Goal: Task Accomplishment & Management: Complete application form

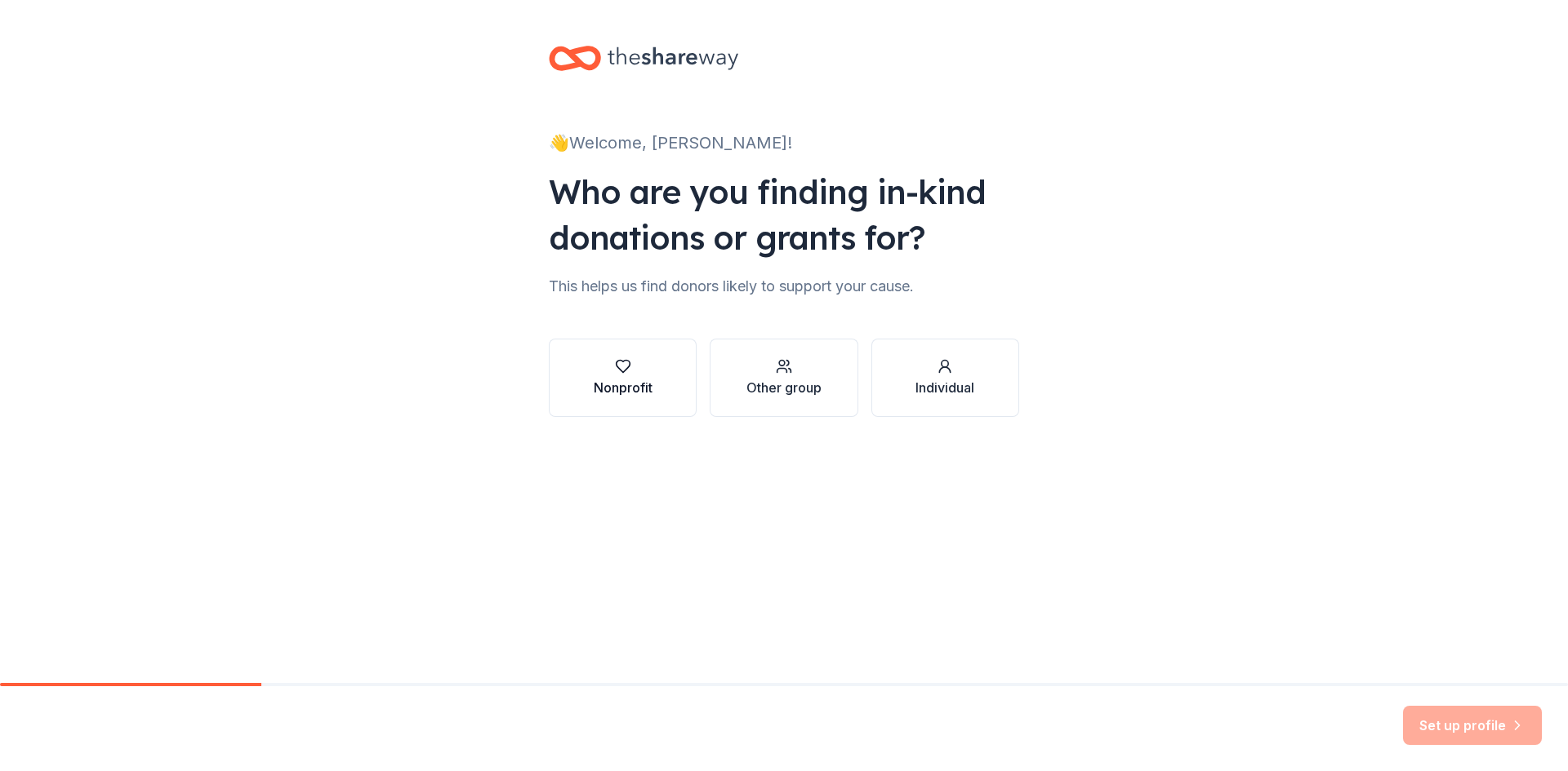
click at [622, 367] on icon "button" at bounding box center [622, 366] width 16 height 16
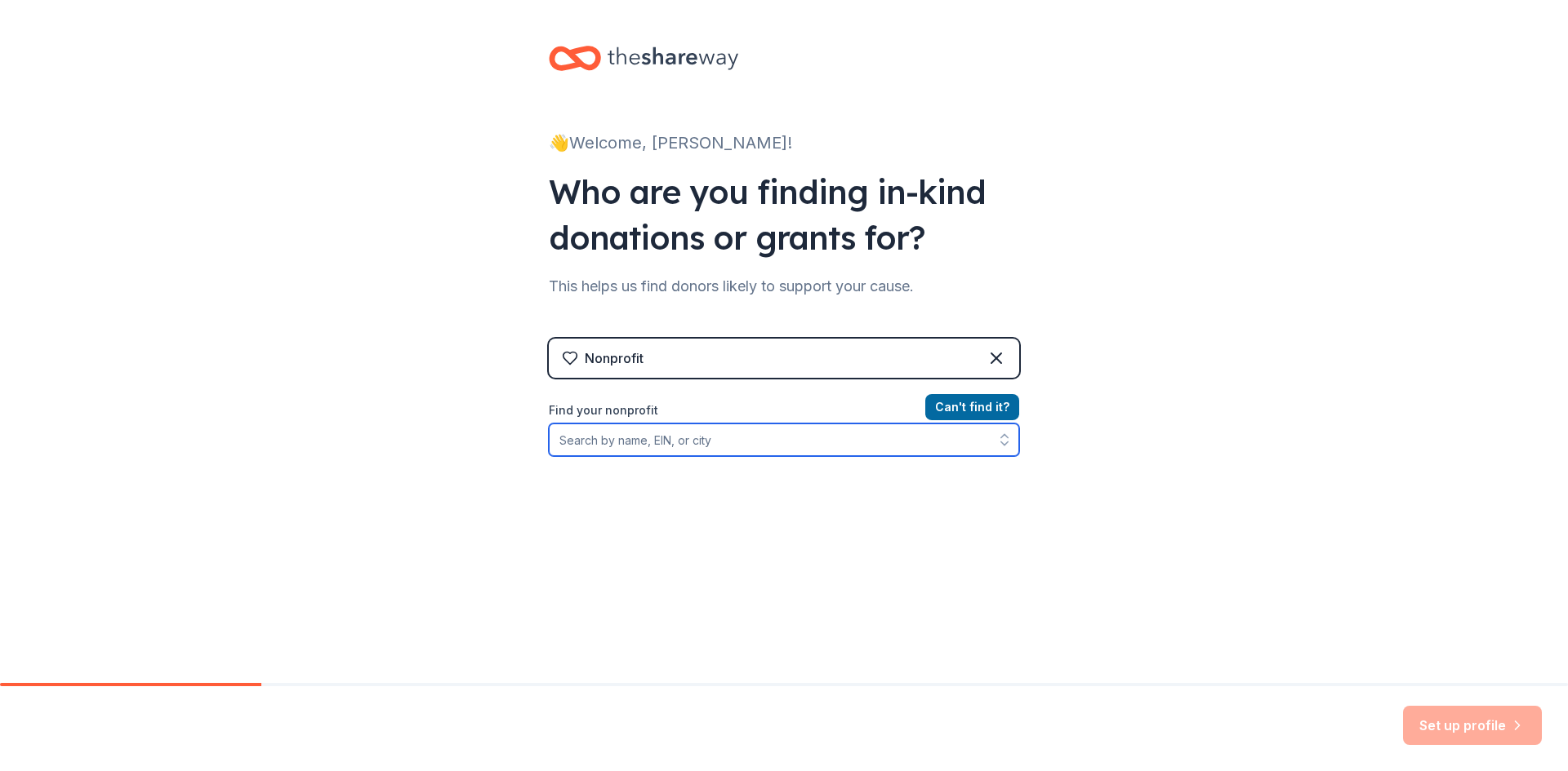
click at [580, 446] on input "Find your nonprofit" at bounding box center [783, 440] width 470 height 33
type input "[US_EMPLOYER_IDENTIFICATION_NUMBER]"
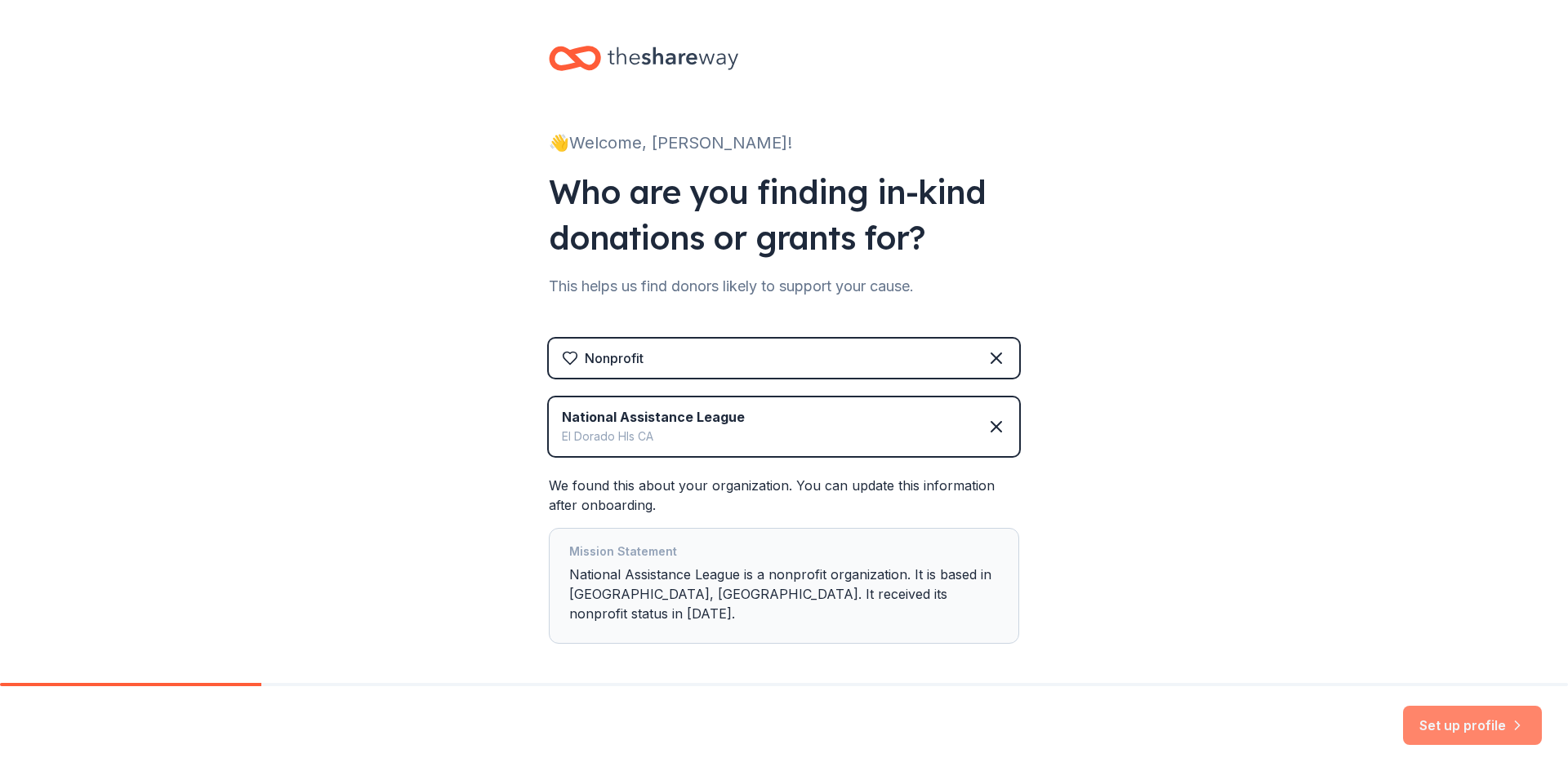
click at [1467, 718] on button "Set up profile" at bounding box center [1472, 726] width 139 height 40
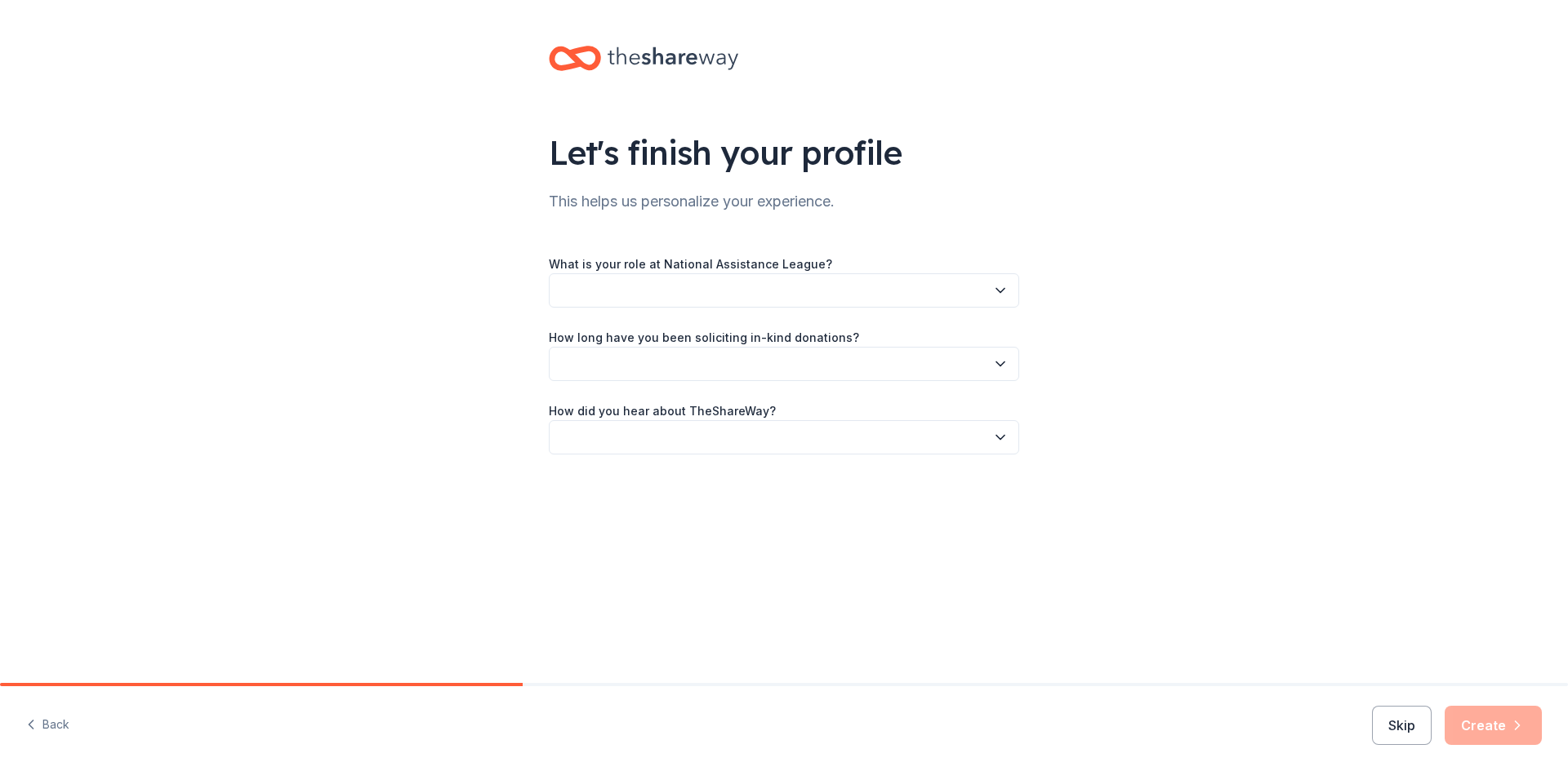
click at [573, 289] on button "button" at bounding box center [783, 290] width 470 height 34
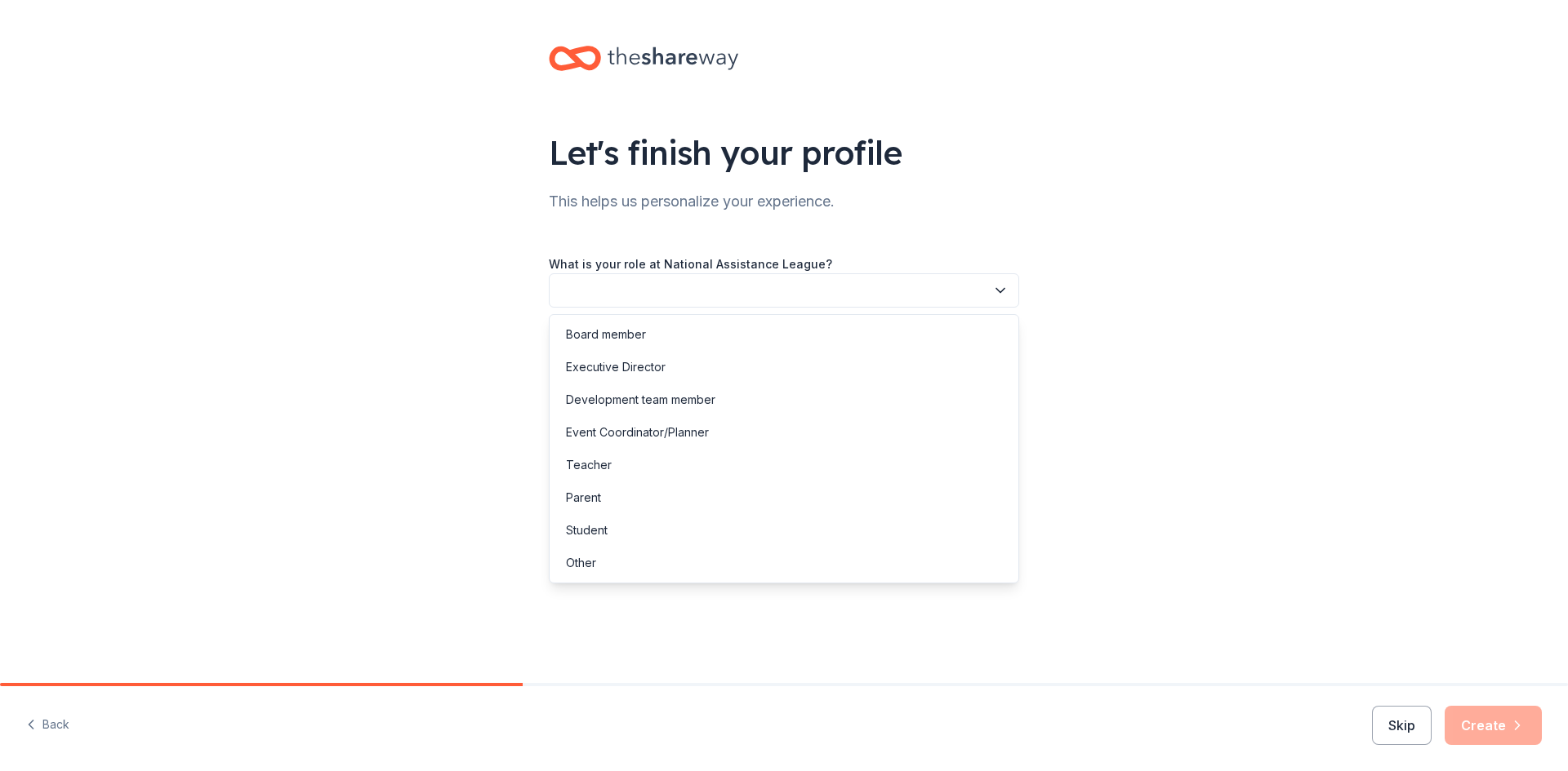
click at [575, 299] on button "button" at bounding box center [783, 290] width 470 height 34
drag, startPoint x: 575, startPoint y: 299, endPoint x: 580, endPoint y: 399, distance: 100.1
click at [580, 399] on body "Let's finish your profile This helps us personalize your experience. What is yo…" at bounding box center [784, 385] width 1568 height 771
click at [580, 399] on div "Development team member" at bounding box center [641, 399] width 150 height 19
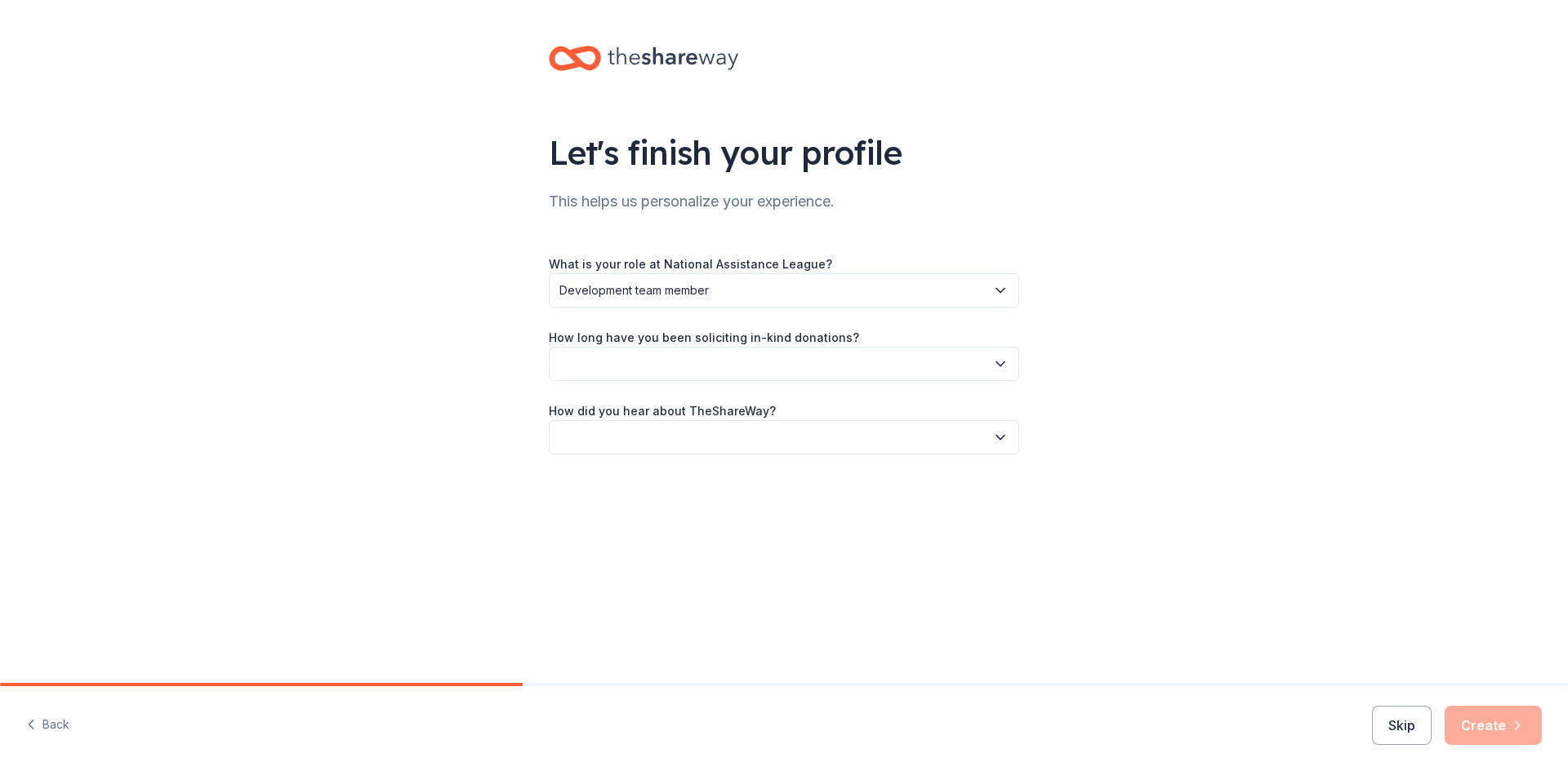
click at [586, 368] on button "button" at bounding box center [783, 364] width 470 height 34
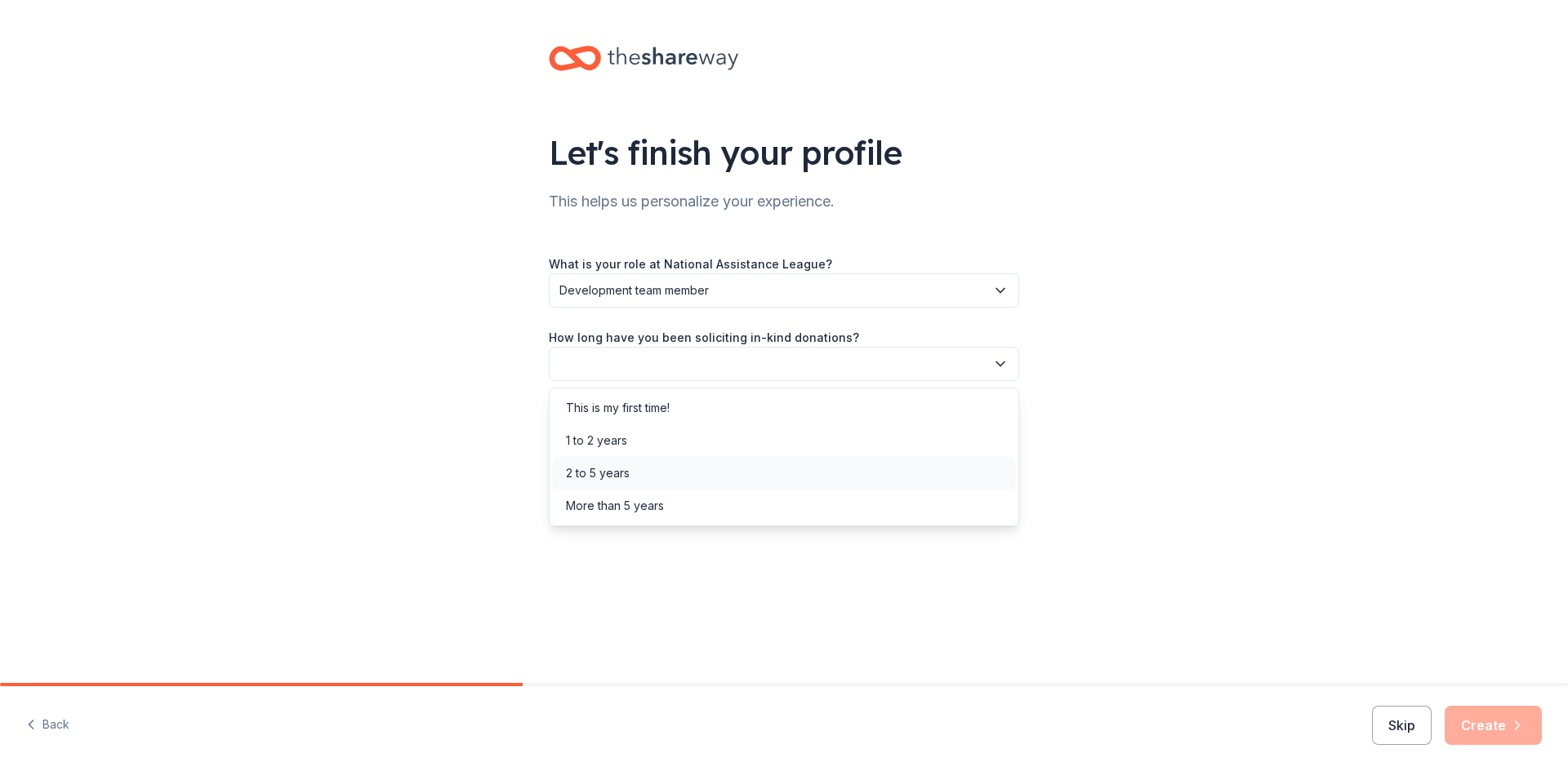
click at [587, 473] on div "2 to 5 years" at bounding box center [598, 473] width 64 height 19
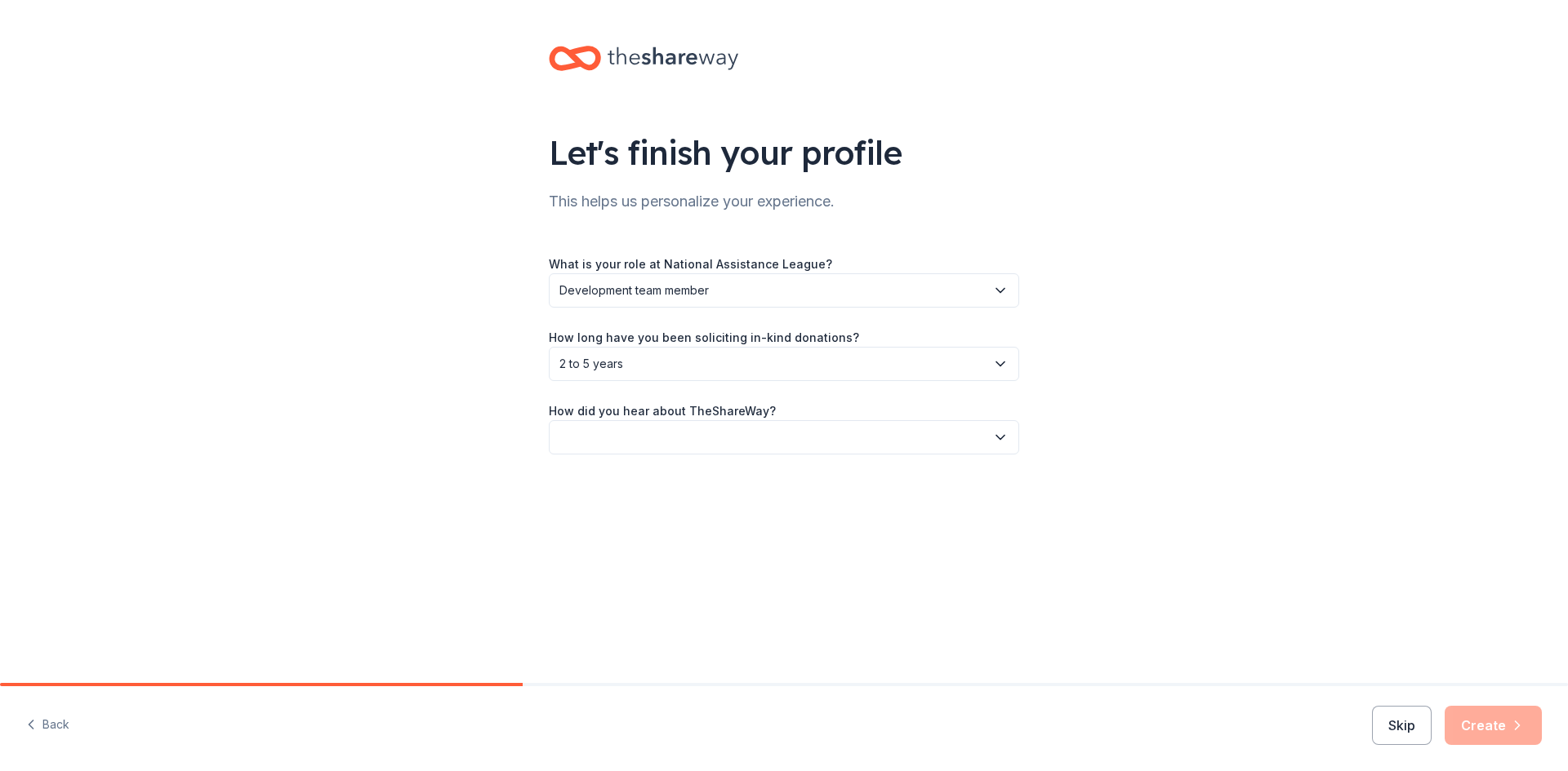
click at [589, 443] on button "button" at bounding box center [783, 437] width 470 height 34
click at [578, 614] on div "Other" at bounding box center [581, 611] width 30 height 19
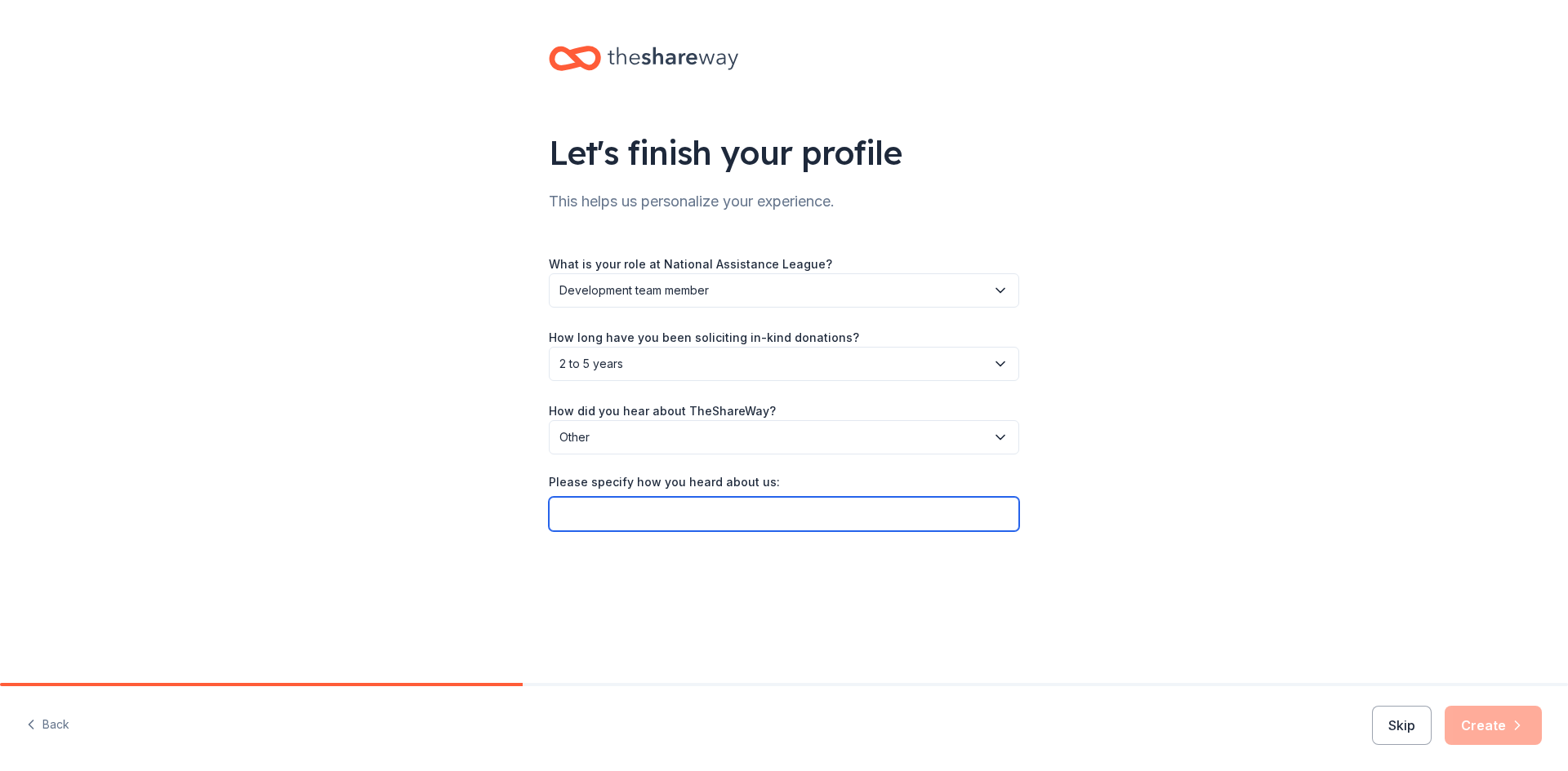
click at [585, 512] on input "Please specify how you heard about us:" at bounding box center [783, 514] width 470 height 34
click at [616, 511] on input "I shop at [GEOGRAPHIC_DATA] in [GEOGRAPHIC_DATA], [GEOGRAPHIC_DATA]" at bounding box center [783, 514] width 470 height 34
type input "I shop at the [GEOGRAPHIC_DATA] in [GEOGRAPHIC_DATA], [GEOGRAPHIC_DATA]"
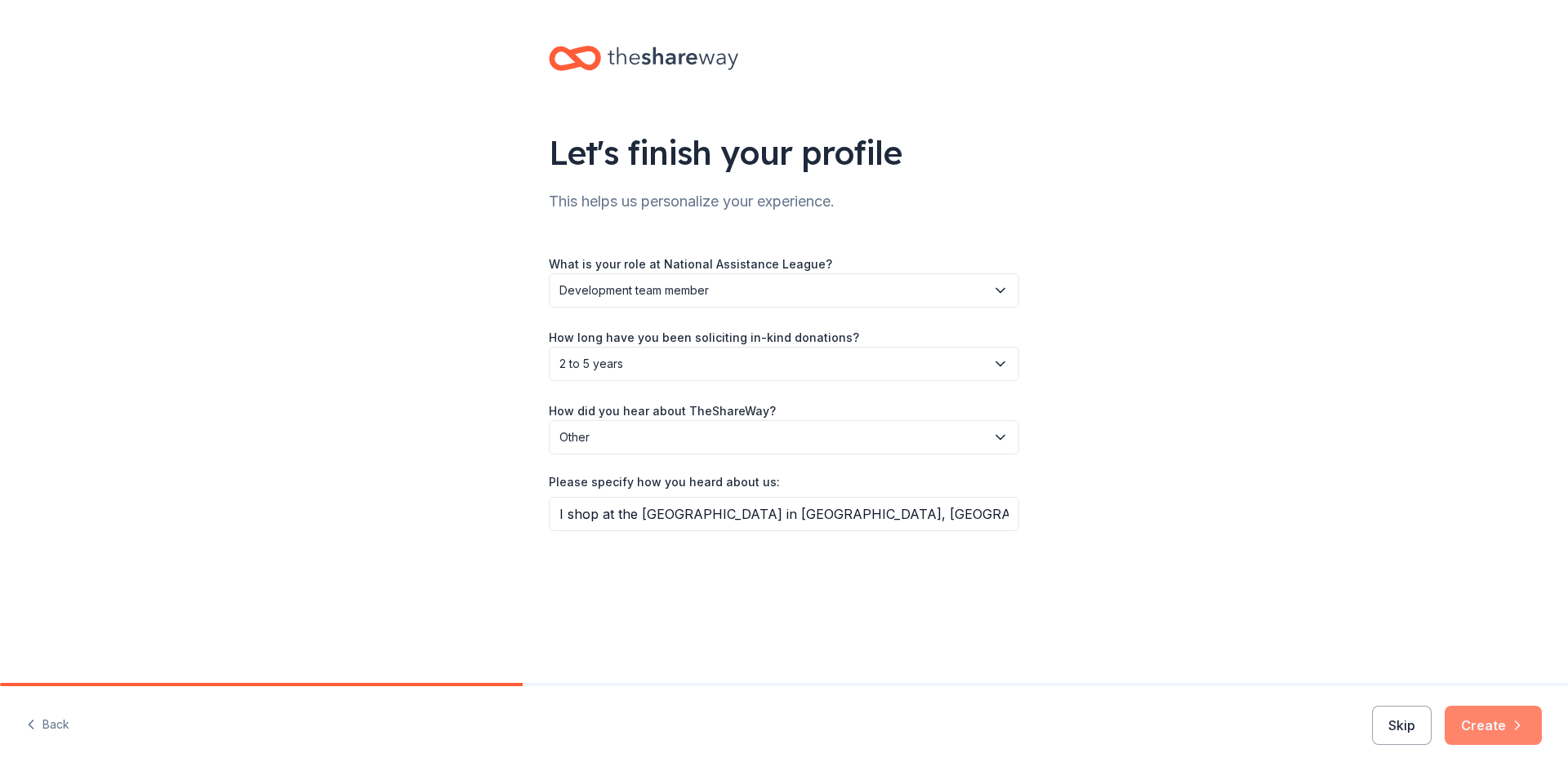
click at [1506, 720] on button "Create" at bounding box center [1493, 726] width 98 height 40
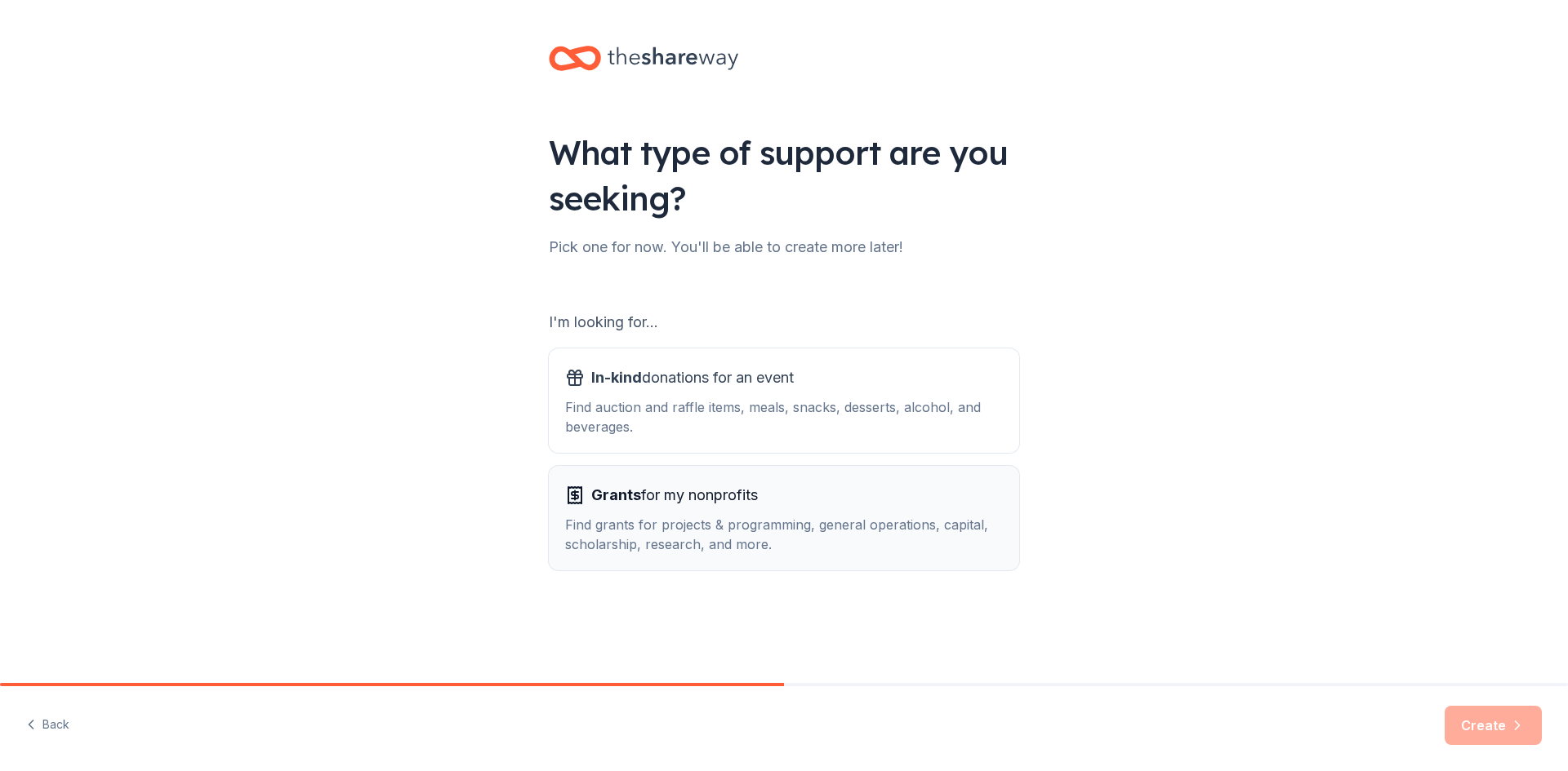
click at [638, 494] on span "Grants" at bounding box center [616, 495] width 50 height 17
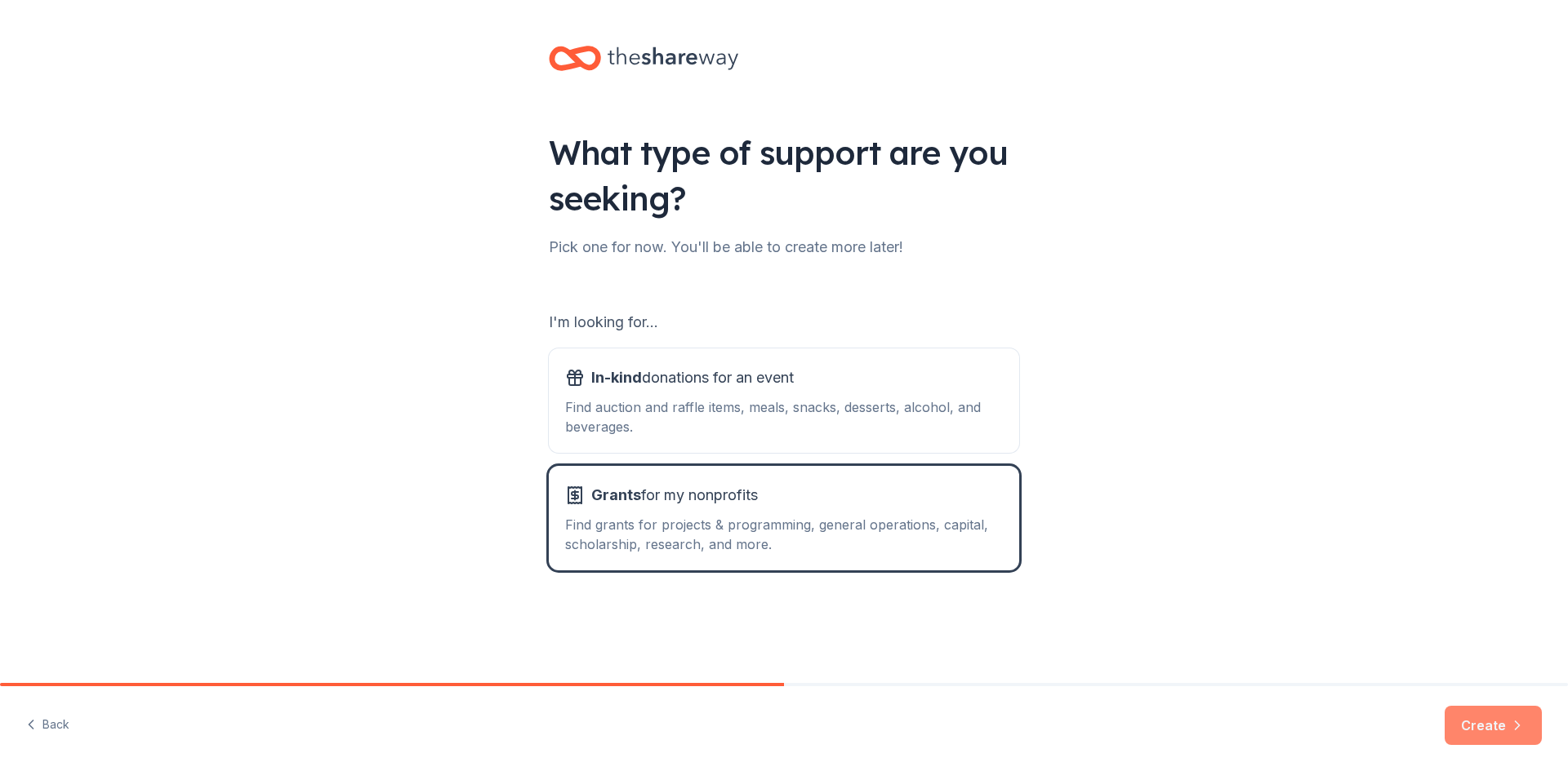
click at [1508, 719] on button "Create" at bounding box center [1493, 726] width 98 height 40
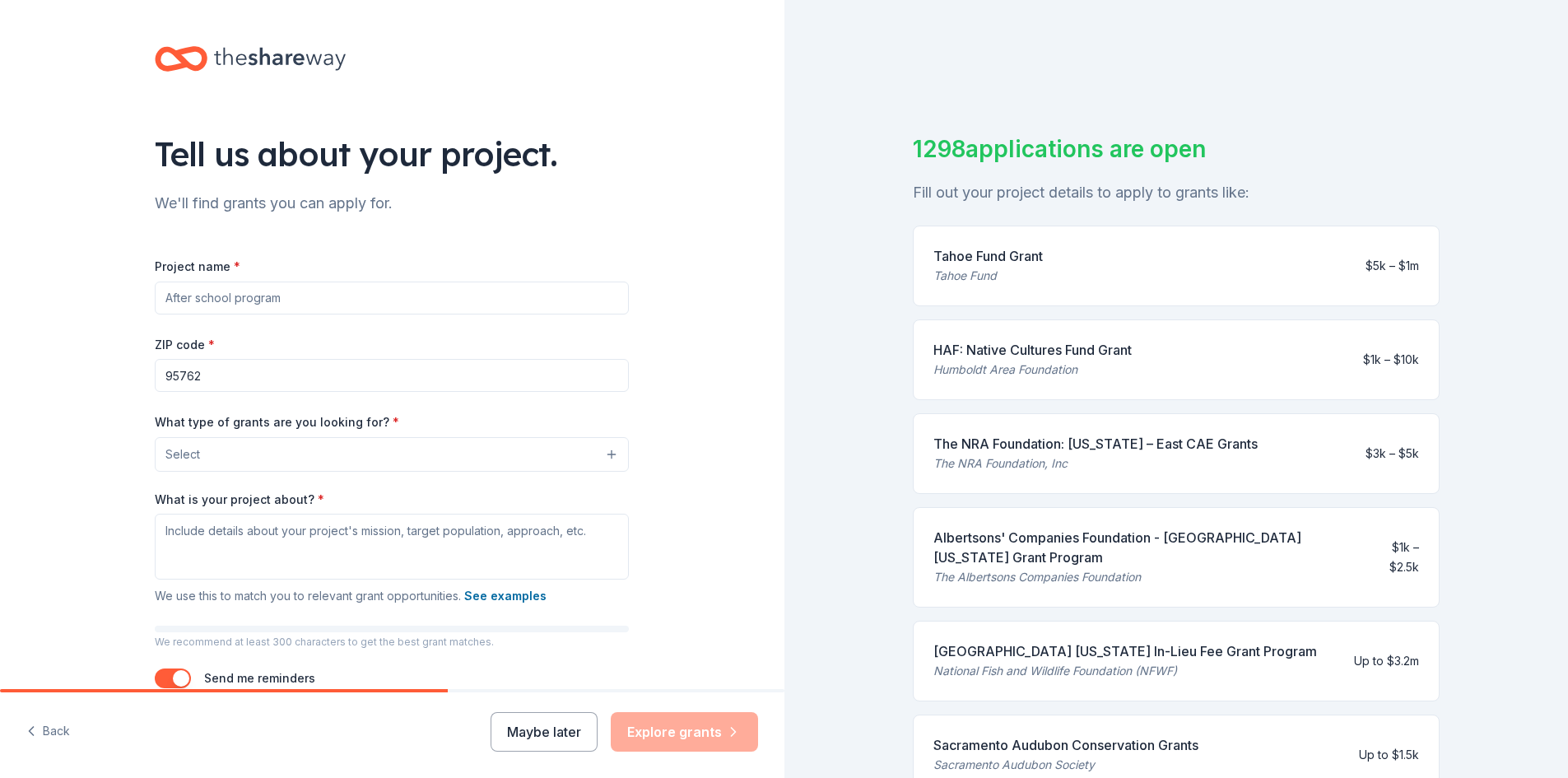
click at [218, 297] on input "Project name *" at bounding box center [392, 298] width 474 height 33
type input "Operation School Bell"
click at [193, 379] on input "95762" at bounding box center [392, 375] width 474 height 33
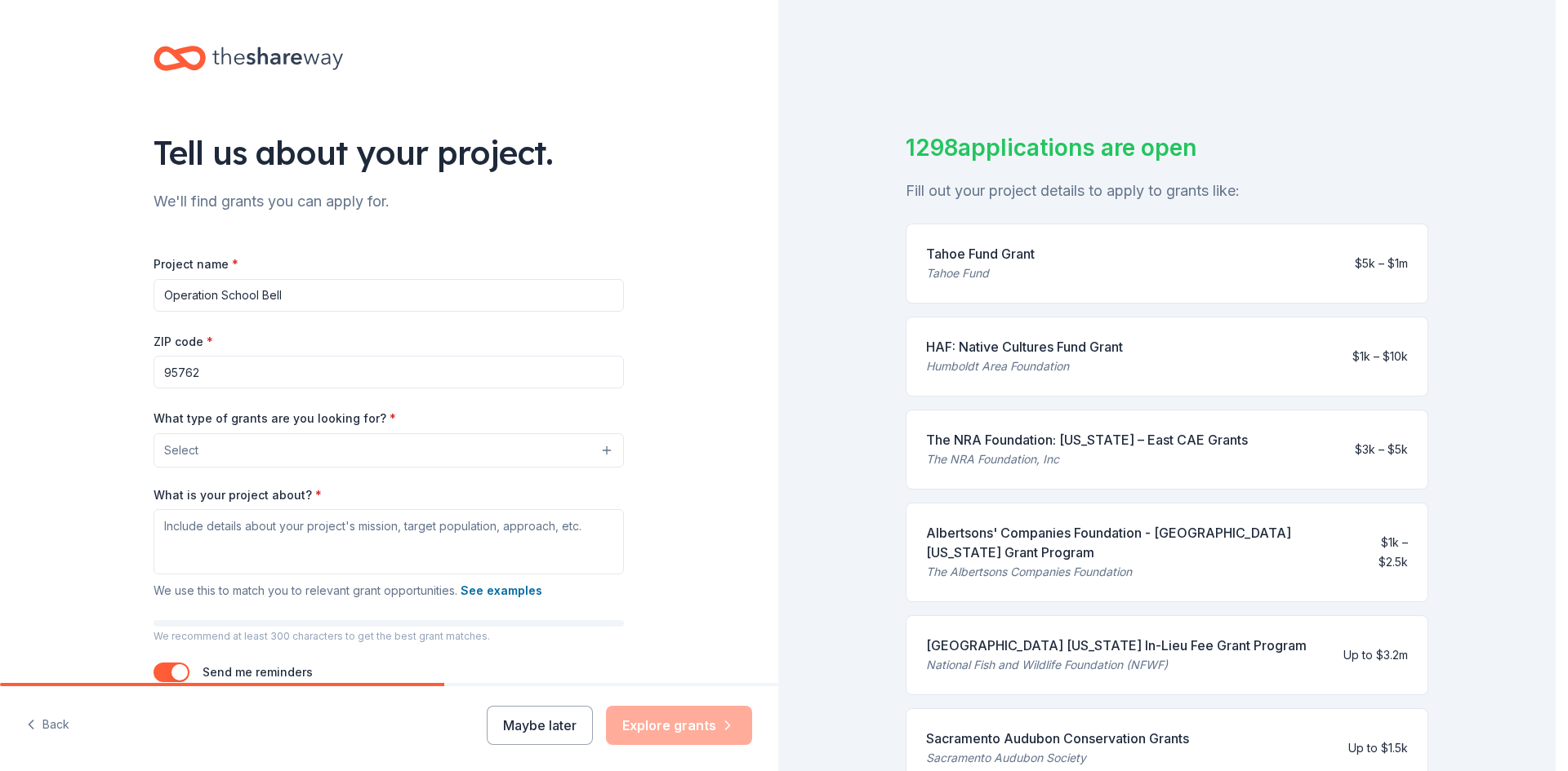
click at [596, 452] on button "Select" at bounding box center [389, 451] width 470 height 34
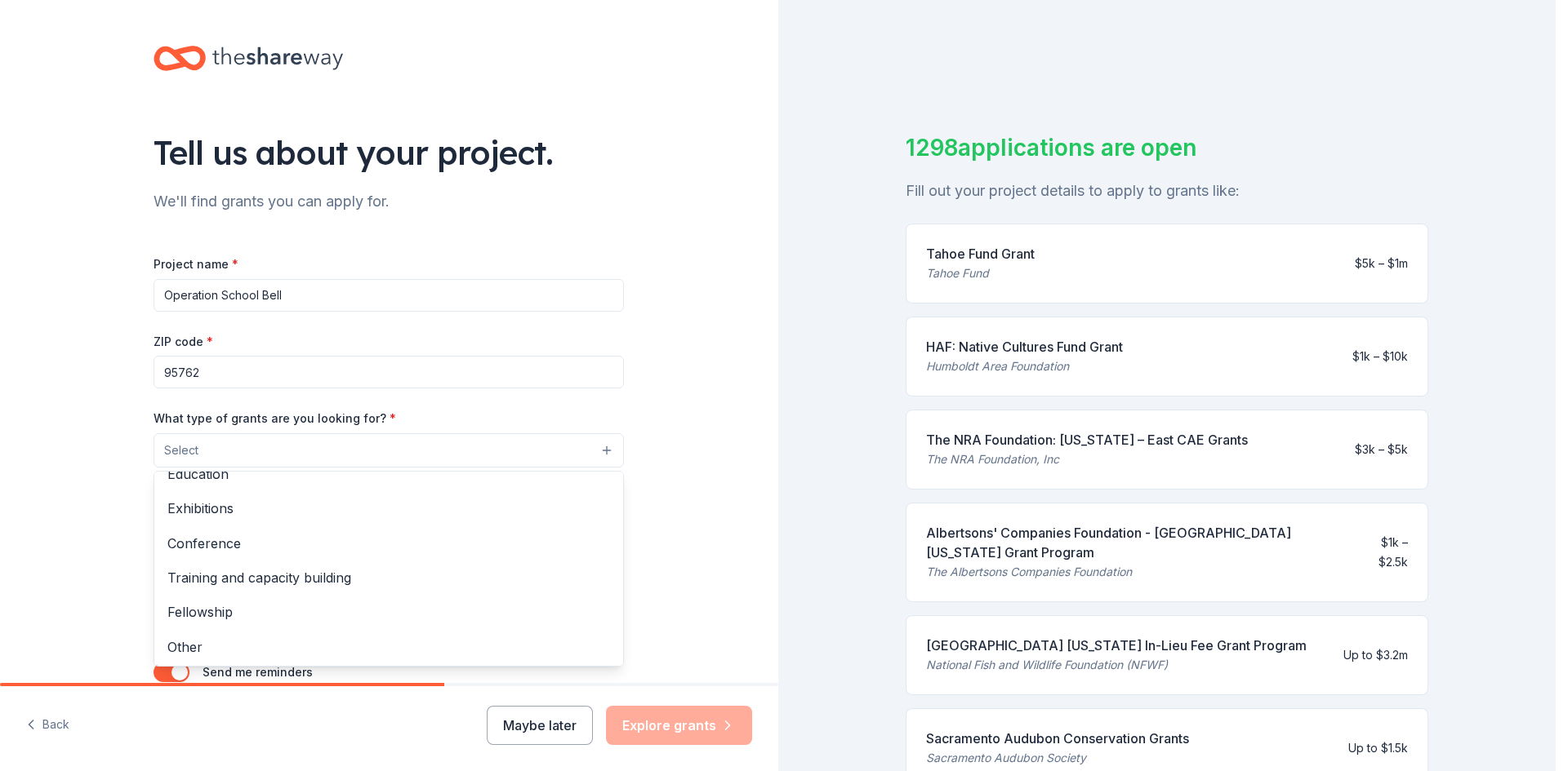
scroll to position [193, 0]
click at [185, 643] on span "Other" at bounding box center [389, 645] width 442 height 21
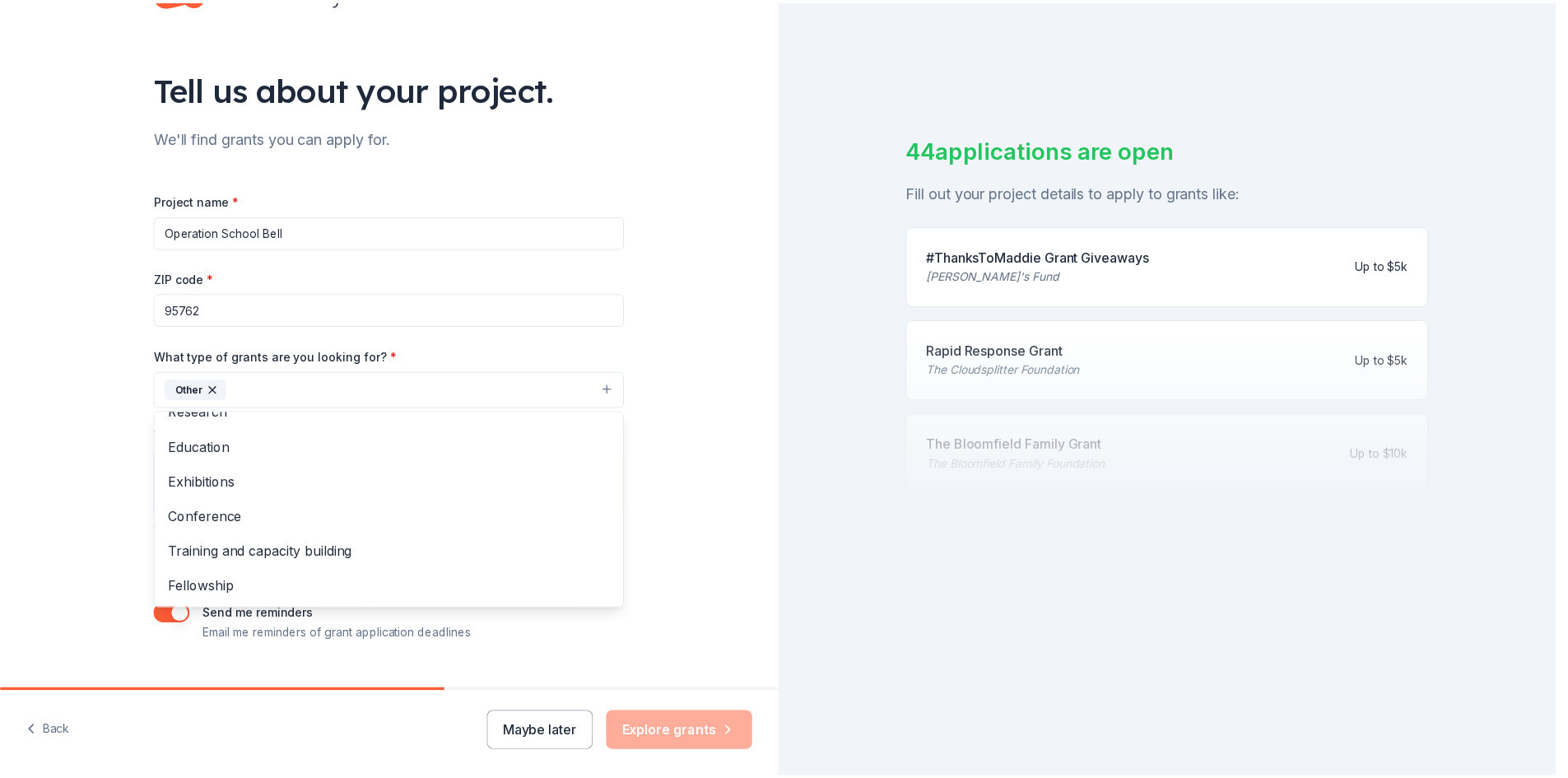
scroll to position [70, 0]
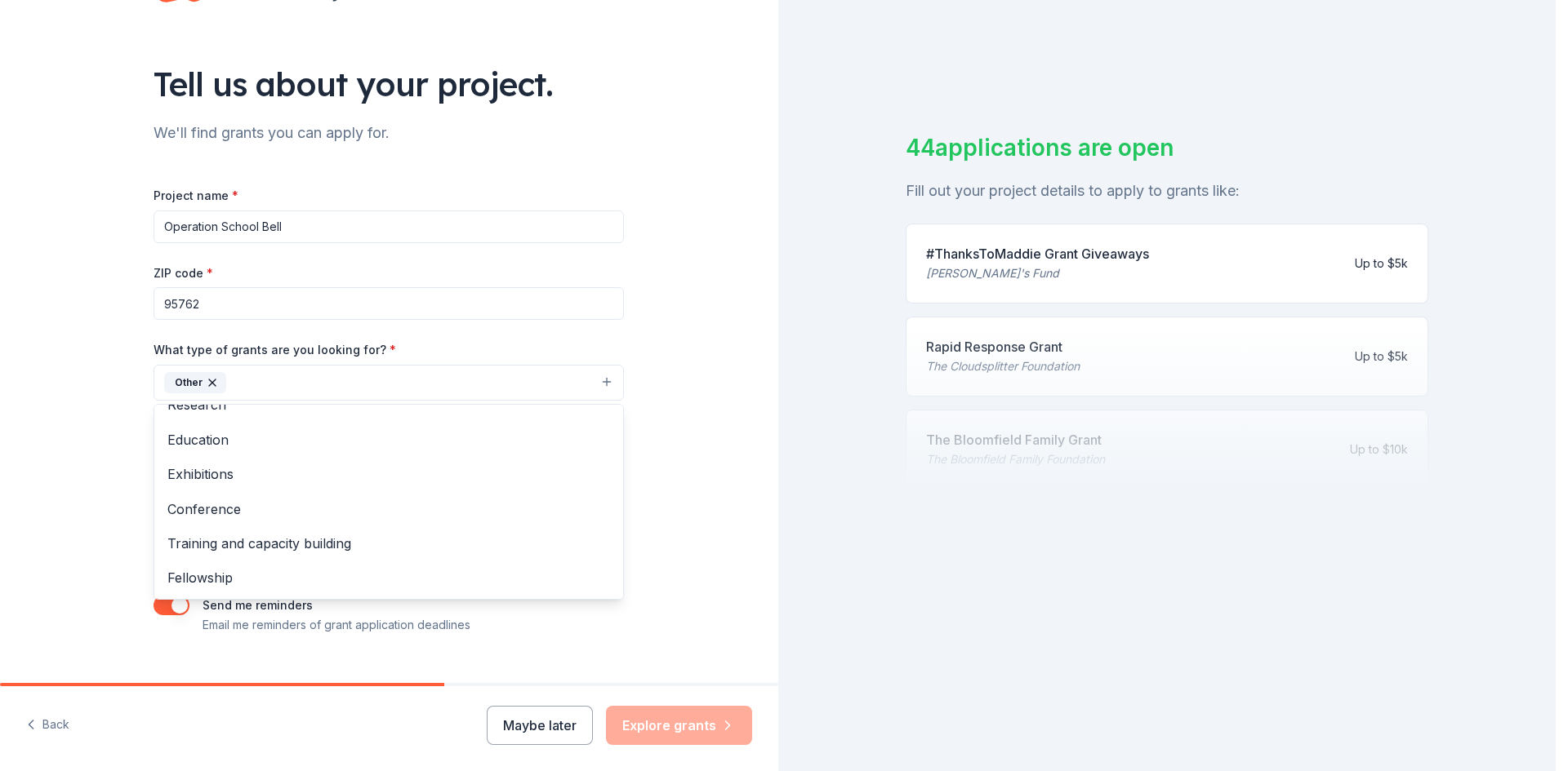
click at [715, 442] on div "Tell us about your project. We'll find grants you can apply for. Project name *…" at bounding box center [389, 322] width 778 height 782
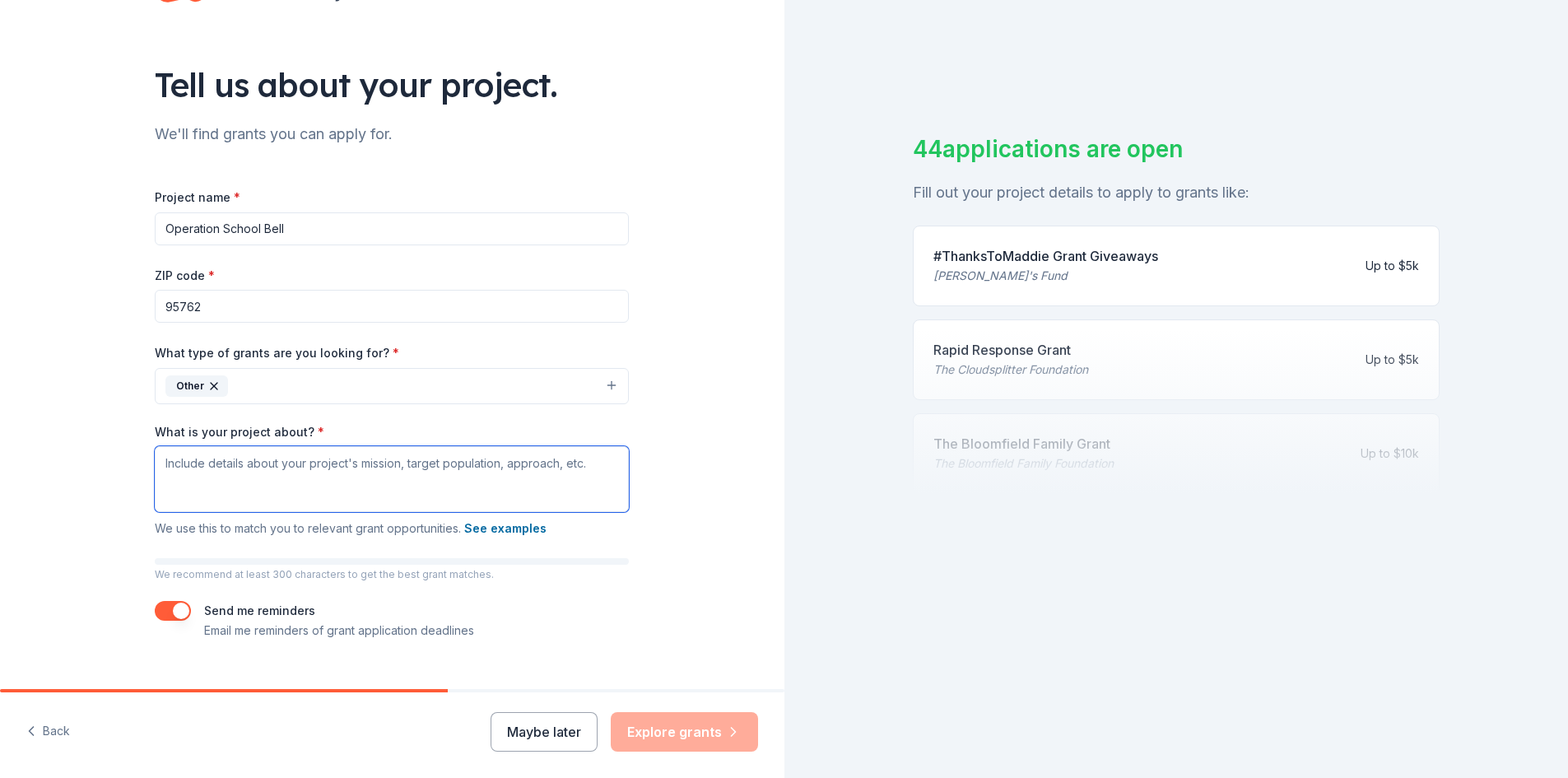
click at [159, 462] on textarea "What is your project about? *" at bounding box center [392, 479] width 474 height 66
click at [383, 463] on textarea "Each Fall disadvantaged school children get to shop for needed school clothes" at bounding box center [392, 479] width 474 height 66
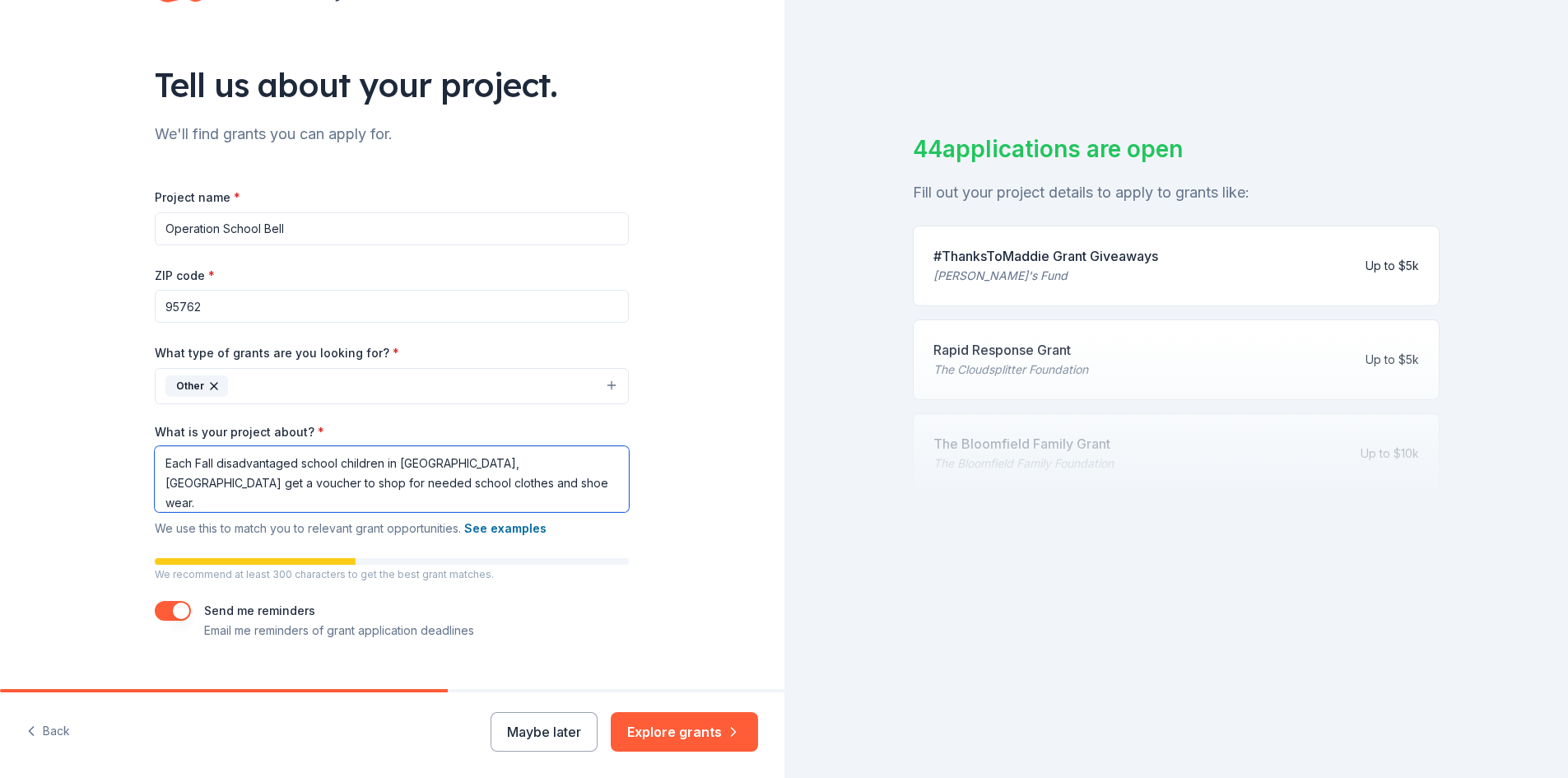
click at [250, 481] on textarea "Each Fall disadvantaged school children in [GEOGRAPHIC_DATA], [GEOGRAPHIC_DATA]…" at bounding box center [392, 479] width 474 height 66
click at [444, 481] on textarea "Each Fall disadvantaged school children in [GEOGRAPHIC_DATA], [GEOGRAPHIC_DATA]…" at bounding box center [392, 479] width 474 height 66
click at [546, 460] on textarea "Each Fall disadvantaged school children in [GEOGRAPHIC_DATA], [GEOGRAPHIC_DATA]…" at bounding box center [392, 479] width 474 height 66
click at [588, 465] on textarea "Each Fall disadvantaged school children in [GEOGRAPHIC_DATA], [GEOGRAPHIC_DATA]…" at bounding box center [392, 479] width 474 height 66
click at [632, 412] on div "Tell us about your project. We'll find grants you can apply for. Project name *…" at bounding box center [391, 325] width 527 height 789
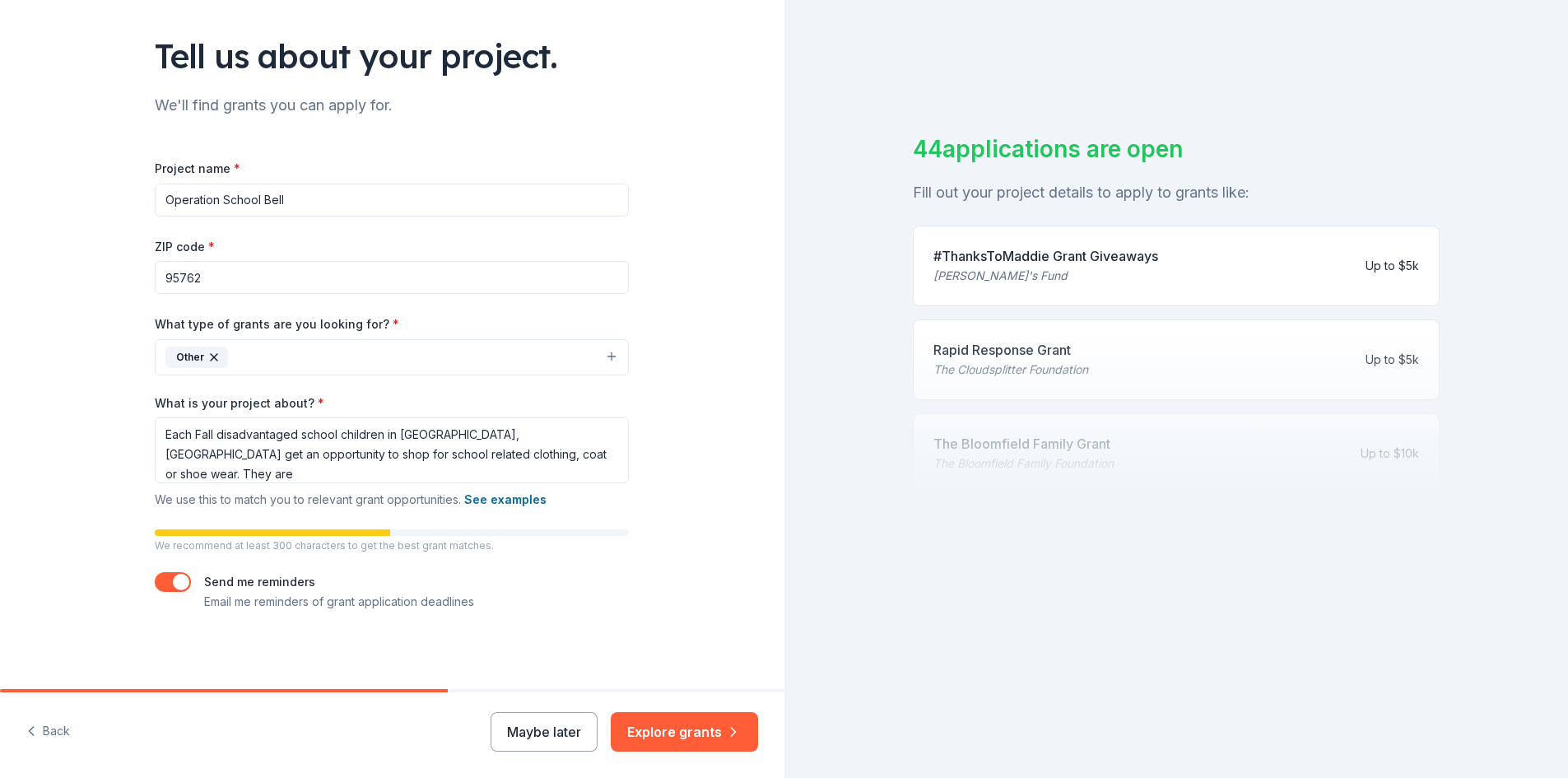
scroll to position [99, 0]
click at [551, 454] on textarea "Each Fall disadvantaged school children in [GEOGRAPHIC_DATA], [GEOGRAPHIC_DATA]…" at bounding box center [392, 449] width 474 height 66
click at [640, 412] on div "Tell us about your project. We'll find grants you can apply for. Project name *…" at bounding box center [391, 295] width 527 height 789
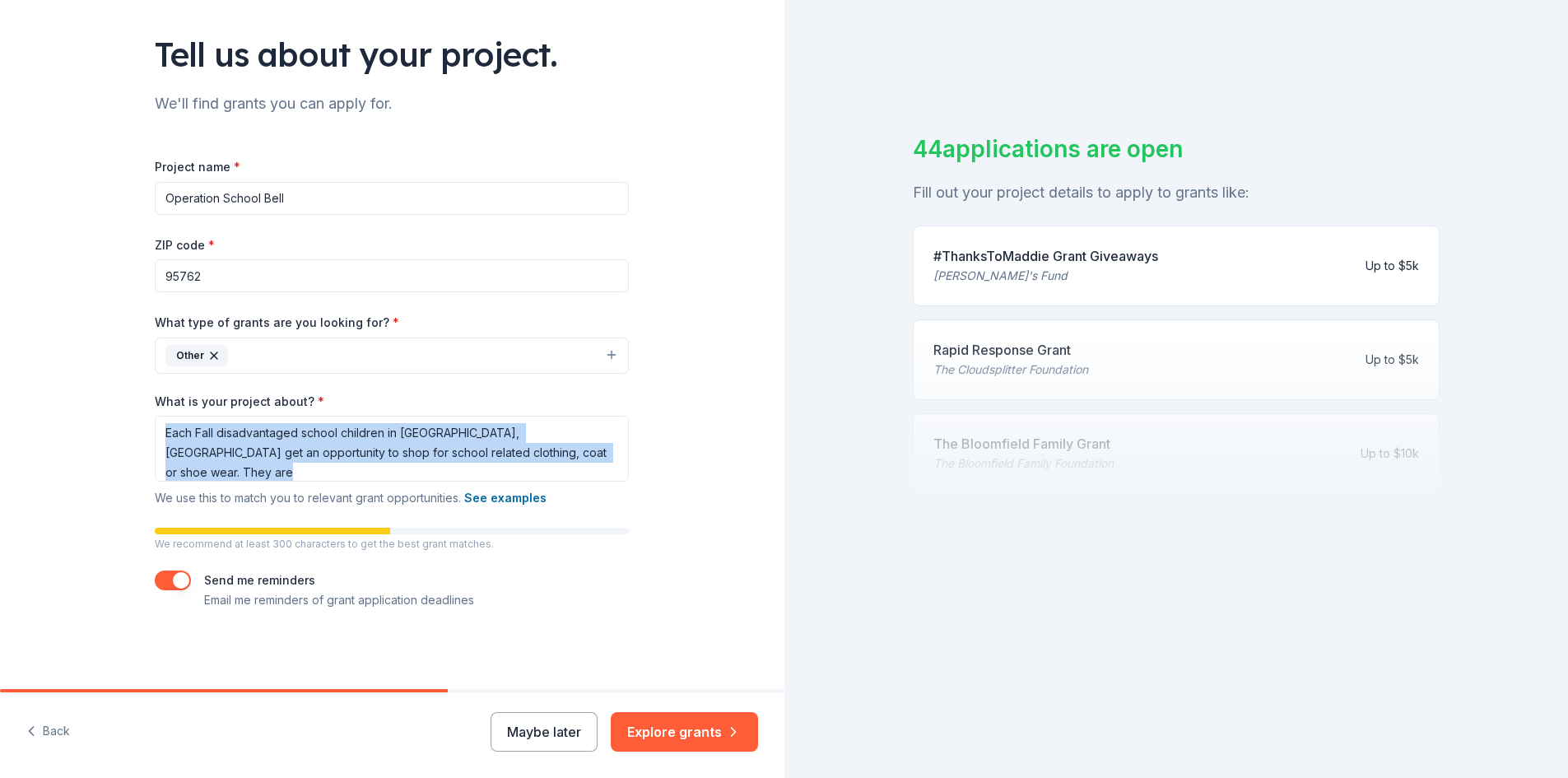
click at [640, 412] on div "Tell us about your project. We'll find grants you can apply for. Project name *…" at bounding box center [391, 295] width 527 height 789
click at [542, 454] on textarea "Each Fall disadvantaged school children in [GEOGRAPHIC_DATA], [GEOGRAPHIC_DATA]…" at bounding box center [392, 449] width 474 height 66
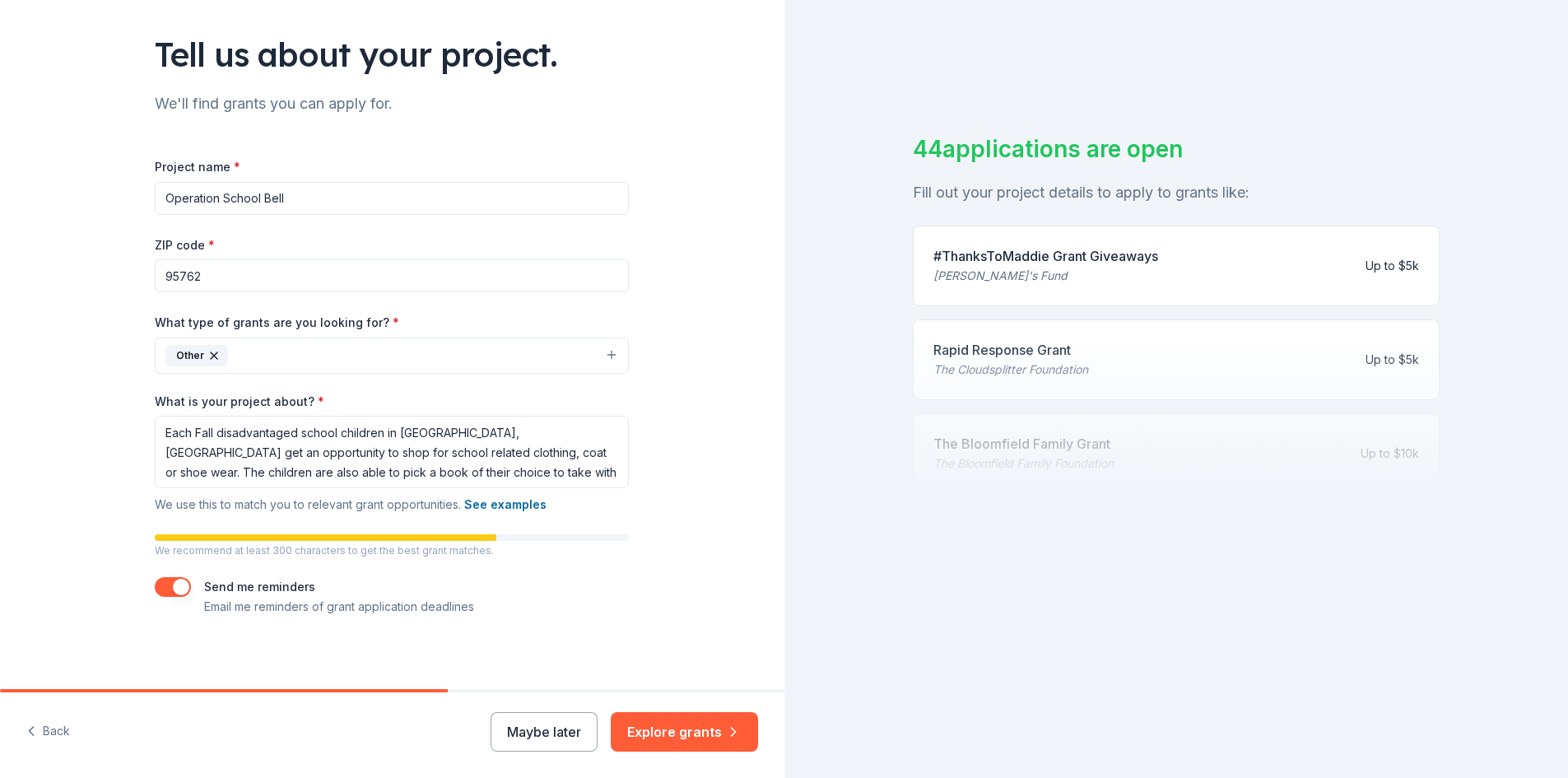
drag, startPoint x: 636, startPoint y: 406, endPoint x: 299, endPoint y: 395, distance: 337.2
click at [352, 401] on div "Tell us about your project. We'll find grants you can apply for. Project name *…" at bounding box center [391, 299] width 527 height 796
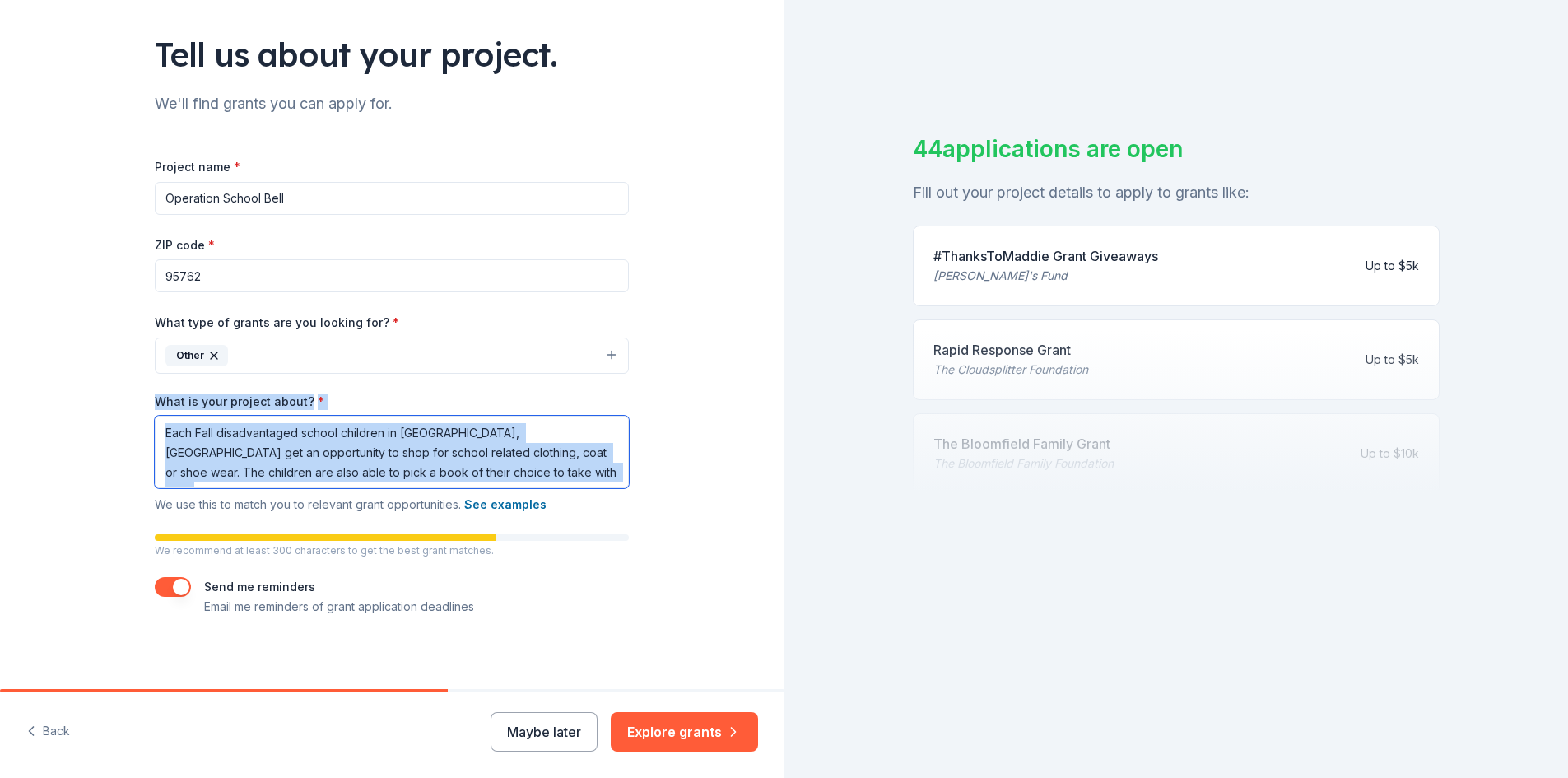
click at [282, 462] on textarea "Each Fall disadvantaged school children in [GEOGRAPHIC_DATA], [GEOGRAPHIC_DATA]…" at bounding box center [392, 451] width 474 height 72
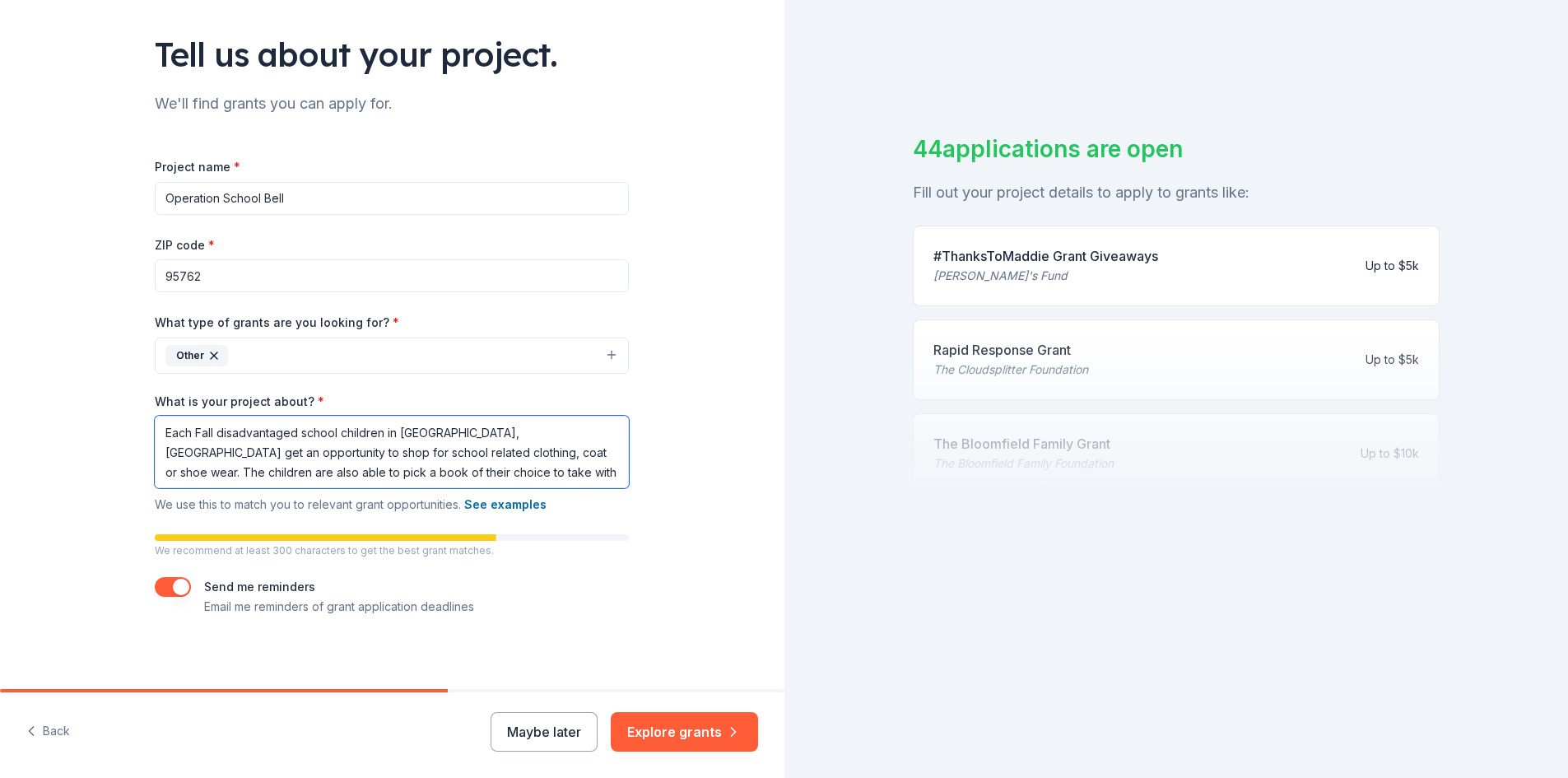
click at [276, 472] on textarea "Each Fall disadvantaged school children in [GEOGRAPHIC_DATA], [GEOGRAPHIC_DATA]…" at bounding box center [392, 451] width 474 height 72
click at [223, 455] on textarea "Each Fall disadvantaged school children in [GEOGRAPHIC_DATA], [GEOGRAPHIC_DATA]…" at bounding box center [392, 451] width 474 height 72
drag, startPoint x: 240, startPoint y: 436, endPoint x: 218, endPoint y: 456, distance: 29.7
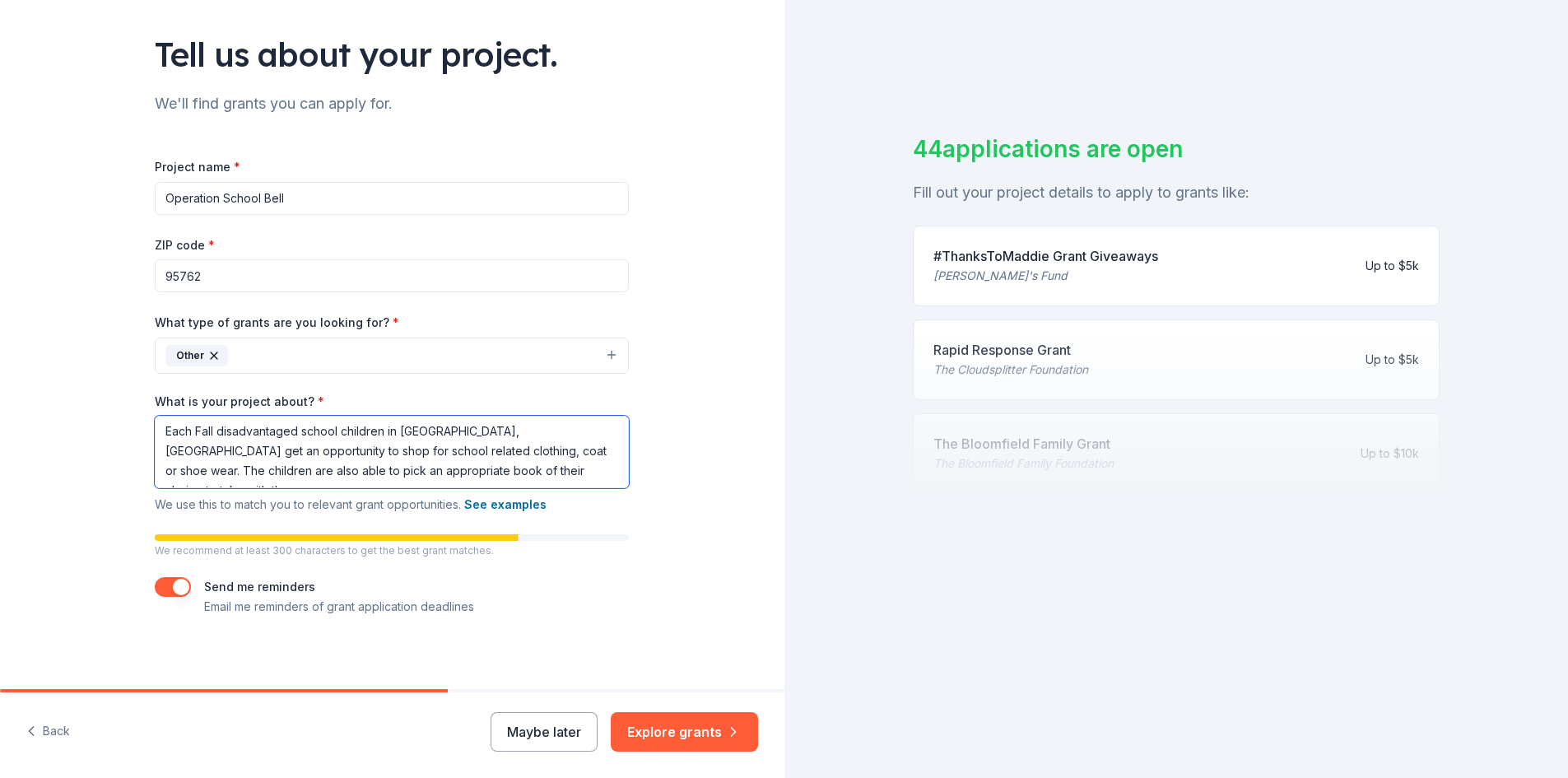
click at [218, 456] on textarea "Each Fall disadvantaged school children in [GEOGRAPHIC_DATA], [GEOGRAPHIC_DATA]…" at bounding box center [392, 451] width 474 height 72
click at [158, 451] on textarea "Each Fall disadvantaged school children in [GEOGRAPHIC_DATA], [GEOGRAPHIC_DATA]…" at bounding box center [392, 451] width 474 height 72
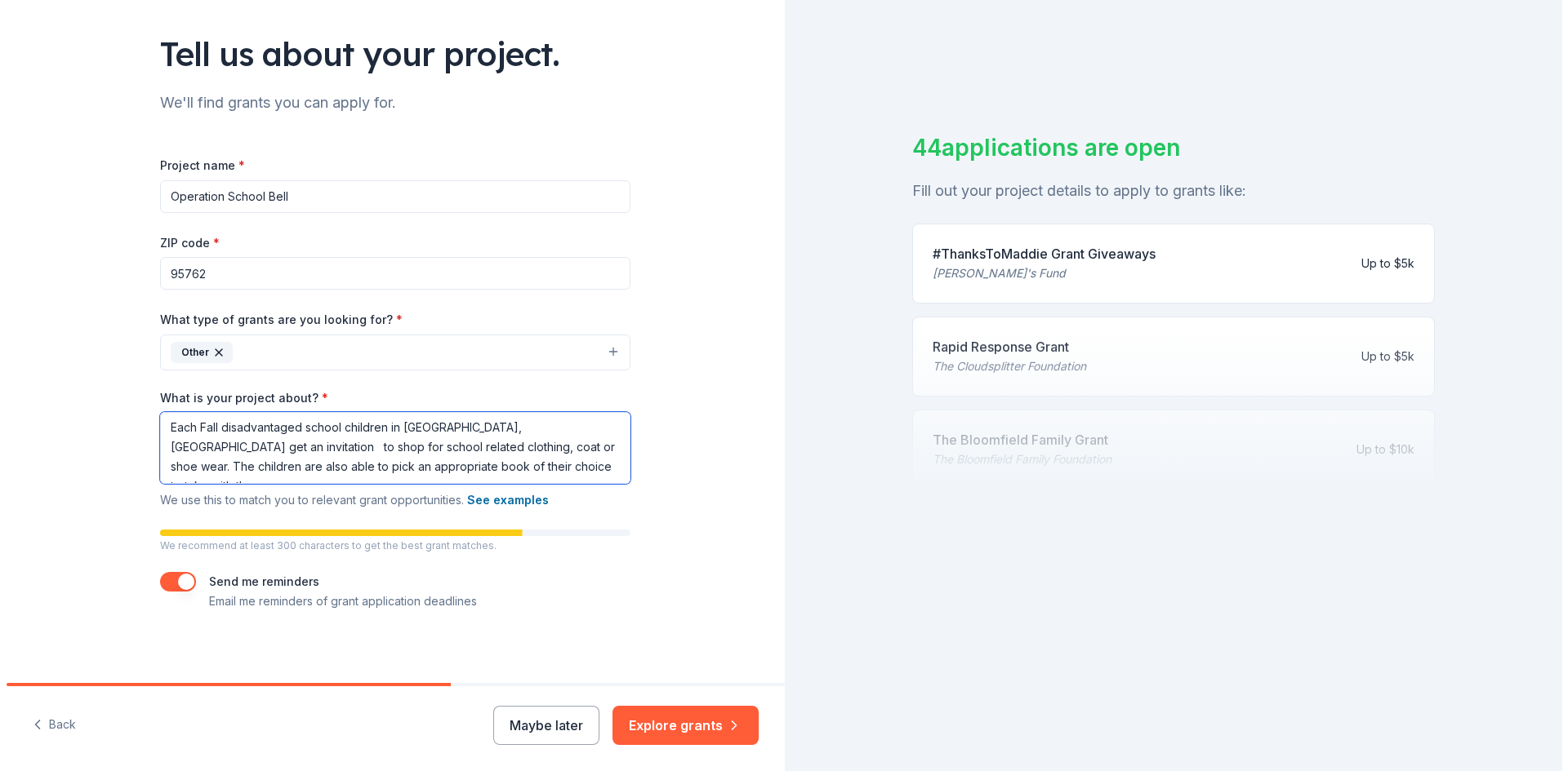
scroll to position [0, 0]
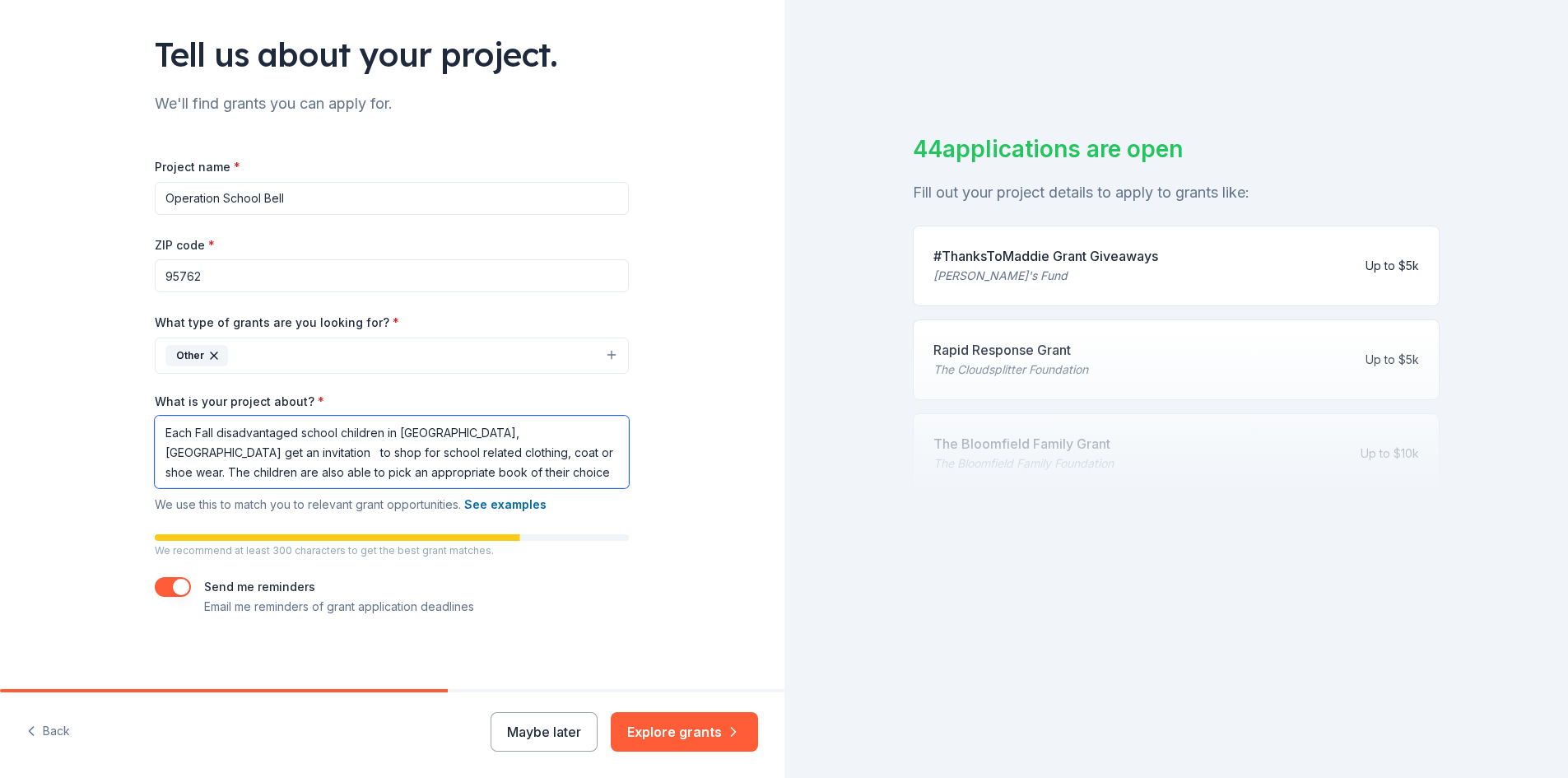
drag, startPoint x: 493, startPoint y: 468, endPoint x: 713, endPoint y: 311, distance: 270.3
click at [713, 311] on div "Tell us about your project. We'll find grants you can apply for. Project name *…" at bounding box center [392, 299] width 784 height 796
drag, startPoint x: 713, startPoint y: 311, endPoint x: 499, endPoint y: 480, distance: 272.7
click at [499, 480] on div "Tell us about your project. We'll find grants you can apply for. Project name *…" at bounding box center [392, 299] width 784 height 796
click at [499, 480] on textarea "Each Fall disadvantaged school children in [GEOGRAPHIC_DATA], [GEOGRAPHIC_DATA]…" at bounding box center [392, 451] width 474 height 72
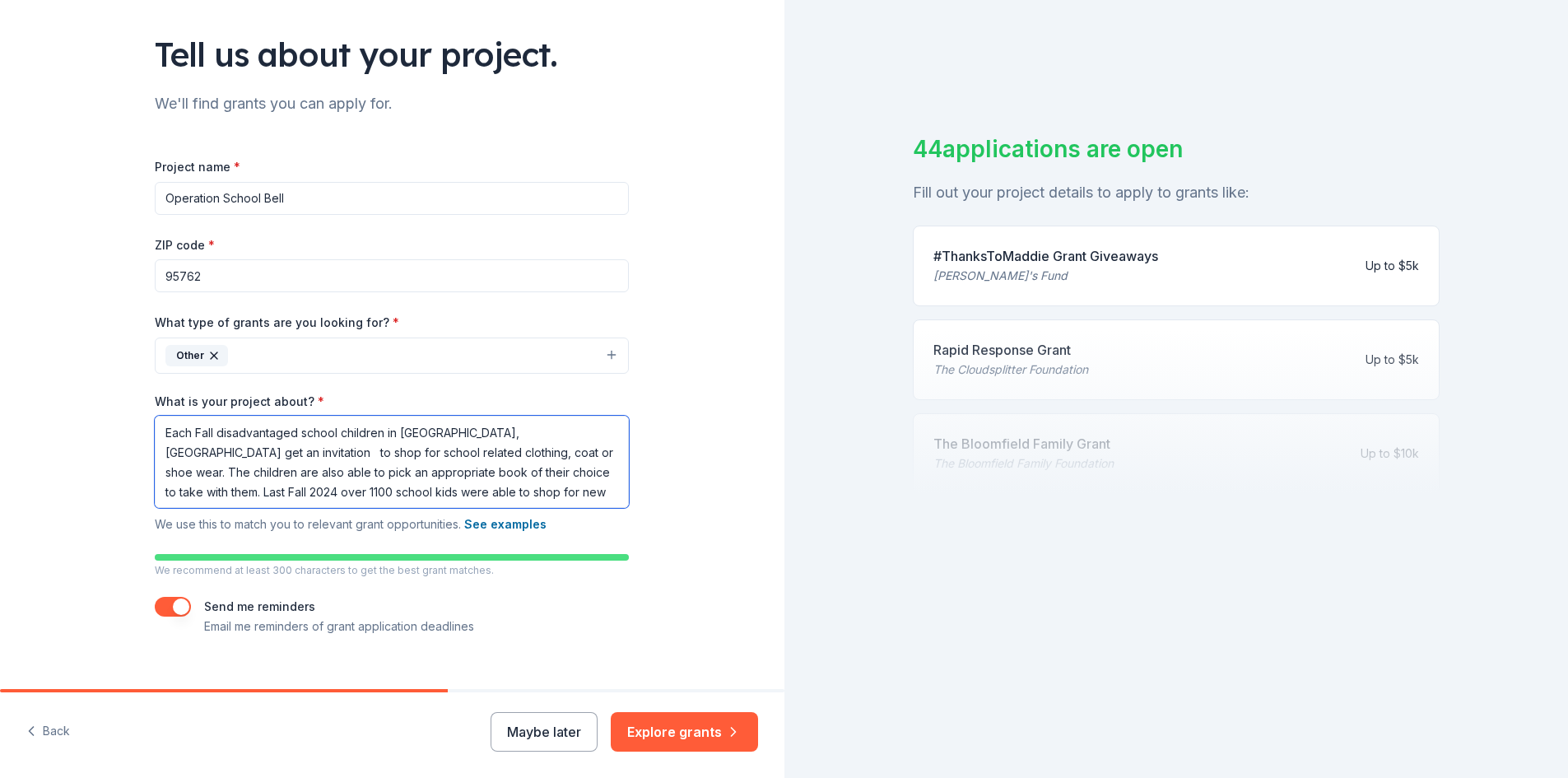
click at [542, 467] on textarea "Each Fall disadvantaged school children in [GEOGRAPHIC_DATA], [GEOGRAPHIC_DATA]…" at bounding box center [392, 462] width 474 height 92
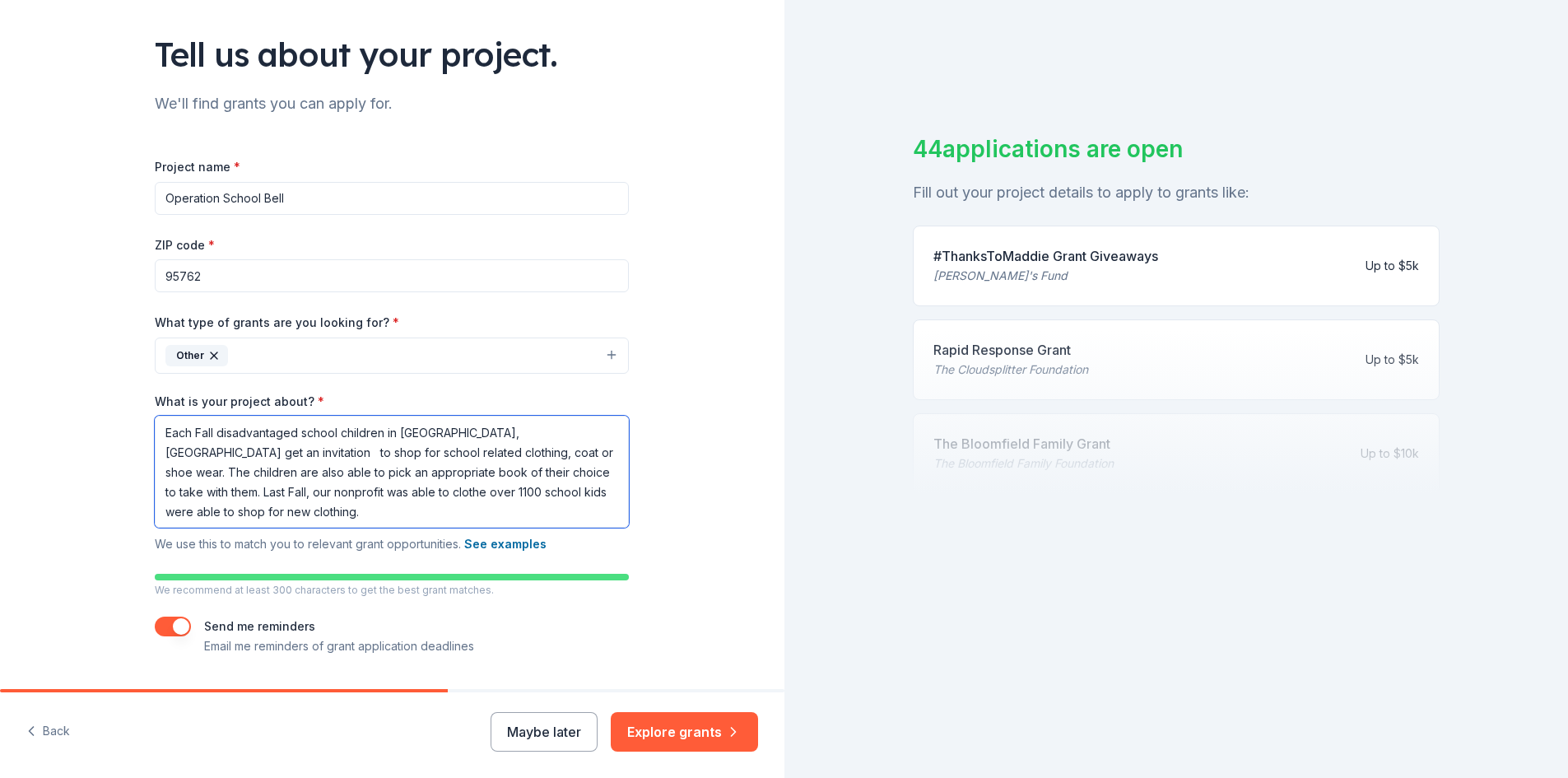
drag, startPoint x: 538, startPoint y: 475, endPoint x: 611, endPoint y: 364, distance: 132.9
click at [611, 364] on div "Project name * Operation School Bell ZIP code * 95762 What type of grants are y…" at bounding box center [392, 406] width 474 height 500
click at [539, 467] on textarea "Each Fall disadvantaged school children in [GEOGRAPHIC_DATA], [GEOGRAPHIC_DATA]…" at bounding box center [392, 472] width 474 height 112
click at [541, 472] on textarea "Each Fall disadvantaged school children in [GEOGRAPHIC_DATA], [GEOGRAPHIC_DATA]…" at bounding box center [392, 472] width 474 height 112
click at [212, 495] on textarea "Each Fall disadvantaged school children in [GEOGRAPHIC_DATA], [GEOGRAPHIC_DATA]…" at bounding box center [392, 472] width 474 height 112
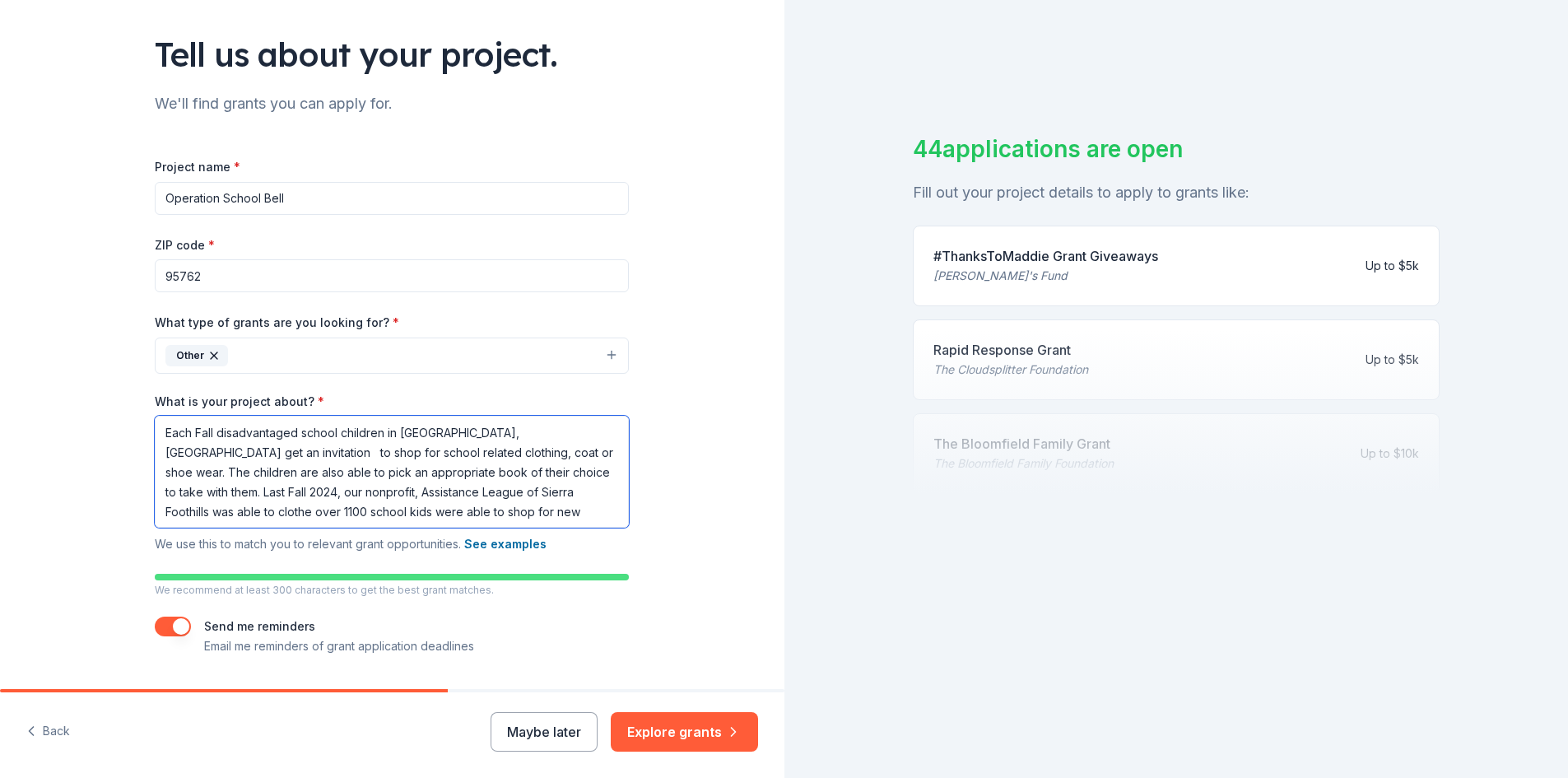
click at [249, 512] on textarea "Each Fall disadvantaged school children in [GEOGRAPHIC_DATA], [GEOGRAPHIC_DATA]…" at bounding box center [392, 472] width 474 height 112
click at [410, 513] on textarea "Each Fall disadvantaged school children in [GEOGRAPHIC_DATA], [GEOGRAPHIC_DATA]…" at bounding box center [392, 472] width 474 height 112
click at [484, 495] on textarea "Each Fall disadvantaged school children in [GEOGRAPHIC_DATA], [GEOGRAPHIC_DATA]…" at bounding box center [392, 472] width 474 height 112
type textarea "Each Fall disadvantaged school children in [GEOGRAPHIC_DATA], [GEOGRAPHIC_DATA]…"
click at [169, 624] on button "button" at bounding box center [173, 626] width 36 height 20
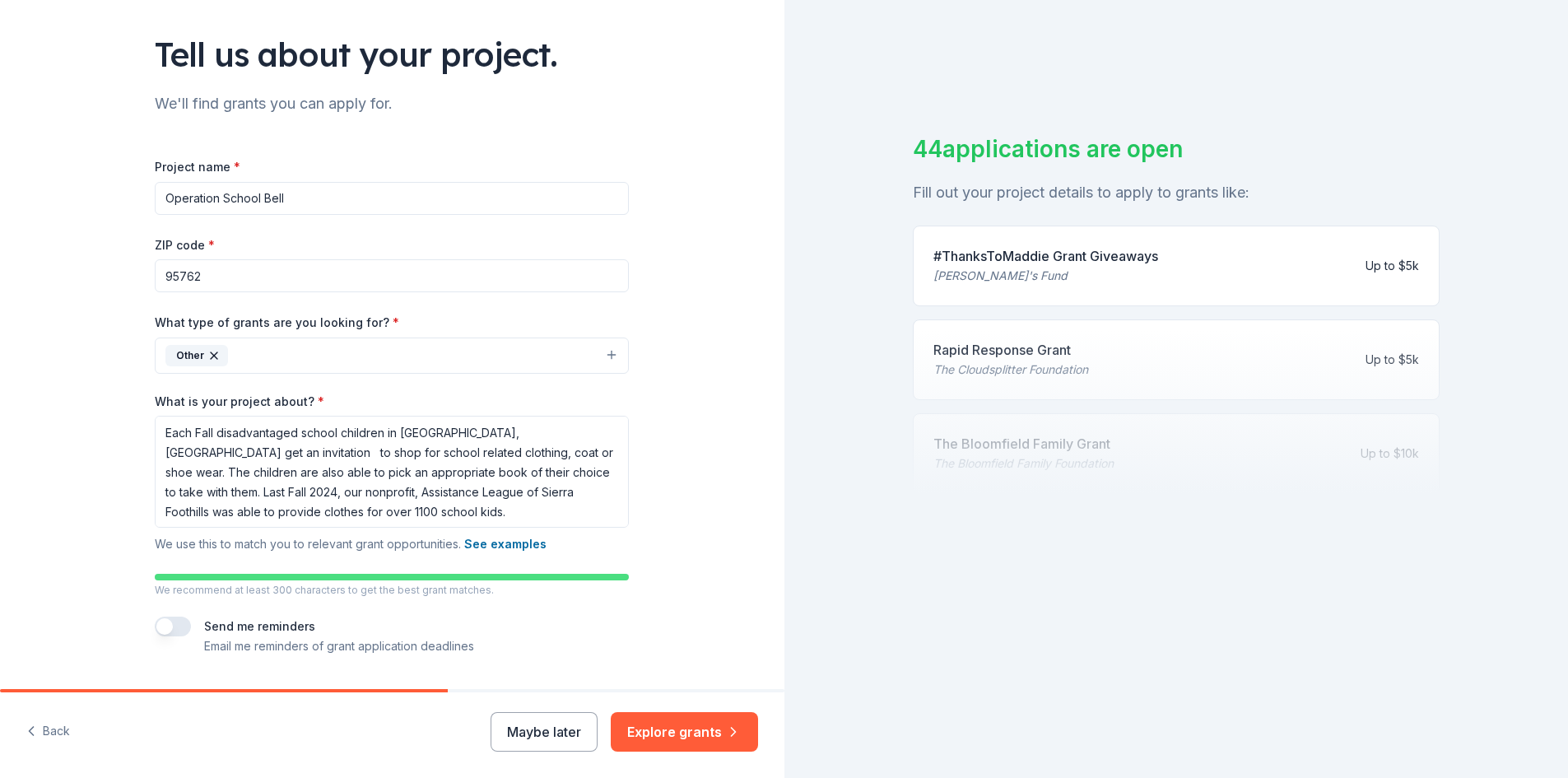
click at [159, 624] on button "button" at bounding box center [173, 626] width 36 height 20
click at [721, 730] on button "Explore grants" at bounding box center [684, 732] width 148 height 40
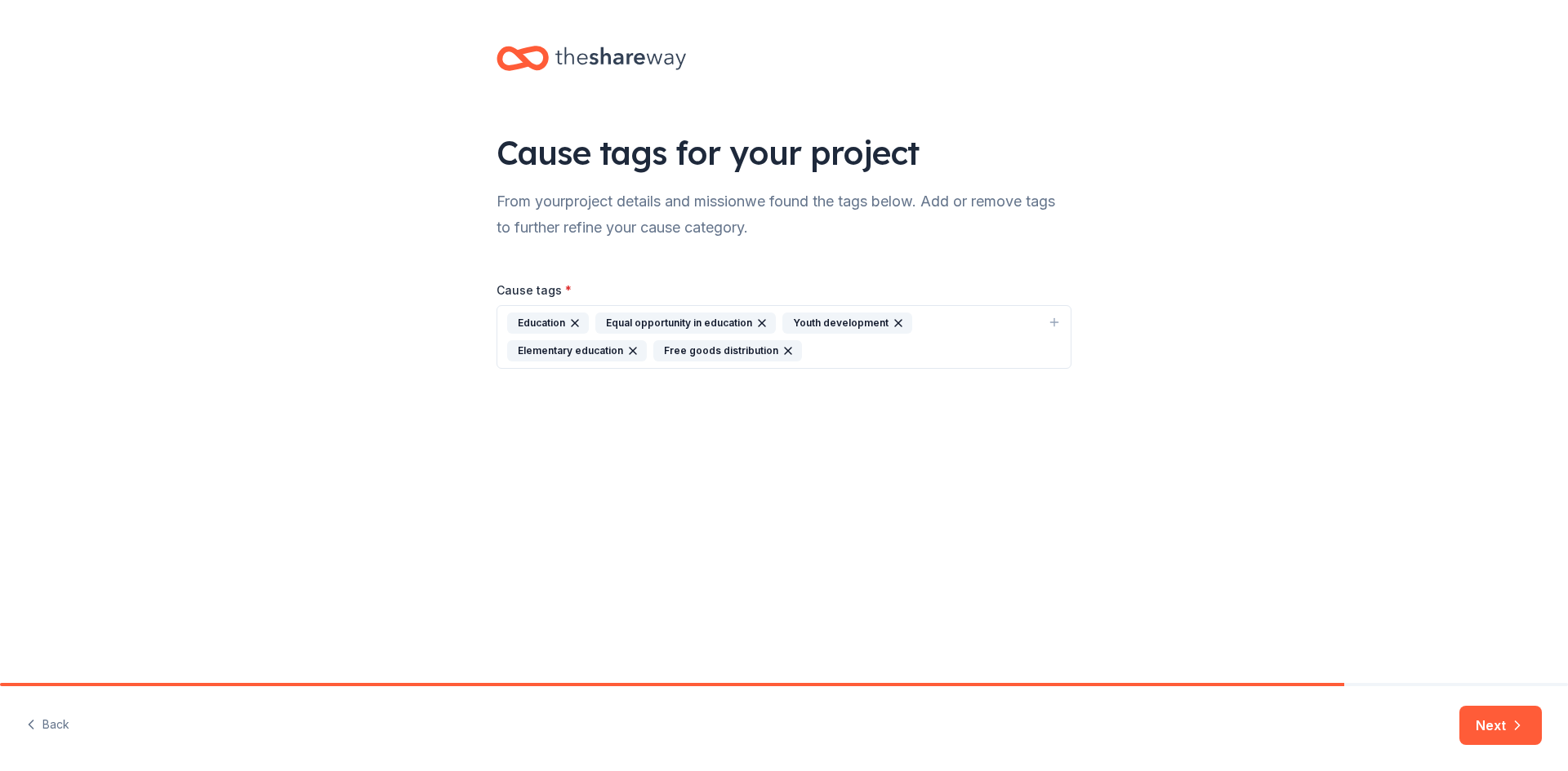
click at [569, 323] on icon "button" at bounding box center [575, 324] width 13 height 13
click at [760, 321] on div "Youth development" at bounding box center [759, 323] width 130 height 21
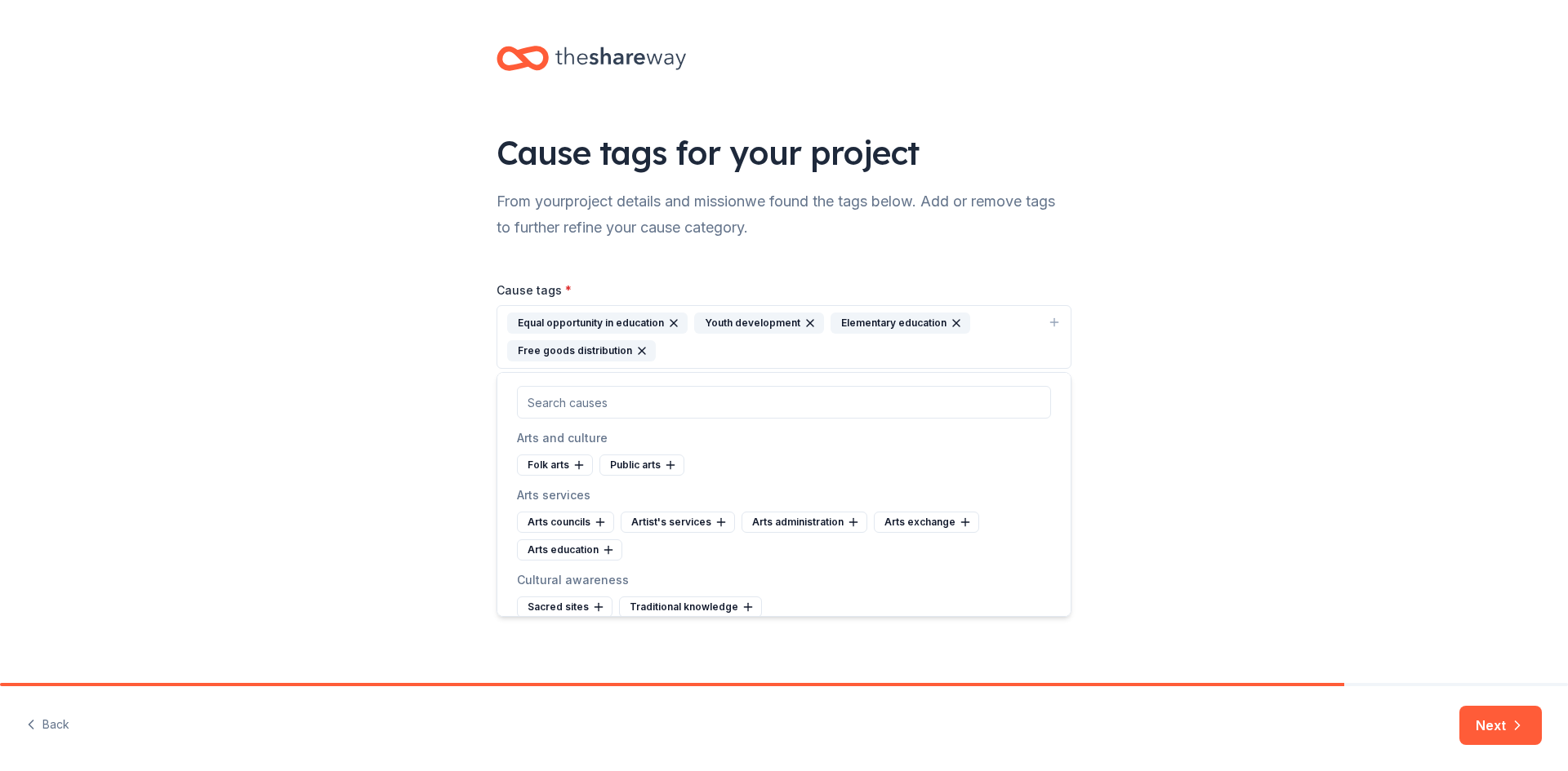
click at [671, 319] on icon "button" at bounding box center [674, 324] width 13 height 13
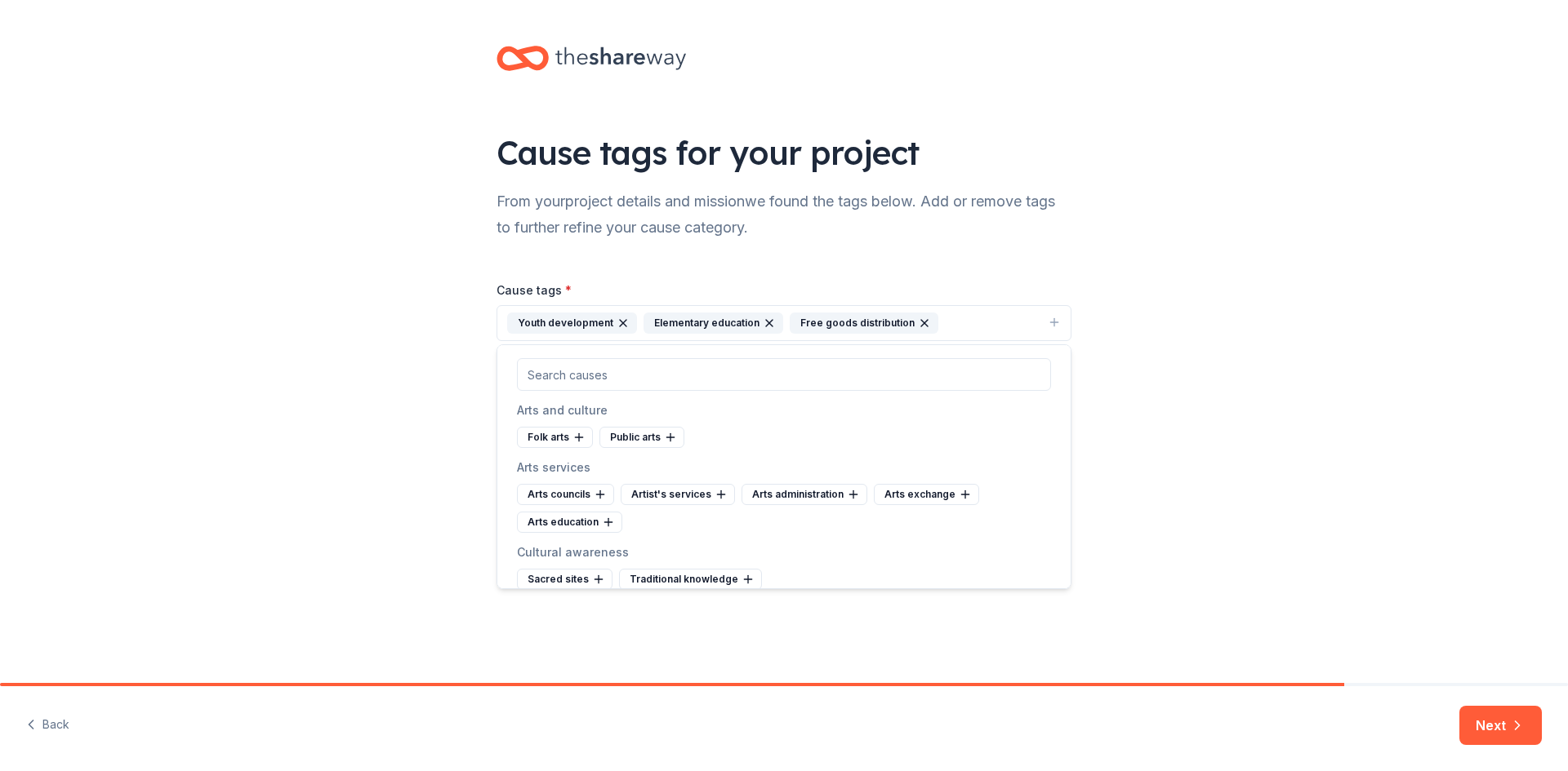
click at [918, 319] on icon "button" at bounding box center [924, 324] width 13 height 13
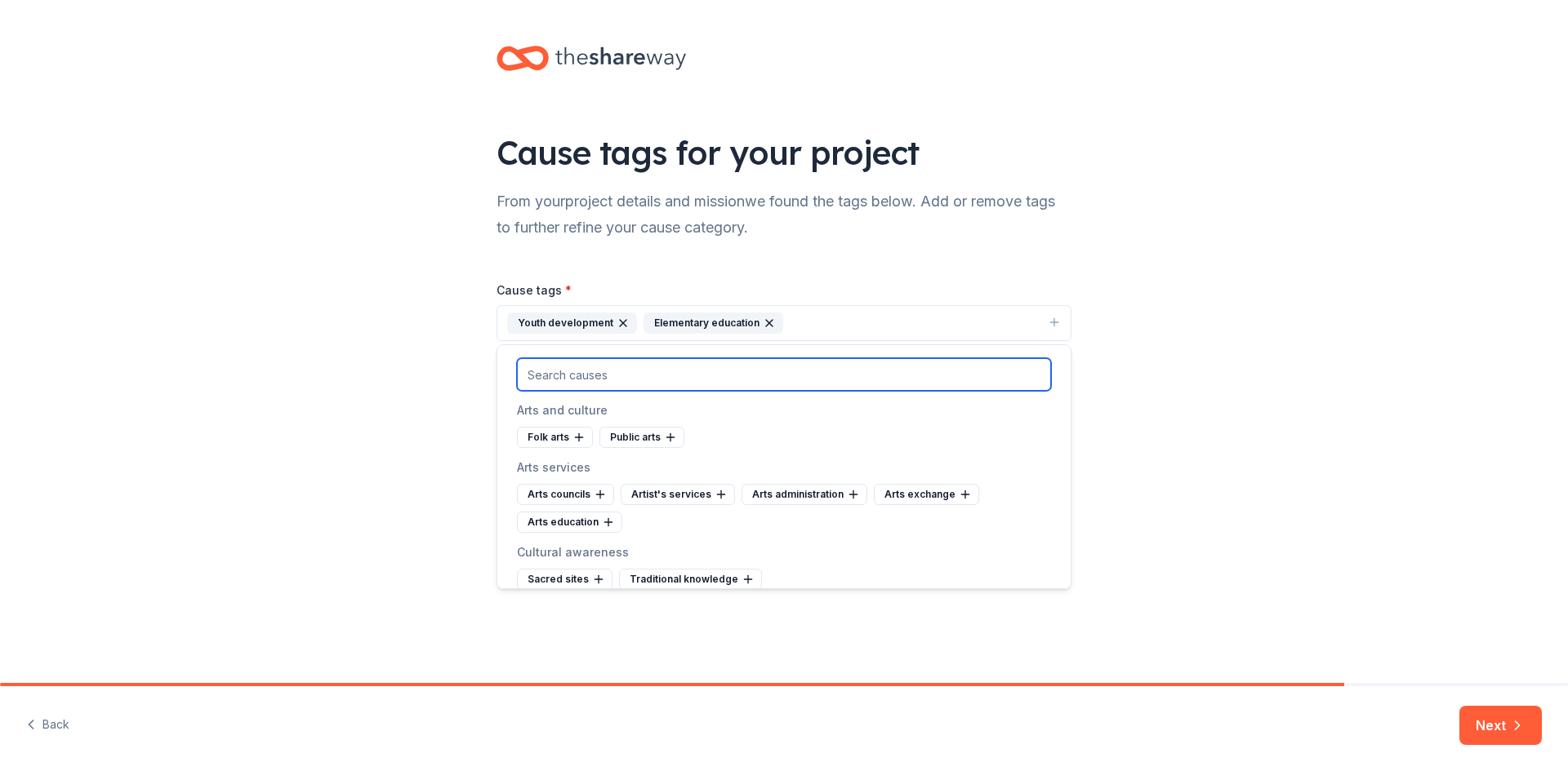
click at [545, 378] on input "text" at bounding box center [784, 374] width 534 height 33
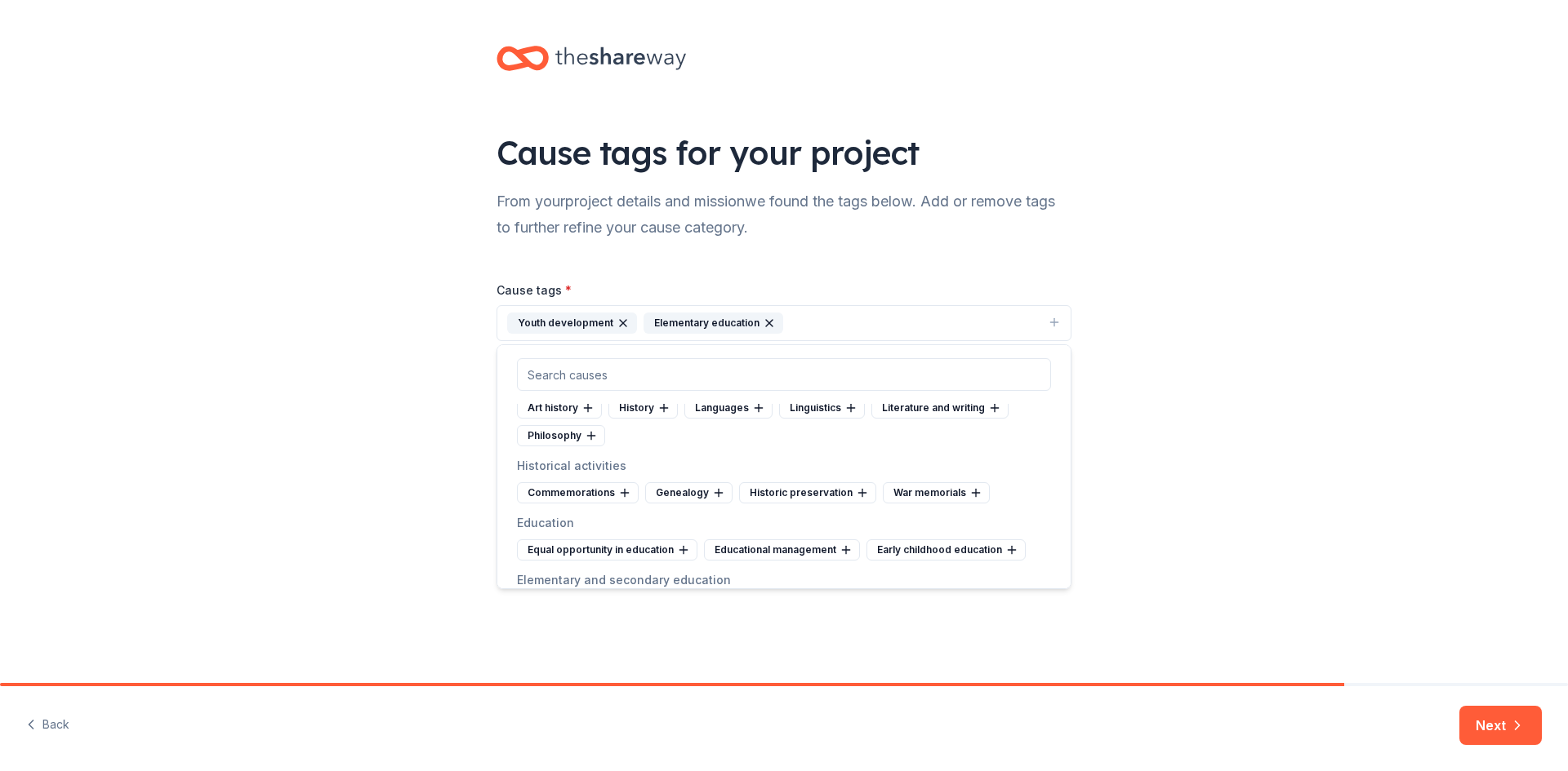
scroll to position [566, 0]
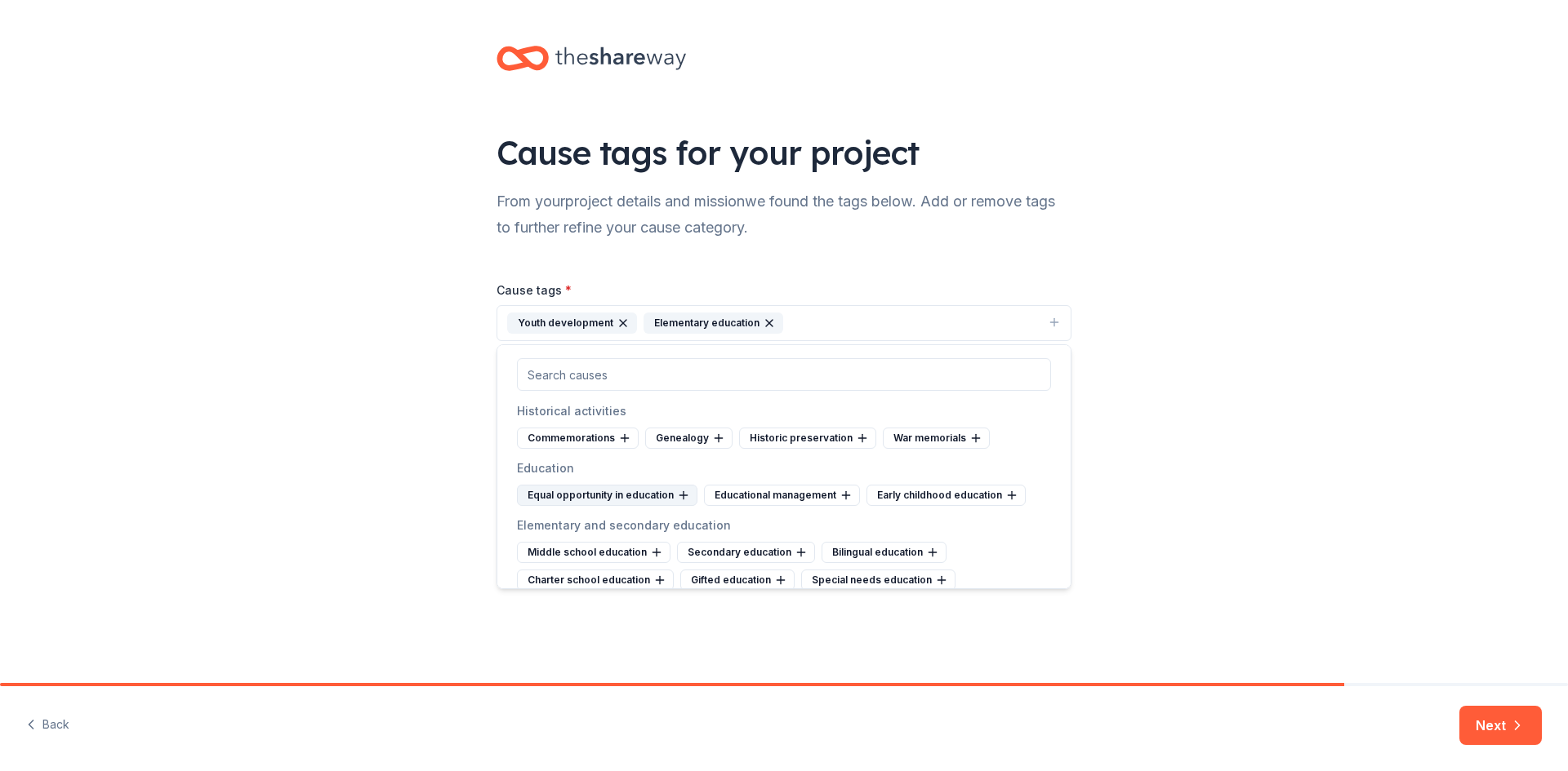
click at [677, 494] on icon at bounding box center [684, 496] width 13 height 13
click at [924, 488] on div "Educational management Early childhood education" at bounding box center [784, 495] width 534 height 21
click at [625, 440] on icon at bounding box center [625, 438] width 0 height 8
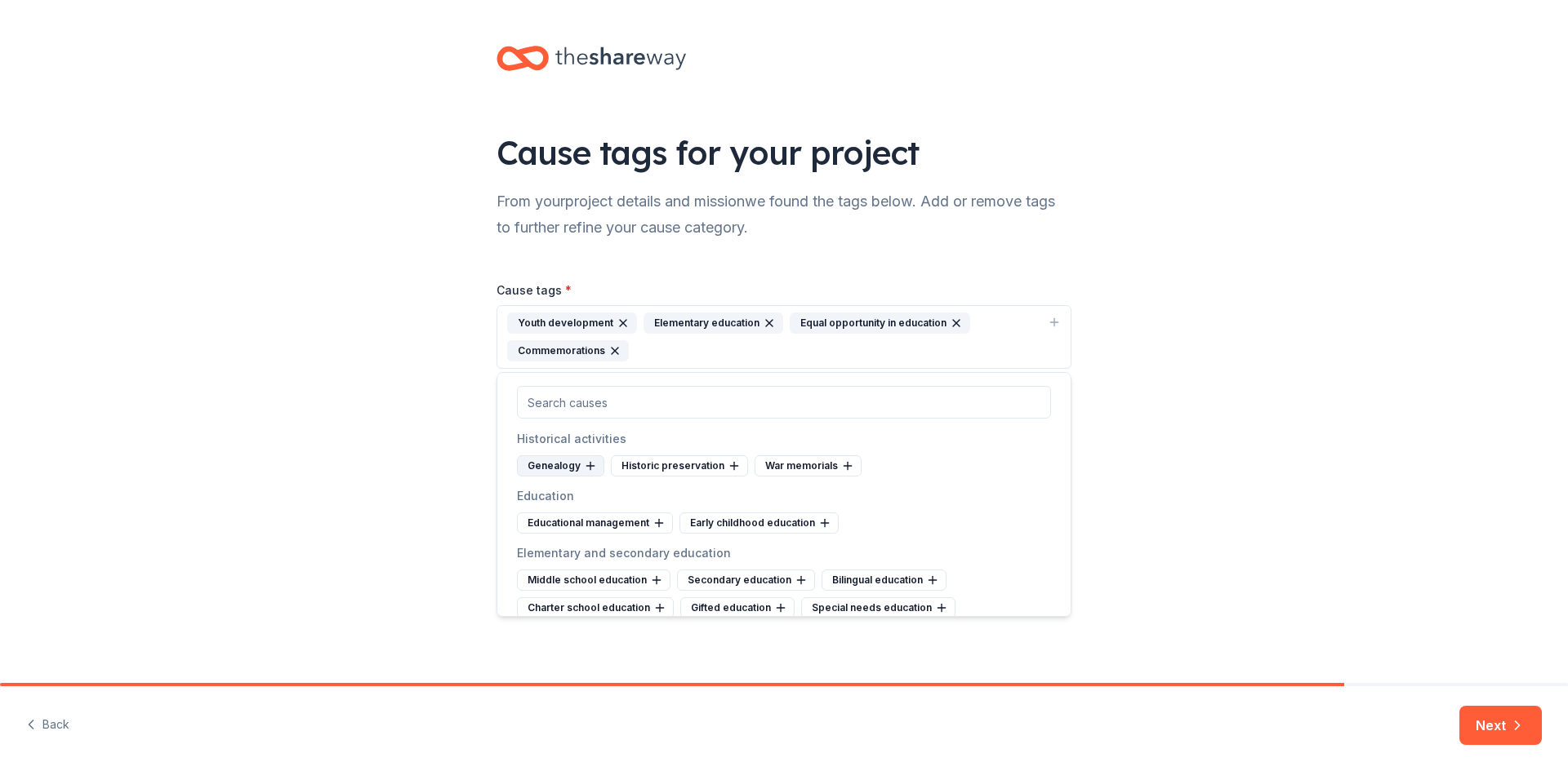
click at [590, 462] on icon at bounding box center [591, 467] width 13 height 13
click at [639, 460] on icon at bounding box center [640, 467] width 13 height 13
click at [610, 462] on icon at bounding box center [610, 466] width 0 height 8
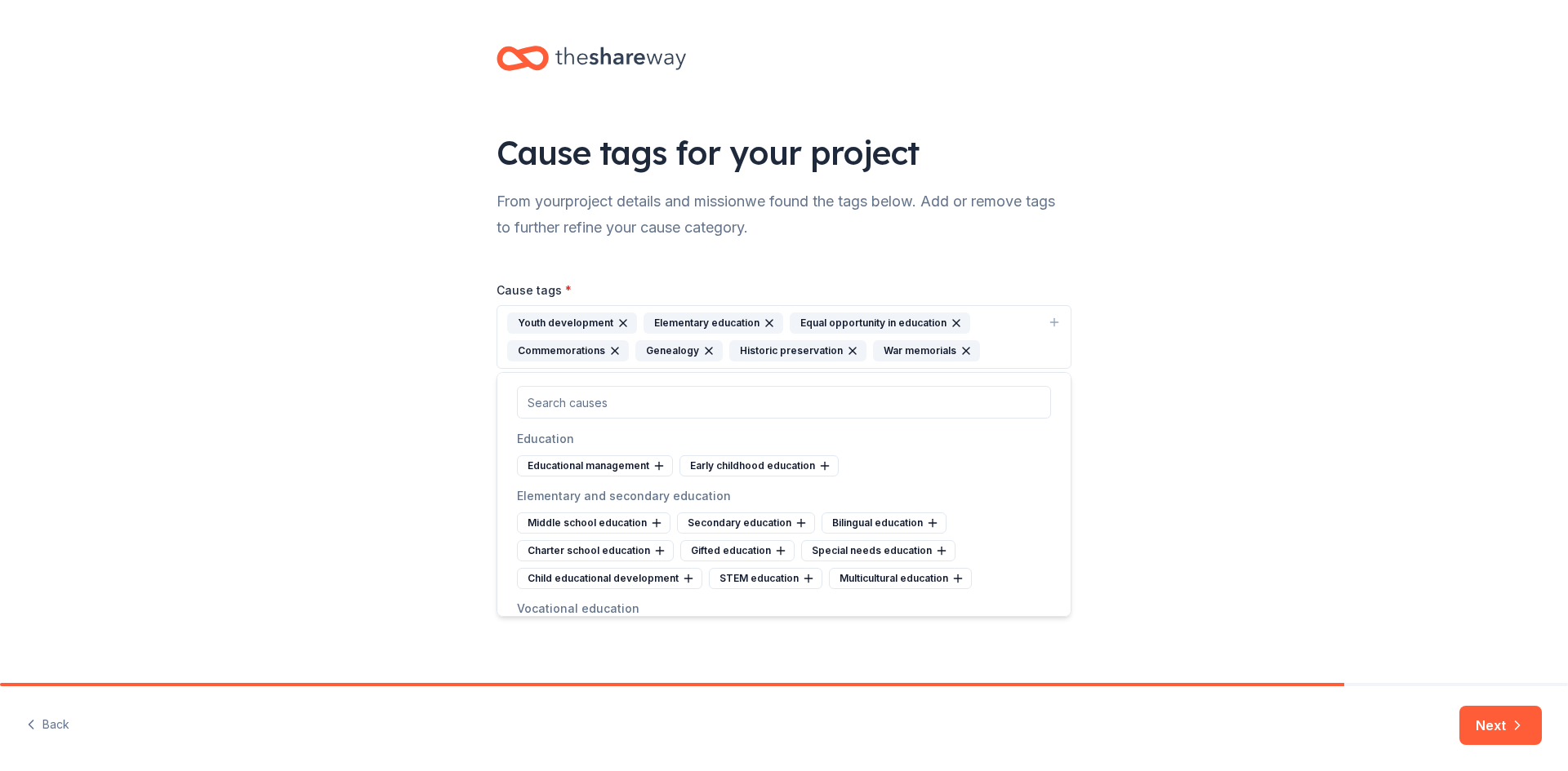
click at [702, 351] on icon "button" at bounding box center [709, 351] width 13 height 13
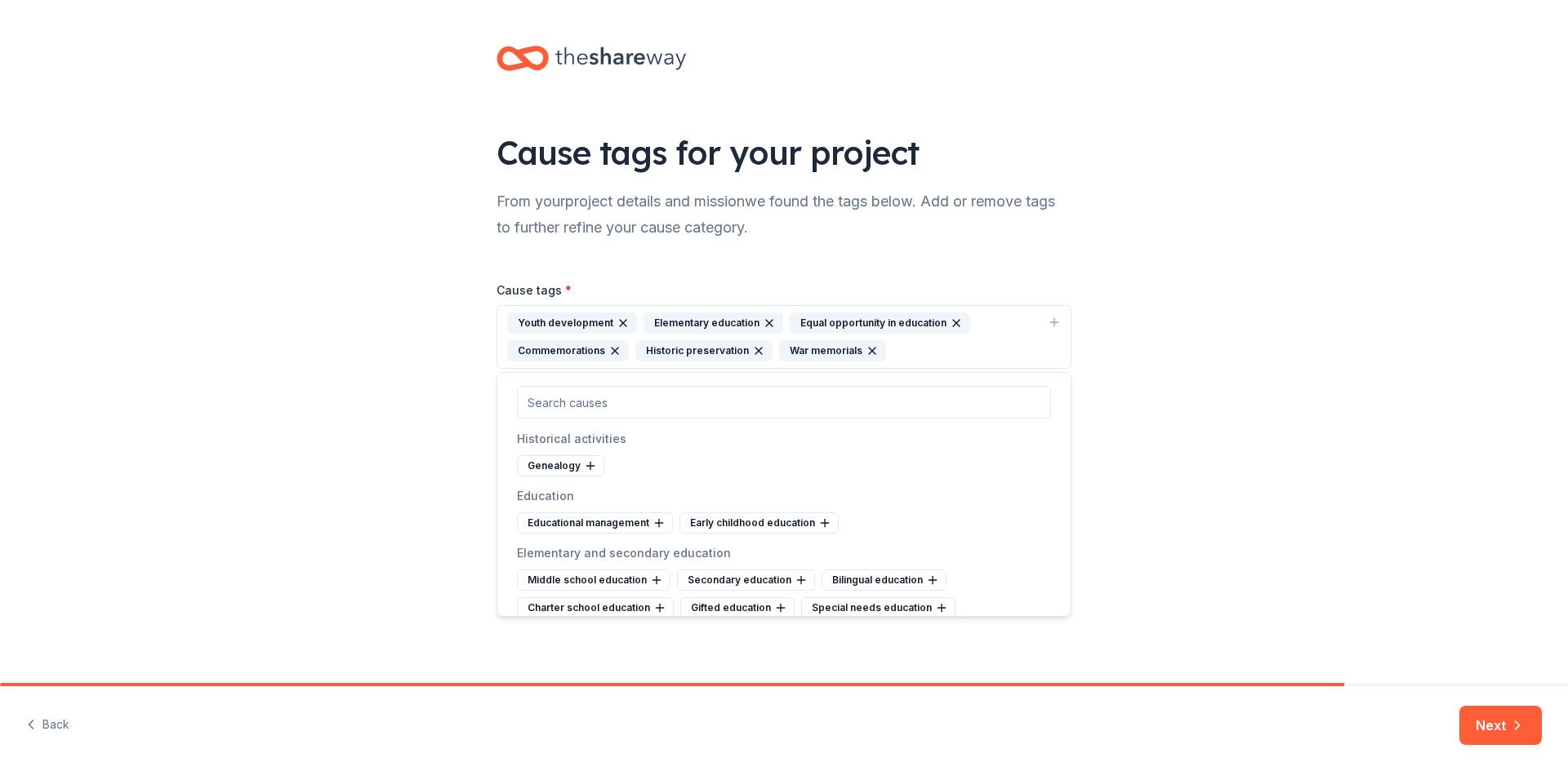
click at [612, 347] on icon "button" at bounding box center [615, 351] width 13 height 13
click at [629, 351] on icon "button" at bounding box center [631, 351] width 13 height 13
click at [595, 350] on icon "button" at bounding box center [601, 351] width 13 height 13
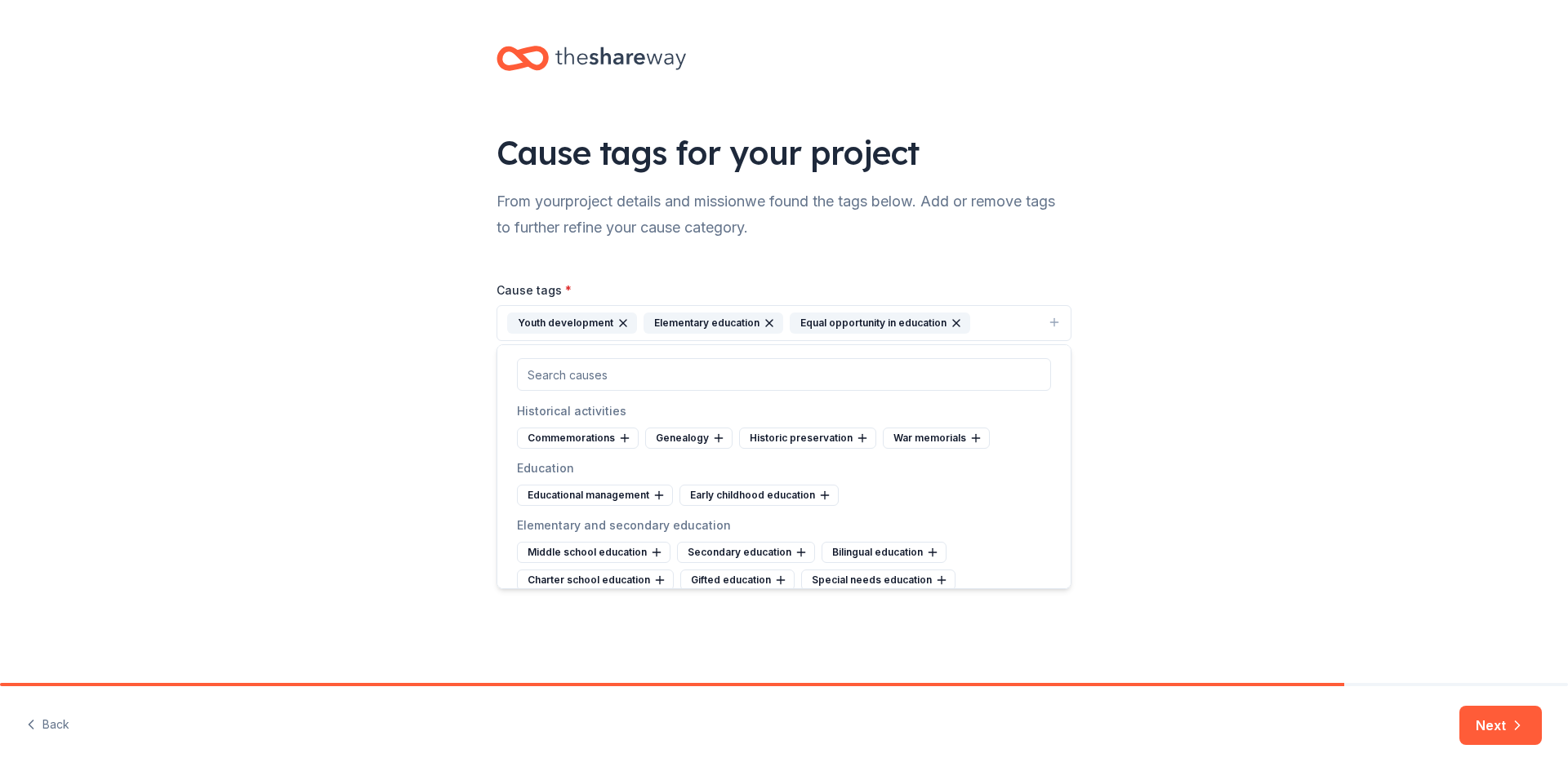
click at [950, 319] on icon "button" at bounding box center [956, 324] width 13 height 13
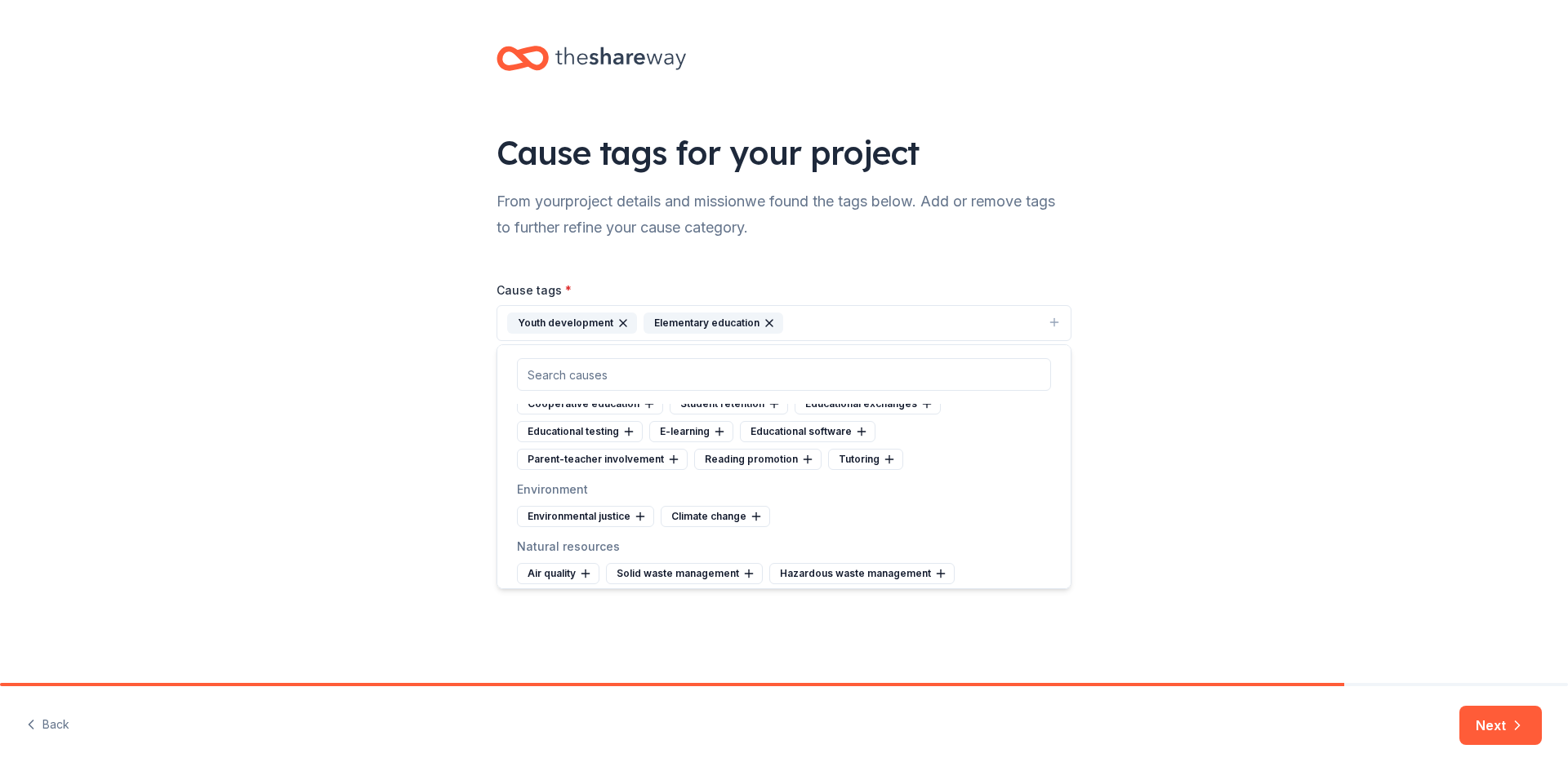
scroll to position [1153, 0]
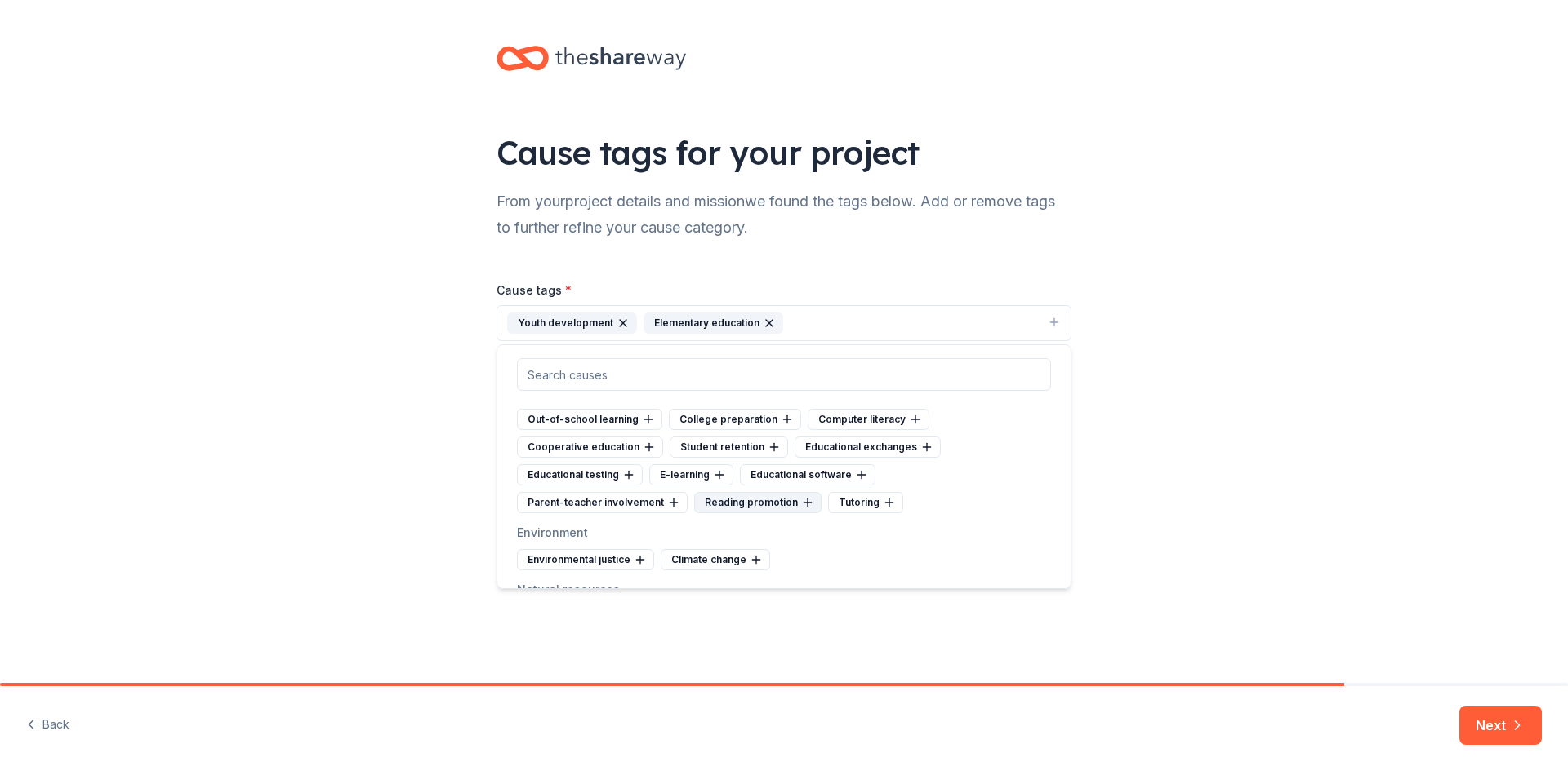
click at [801, 501] on icon at bounding box center [808, 503] width 13 height 13
click at [799, 501] on div "Out-of-school learning College preparation Computer literacy Cooperative educat…" at bounding box center [784, 461] width 534 height 104
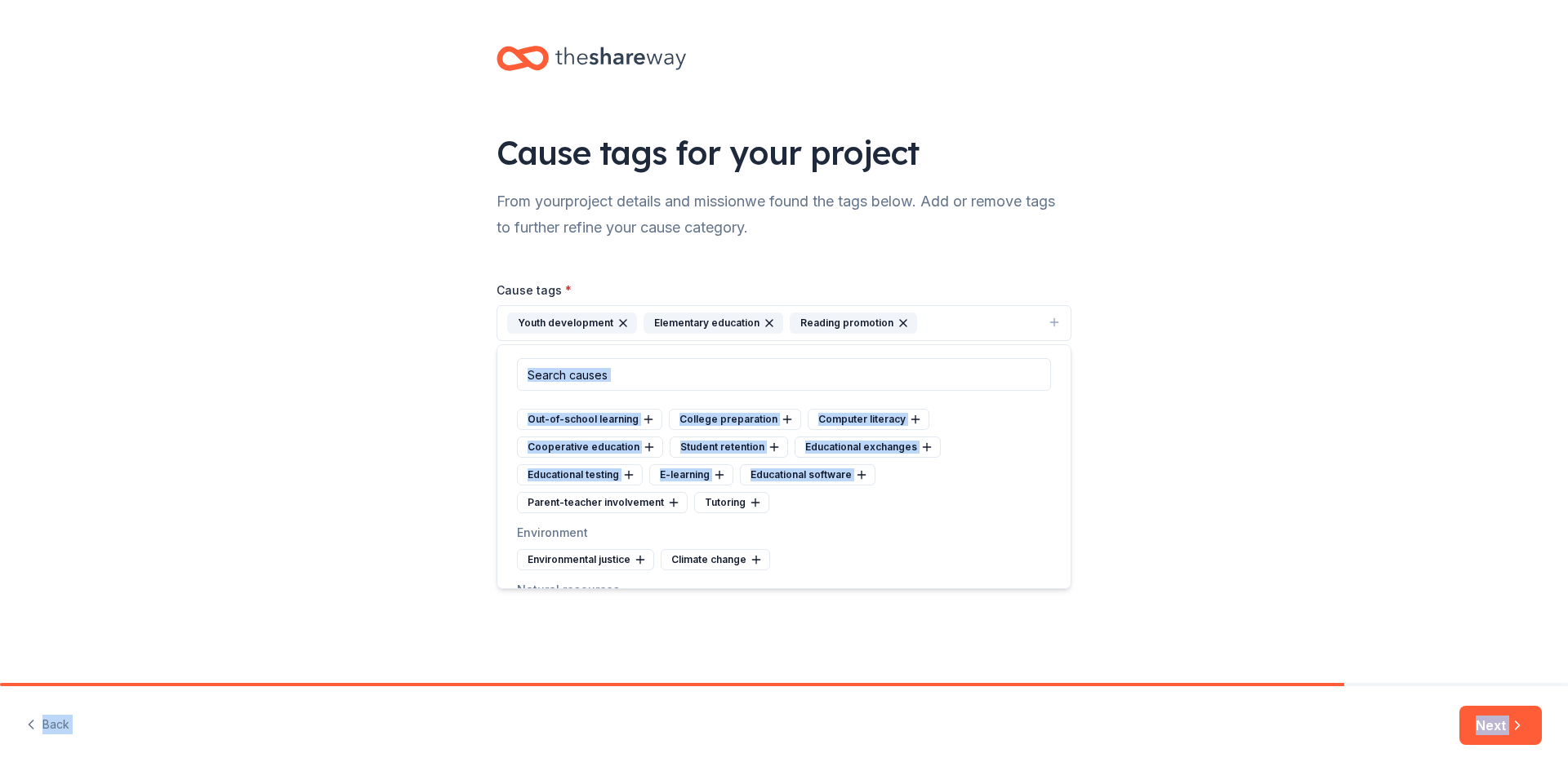
drag, startPoint x: 799, startPoint y: 501, endPoint x: 1089, endPoint y: 605, distance: 308.1
click at [1089, 605] on body "Cause tags for your project From your project details and mission we found the …" at bounding box center [784, 385] width 1568 height 771
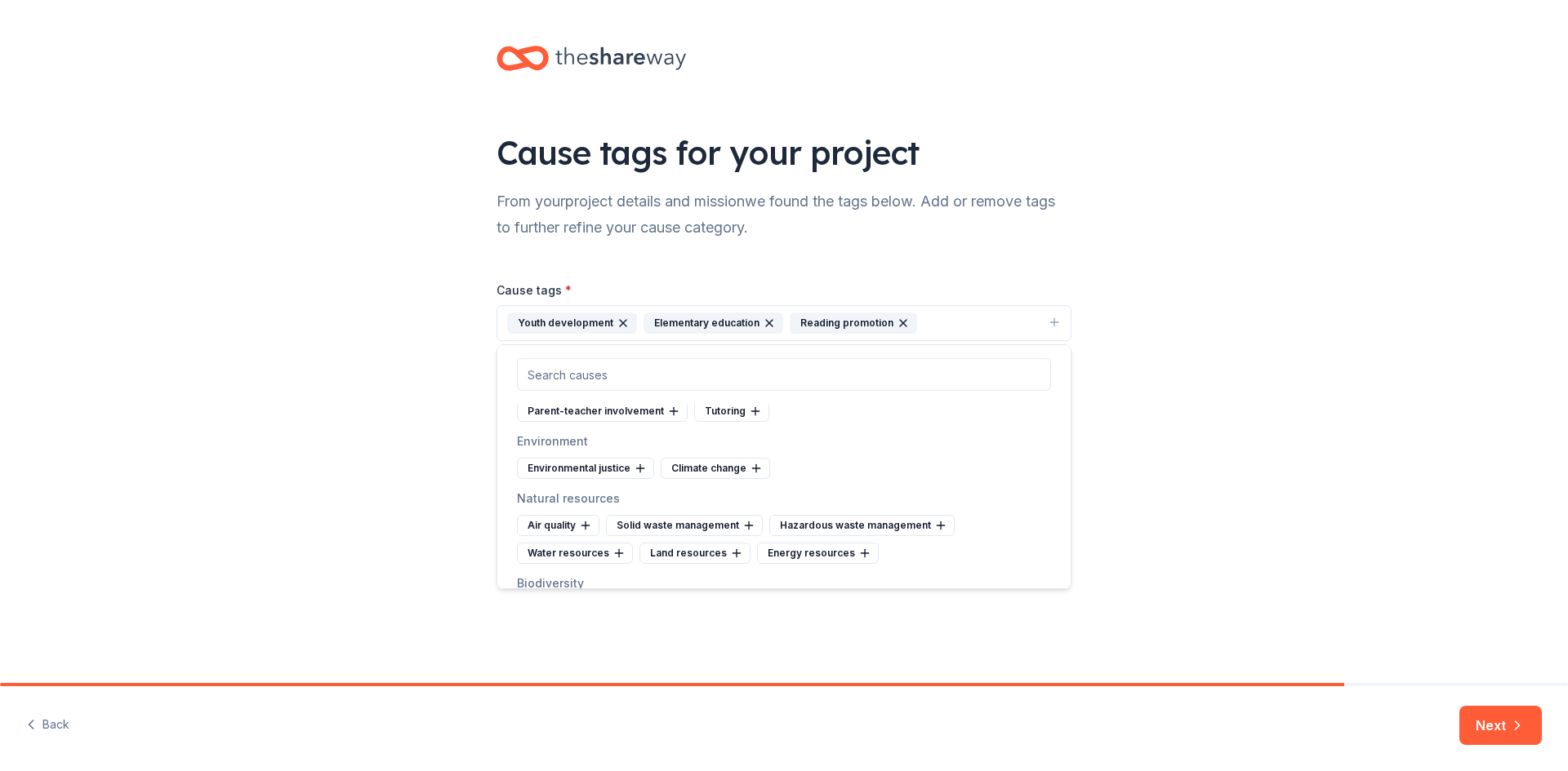
click at [1009, 430] on div "Arts and culture Folk arts Public arts Arts services Arts councils Artist's ser…" at bounding box center [783, 467] width 575 height 245
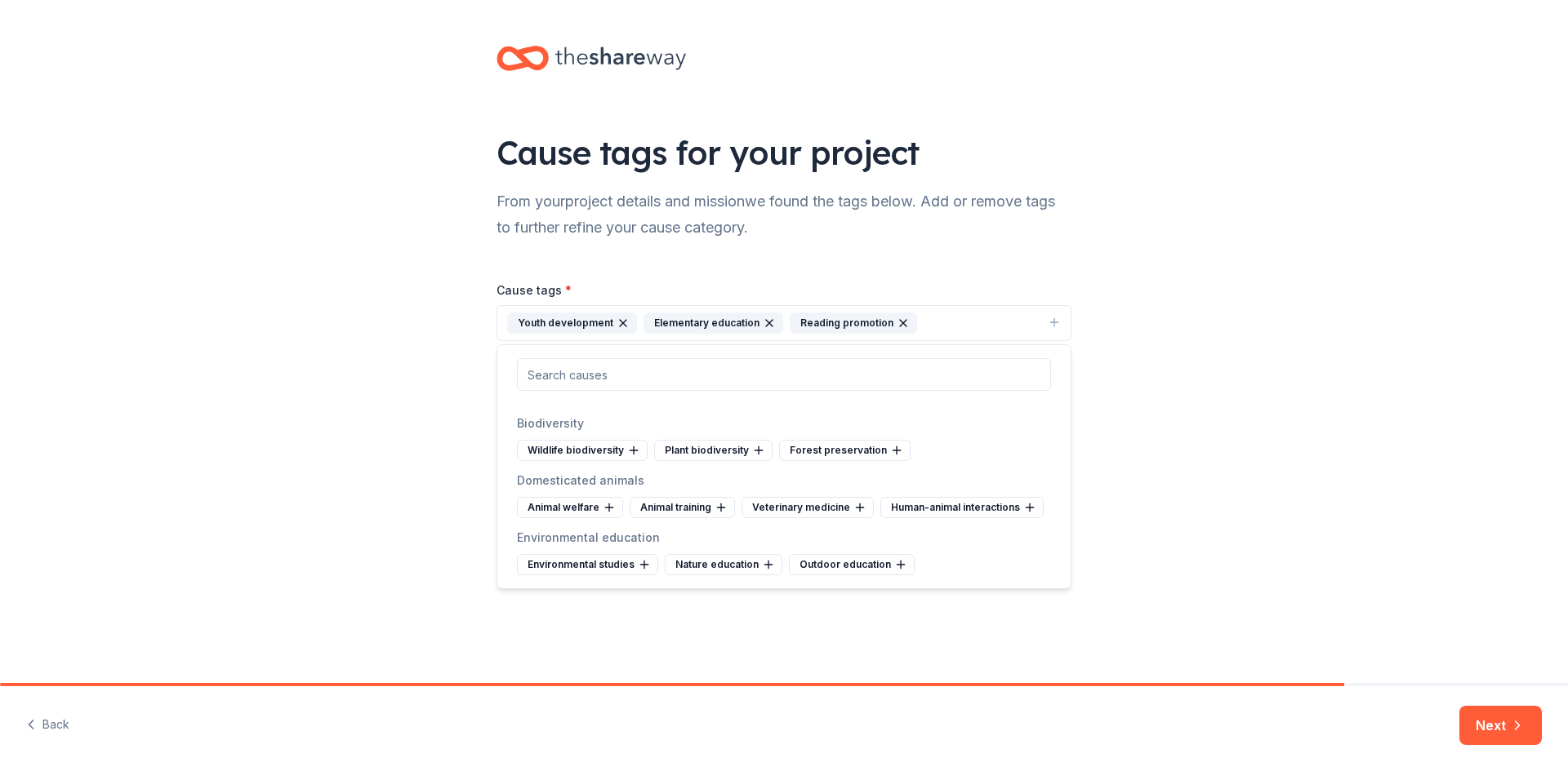
scroll to position [1418, 0]
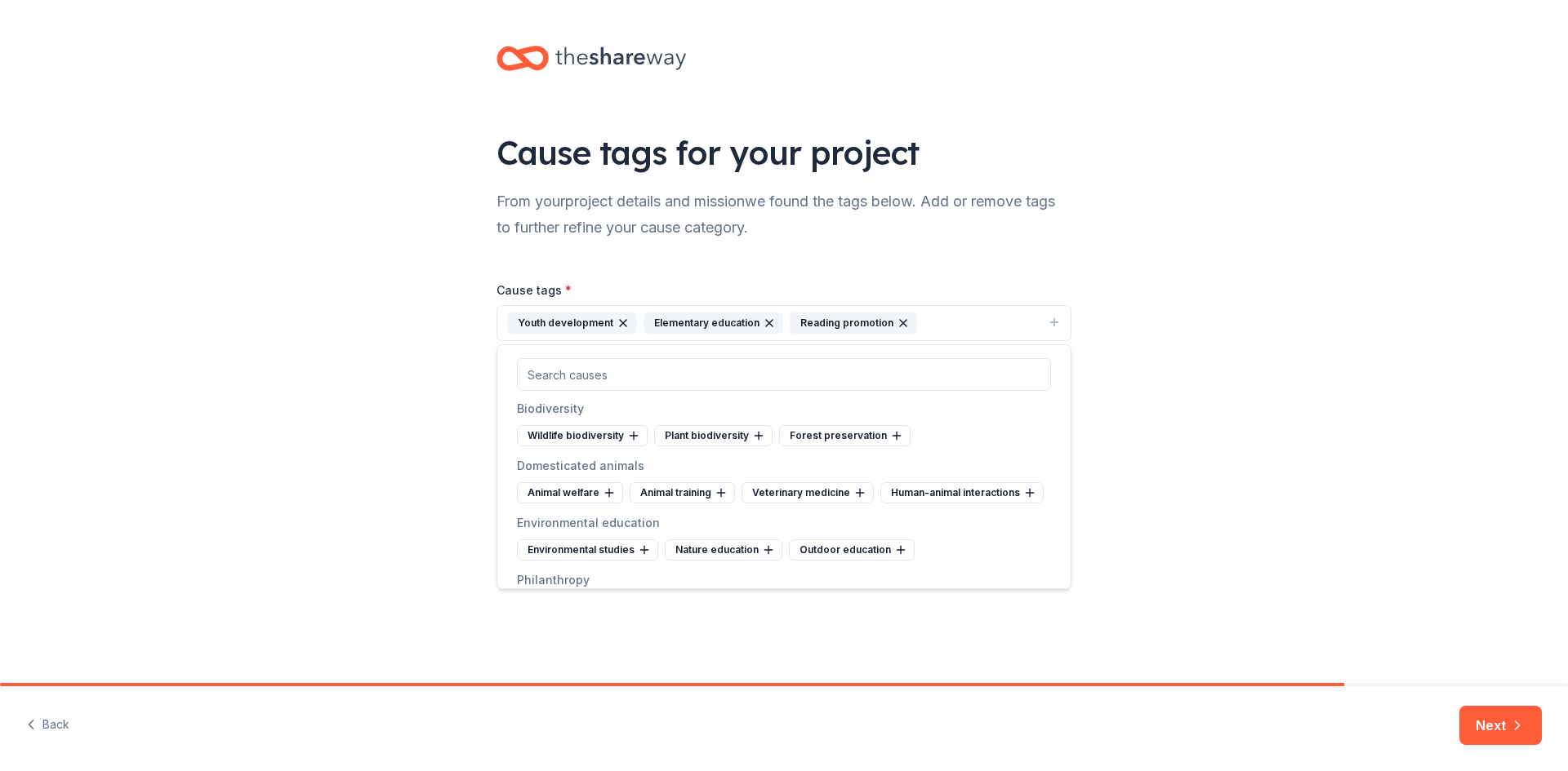
click at [1057, 594] on div "Cause tags for your project From your project details and mission we found the …" at bounding box center [784, 341] width 1568 height 684
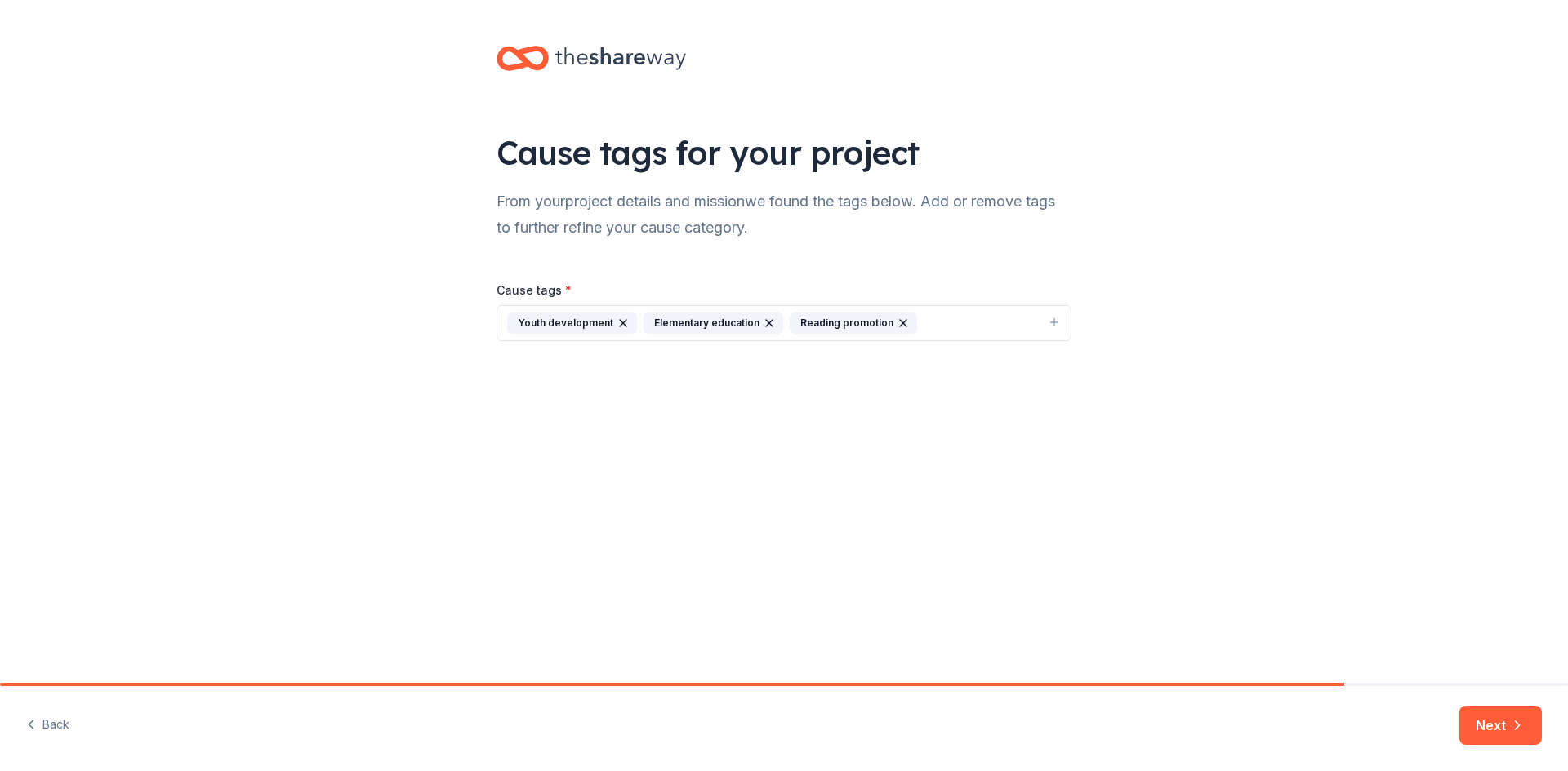
click at [1056, 321] on icon "button" at bounding box center [1055, 323] width 13 height 13
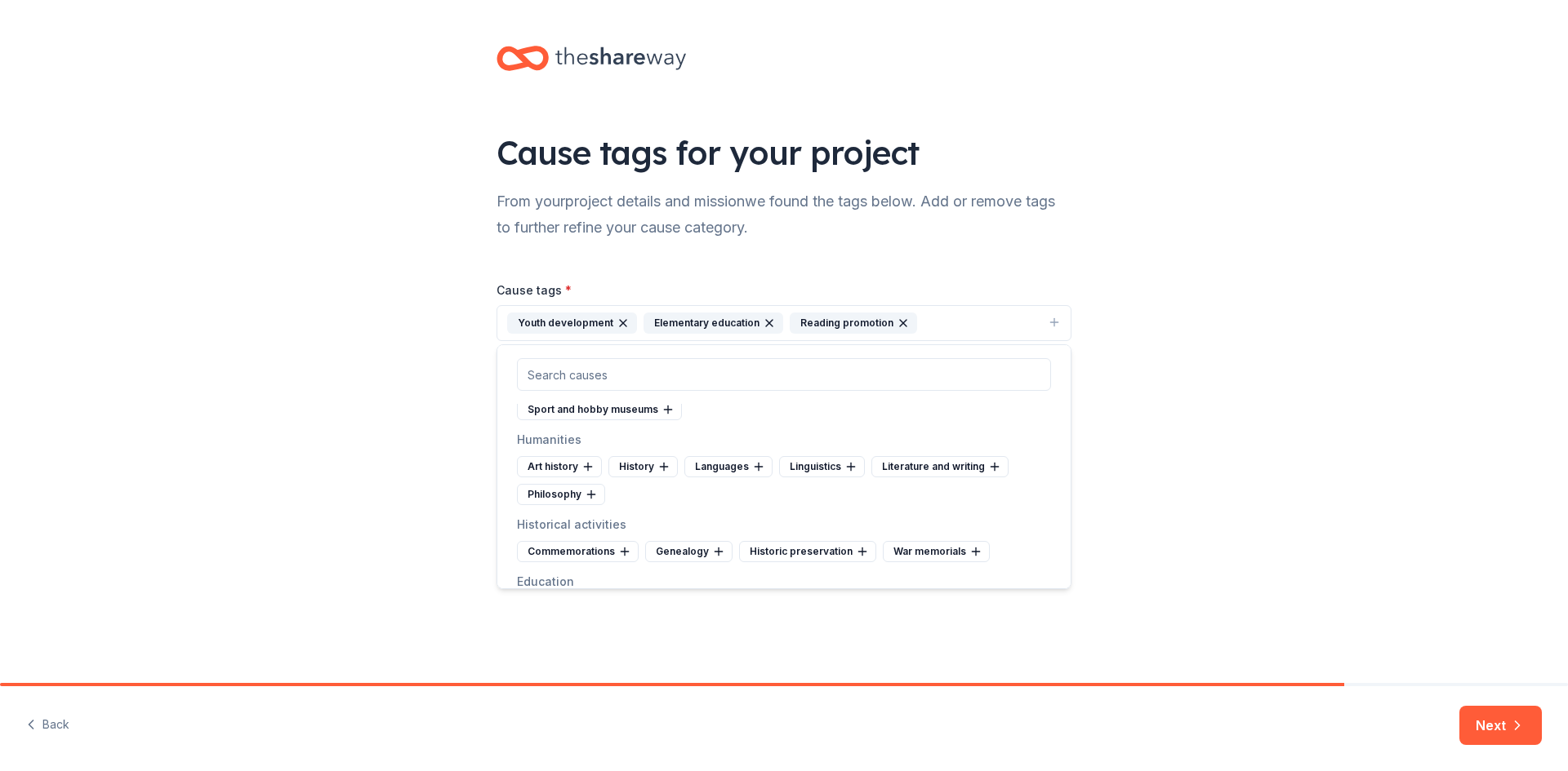
scroll to position [467, 0]
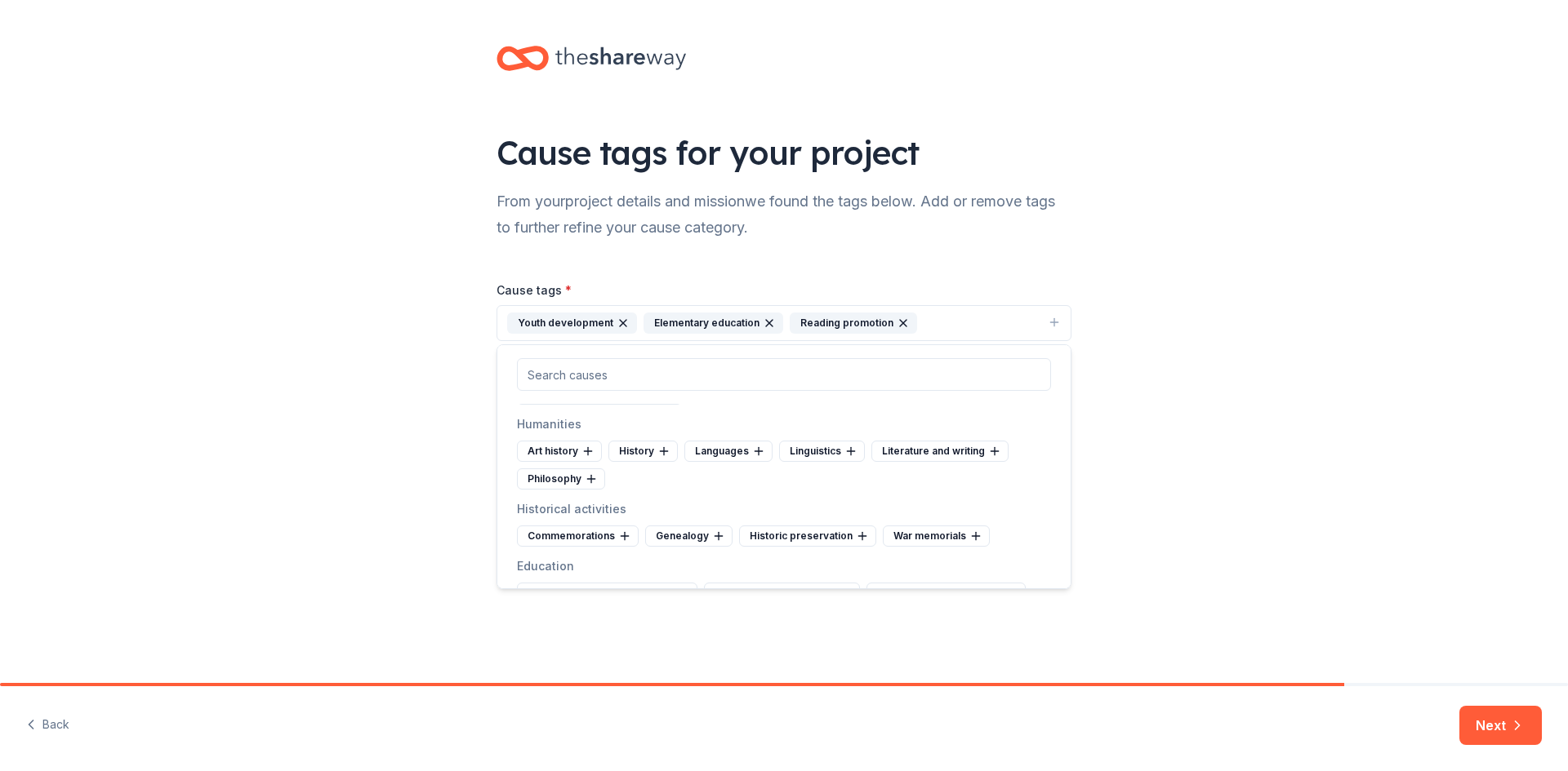
click at [1059, 590] on div "Cause tags for your project From your project details and mission we found the …" at bounding box center [784, 341] width 1568 height 684
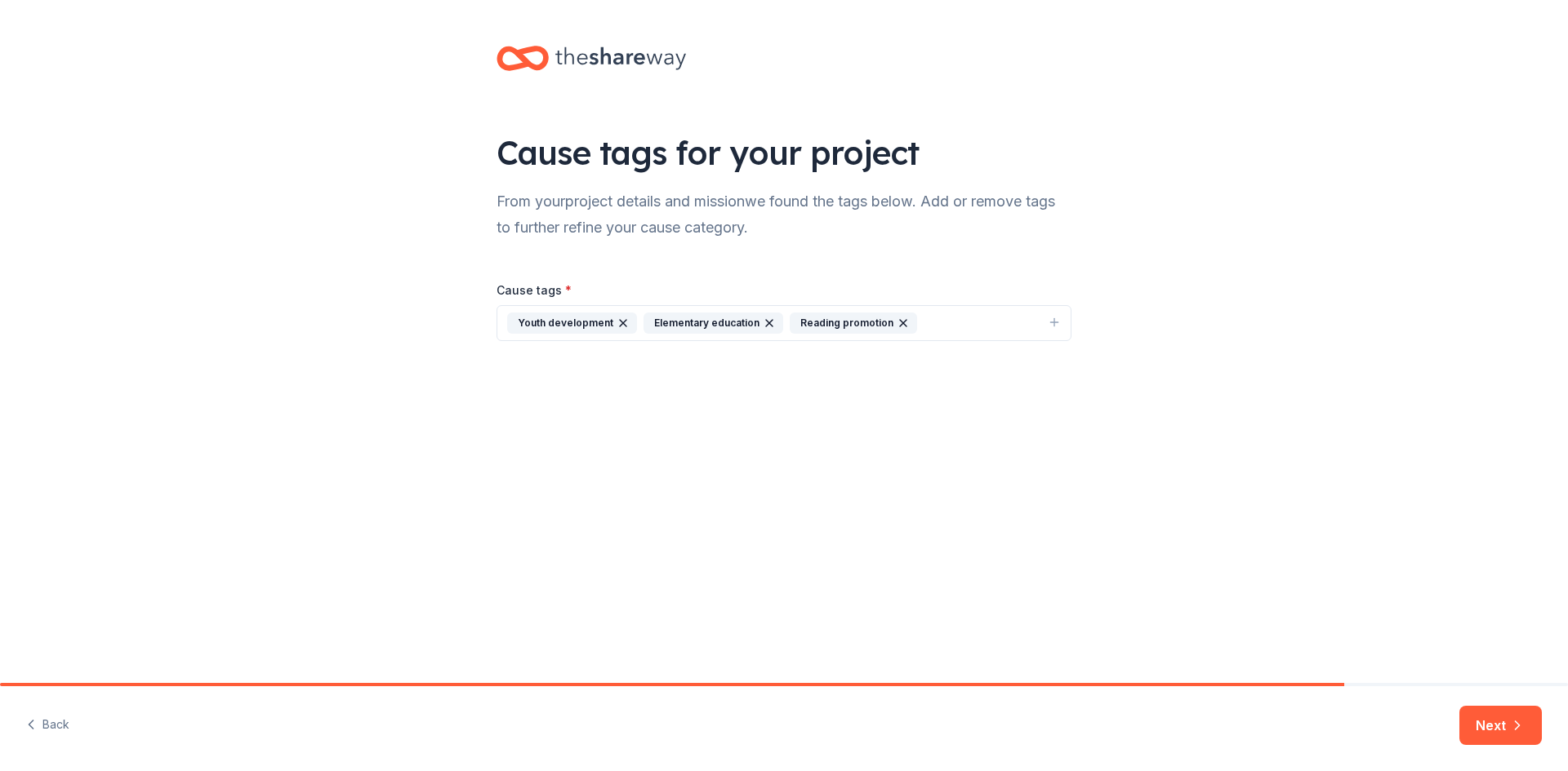
click at [1058, 318] on icon "button" at bounding box center [1055, 323] width 13 height 13
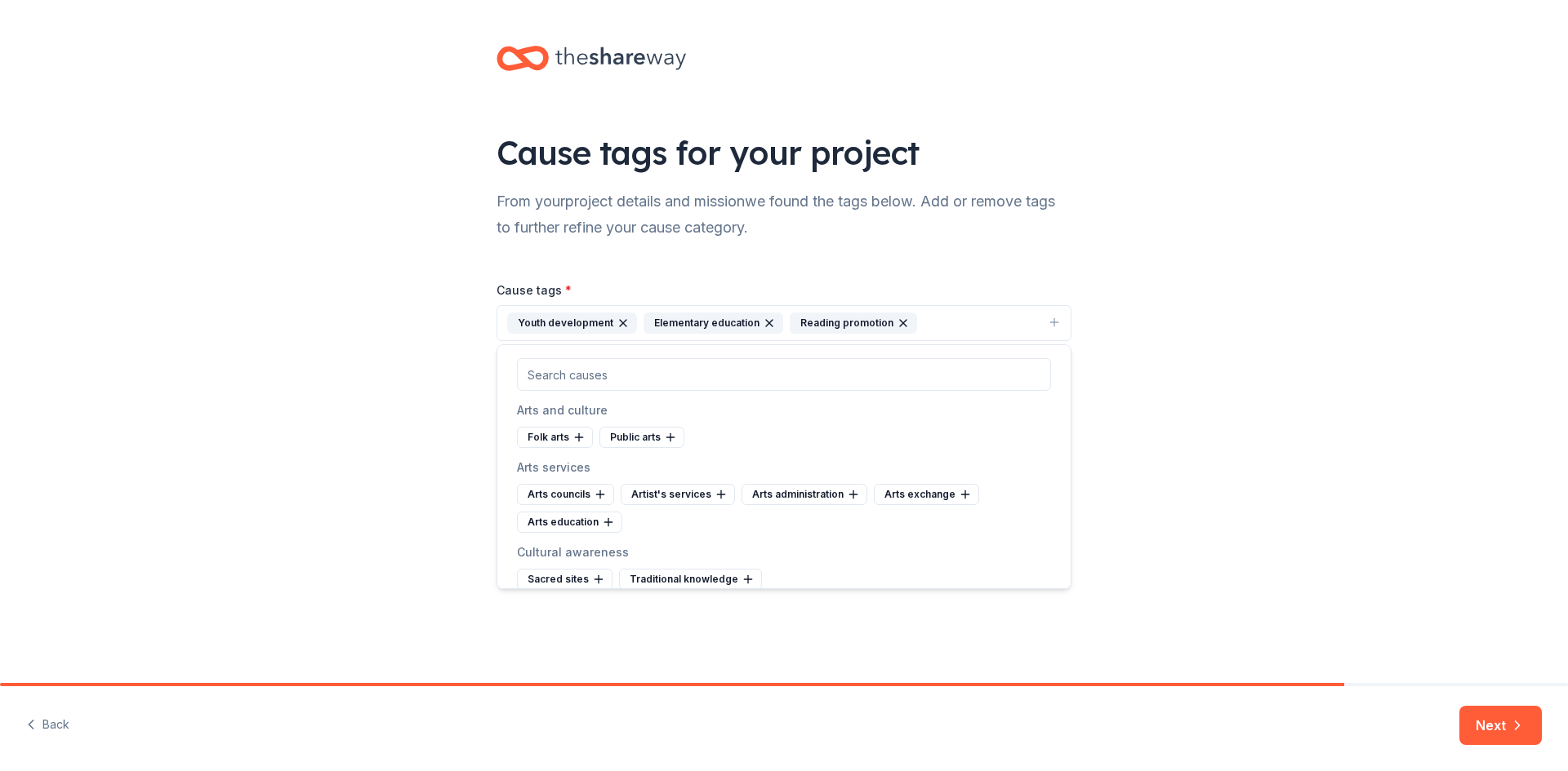
click at [1058, 318] on icon "button" at bounding box center [1055, 323] width 13 height 13
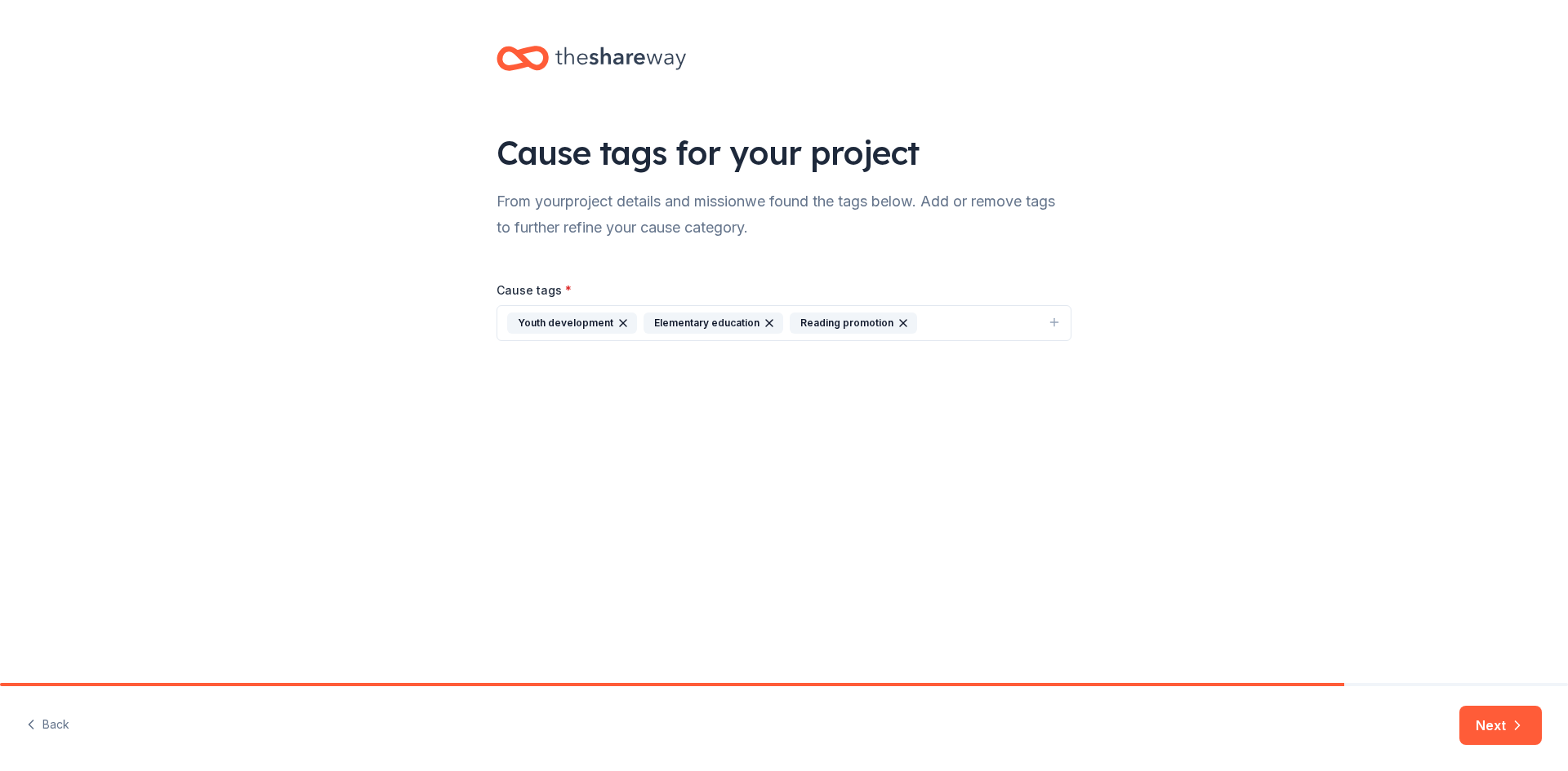
click at [1058, 318] on icon "button" at bounding box center [1055, 323] width 13 height 13
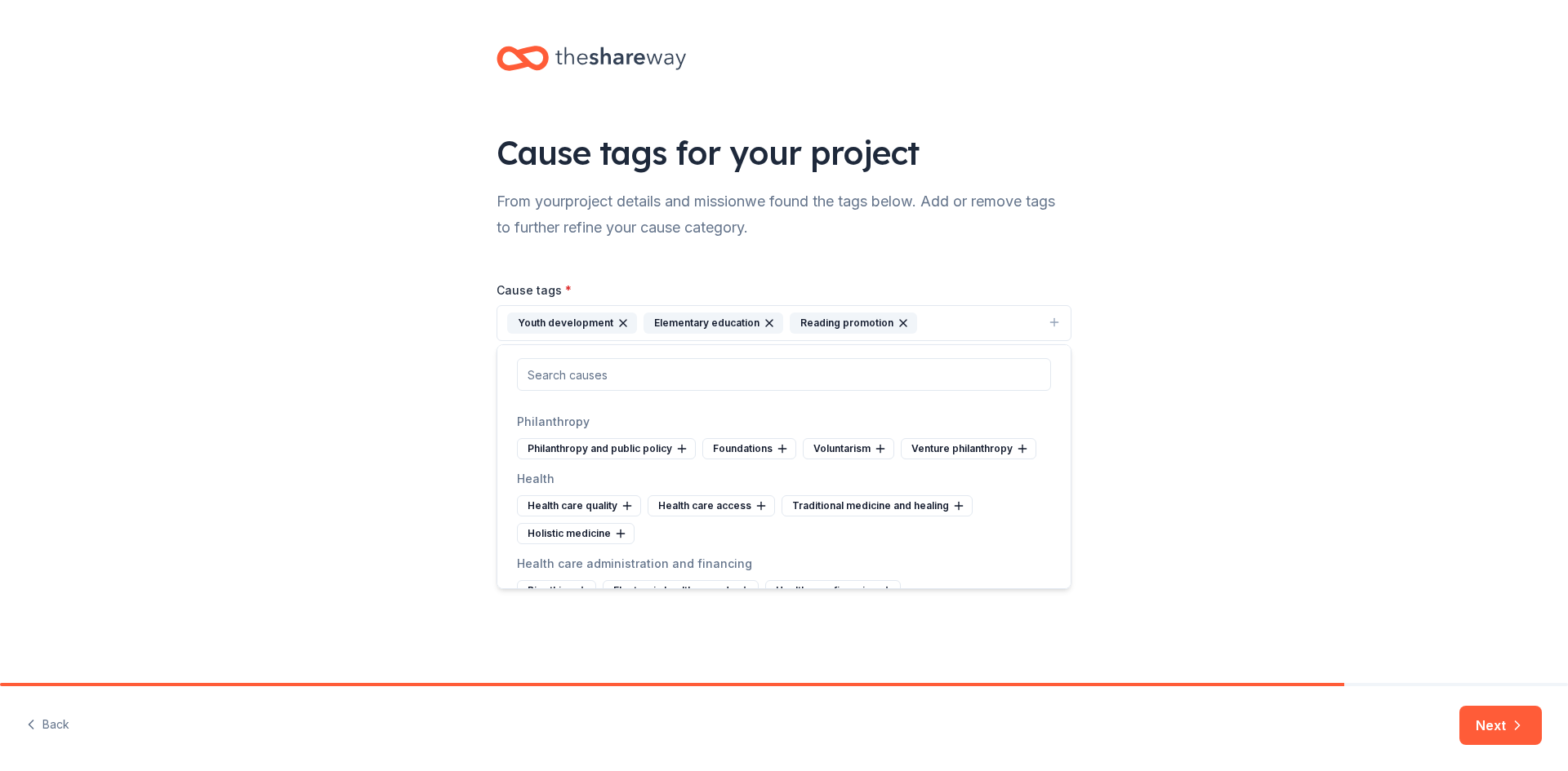
scroll to position [1610, 0]
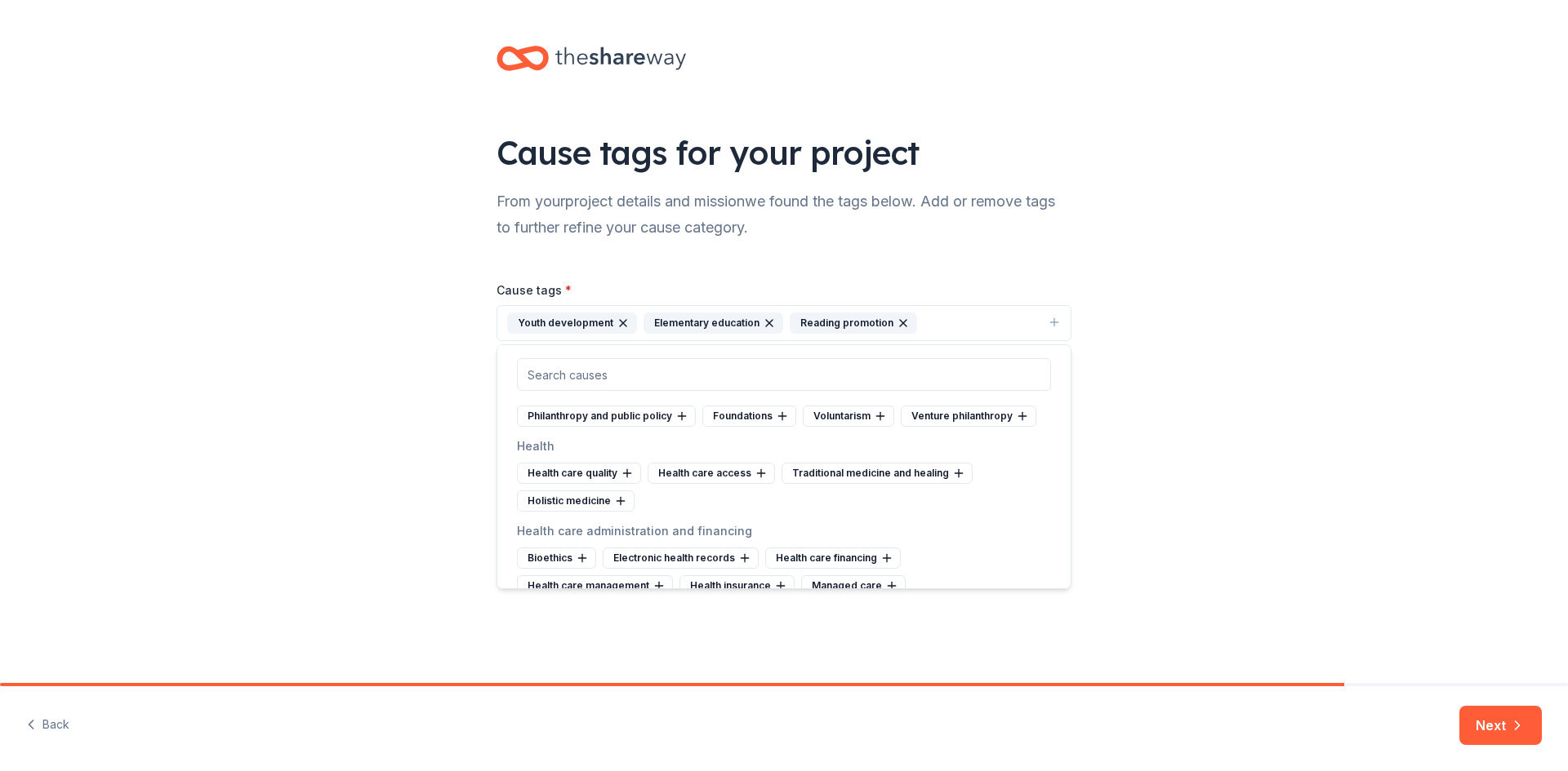
click at [1064, 589] on div "Arts and culture Folk arts Public arts Arts services Arts councils Artist's ser…" at bounding box center [783, 467] width 575 height 245
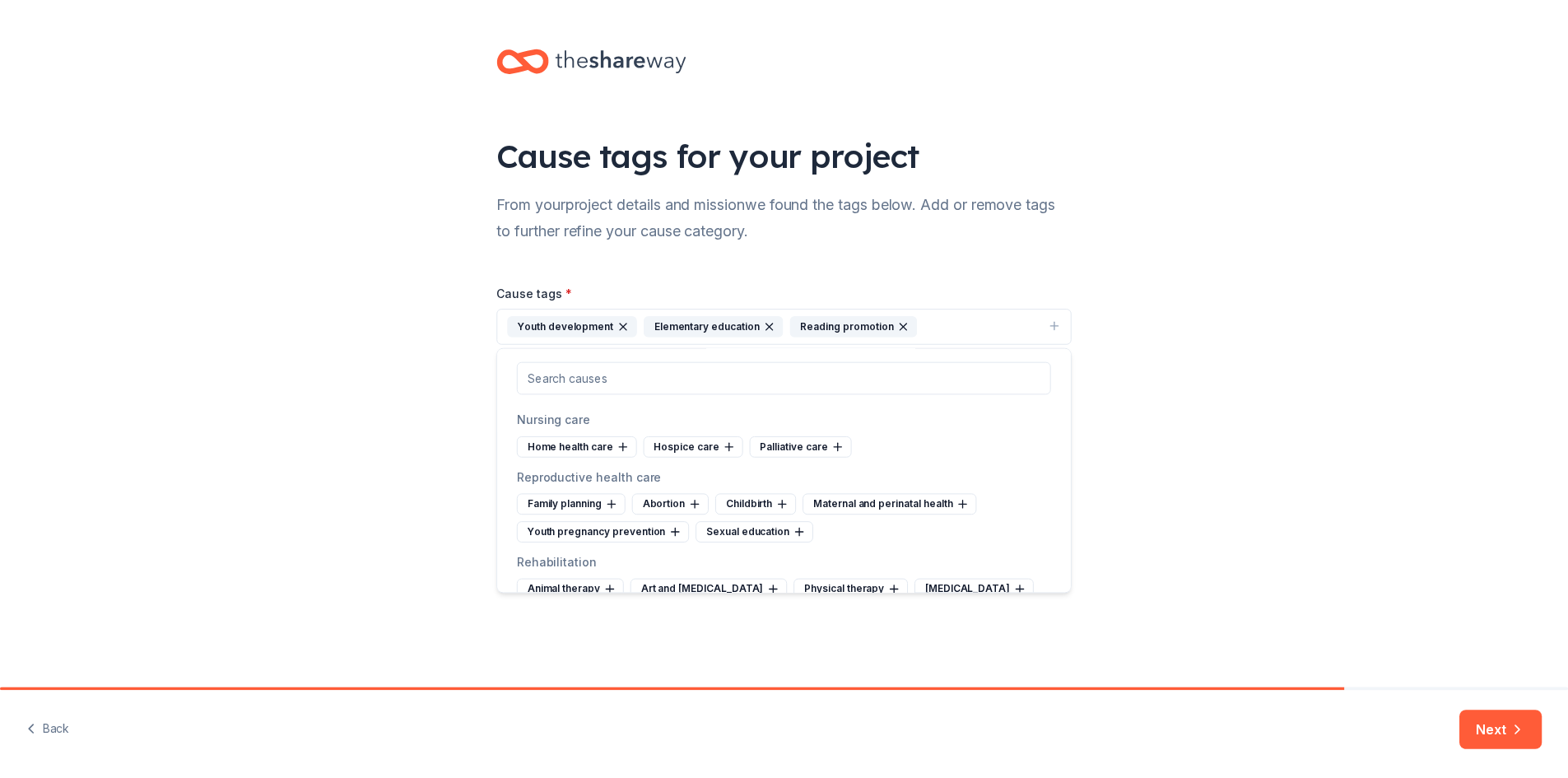
scroll to position [2041, 0]
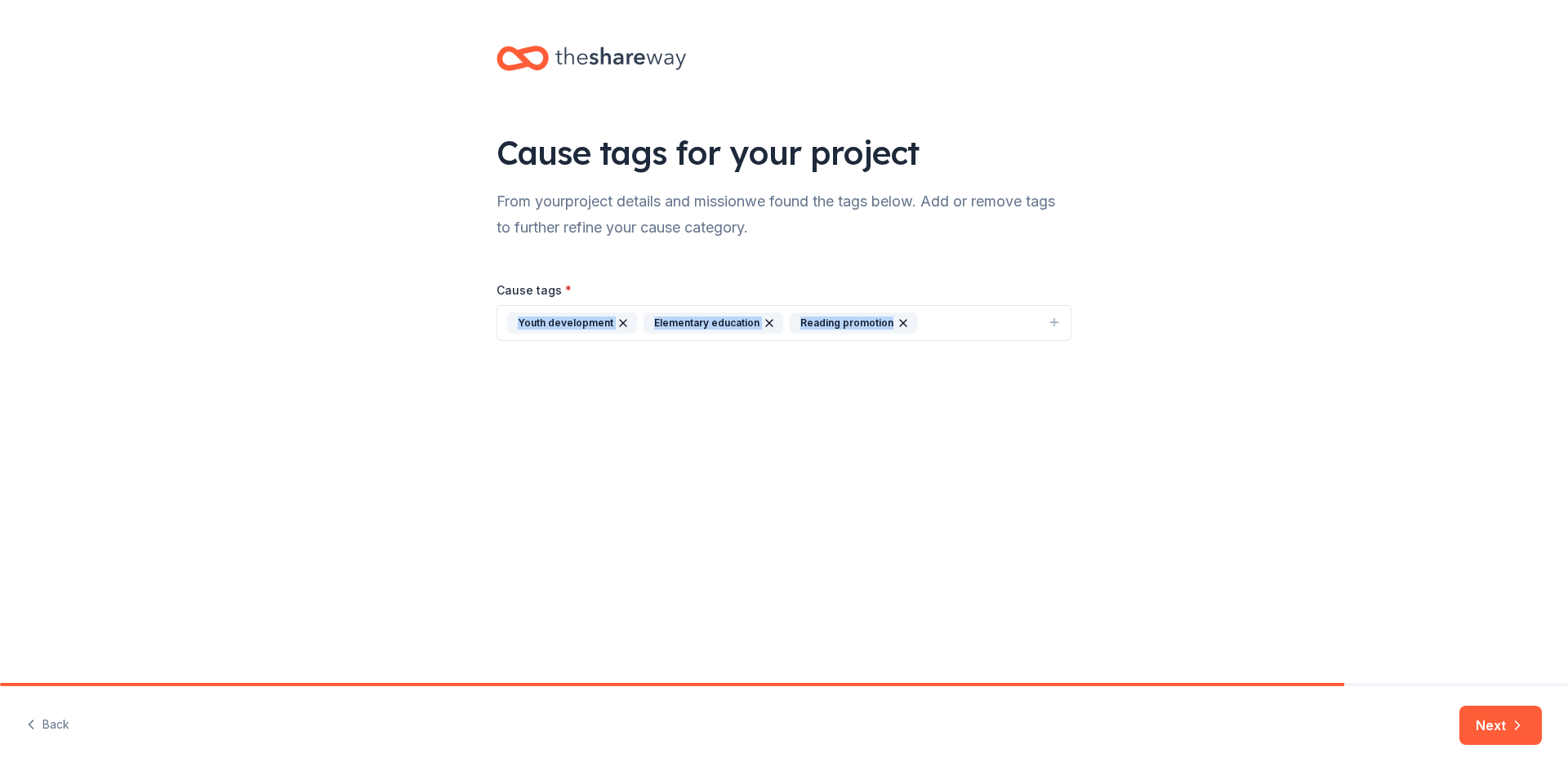
drag, startPoint x: 1065, startPoint y: 299, endPoint x: 1336, endPoint y: 686, distance: 472.5
click at [1336, 686] on div "Cause tags for your project From your project details and mission we found the …" at bounding box center [784, 385] width 1568 height 771
click at [1490, 738] on button "Next" at bounding box center [1501, 726] width 82 height 40
click at [1490, 738] on div "Next" at bounding box center [1501, 726] width 82 height 40
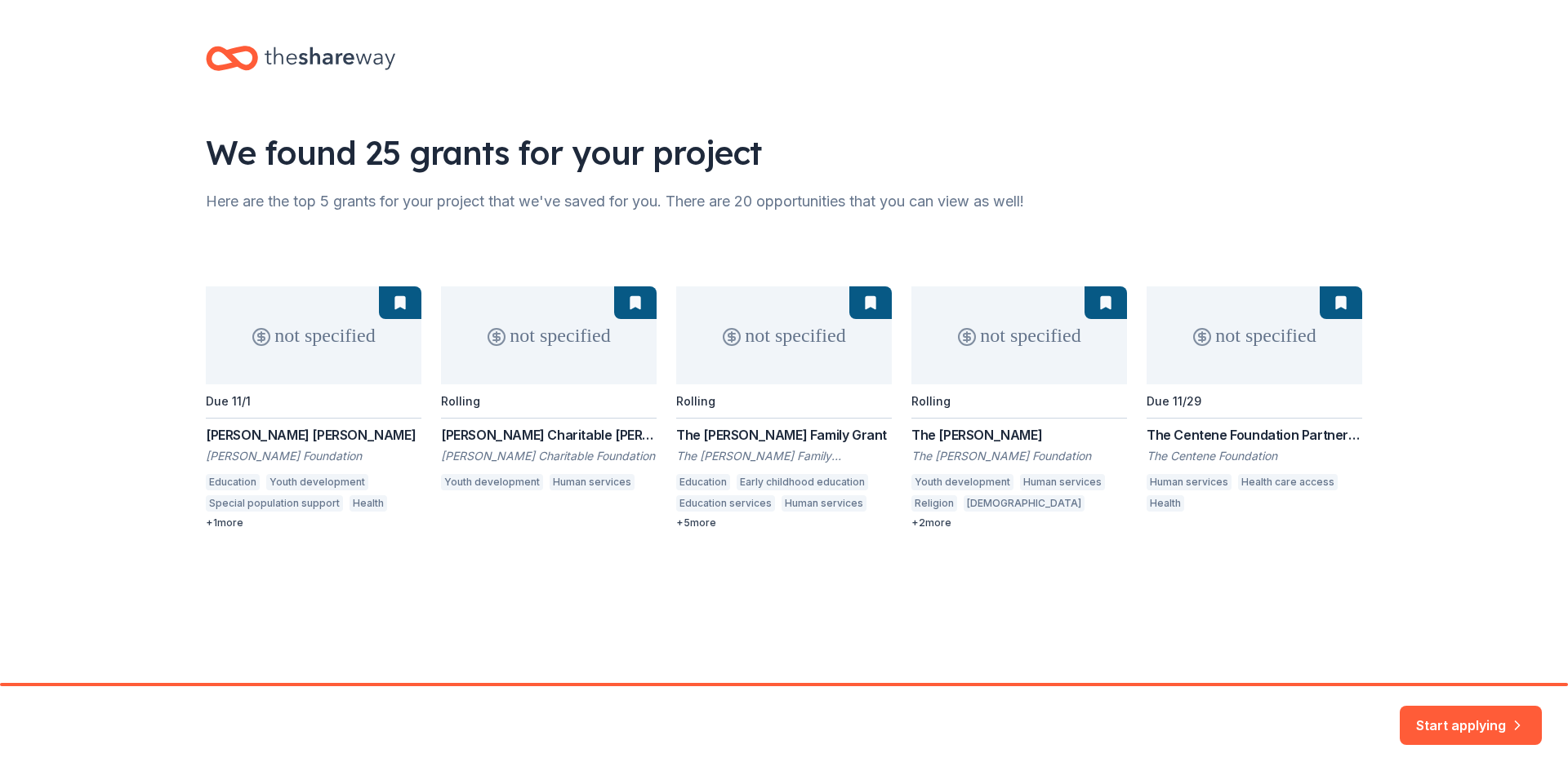
click at [1490, 738] on div "Start applying" at bounding box center [1470, 726] width 142 height 40
click at [1490, 736] on button "Start applying" at bounding box center [1470, 716] width 142 height 40
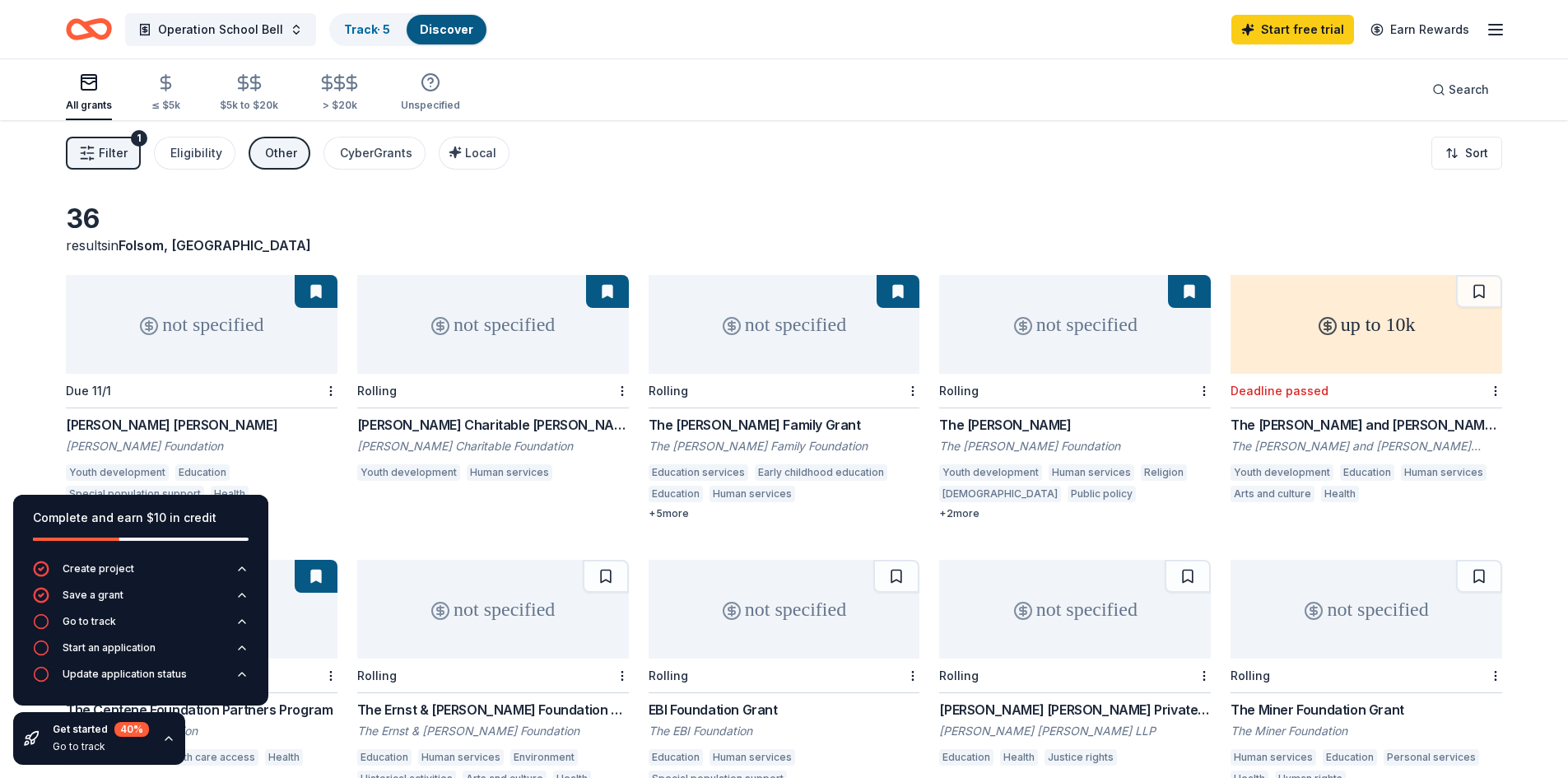
drag, startPoint x: 1502, startPoint y: 745, endPoint x: 1514, endPoint y: 721, distance: 26.8
drag, startPoint x: 1514, startPoint y: 721, endPoint x: 846, endPoint y: 338, distance: 770.0
click at [846, 338] on div "36 results in [GEOGRAPHIC_DATA], [GEOGRAPHIC_DATA] not specified Due 11/1 [PERS…" at bounding box center [784, 529] width 1568 height 817
drag, startPoint x: 790, startPoint y: 208, endPoint x: 791, endPoint y: 182, distance: 26.0
click at [791, 182] on div "Operation School Bell Track · 5 Discover Start free trial Earn Rewards All gran…" at bounding box center [784, 468] width 1568 height 938
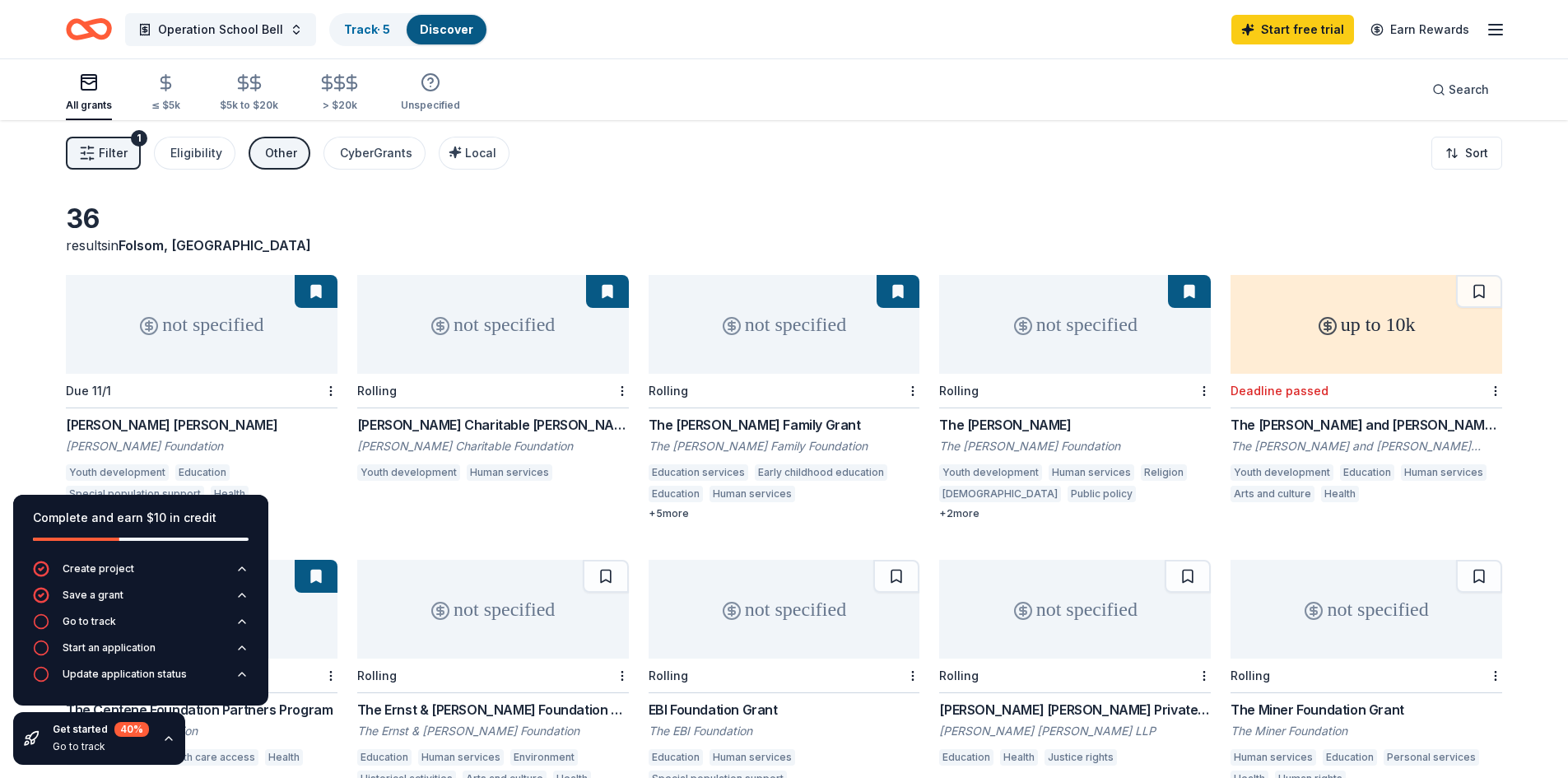
click at [791, 182] on div "Filter 1 Eligibility Other CyberGrants Local Sort" at bounding box center [784, 154] width 1568 height 66
drag, startPoint x: 791, startPoint y: 182, endPoint x: 1081, endPoint y: 122, distance: 296.1
click at [1081, 122] on div "Filter 1 Eligibility Other CyberGrants Local Sort" at bounding box center [784, 154] width 1568 height 66
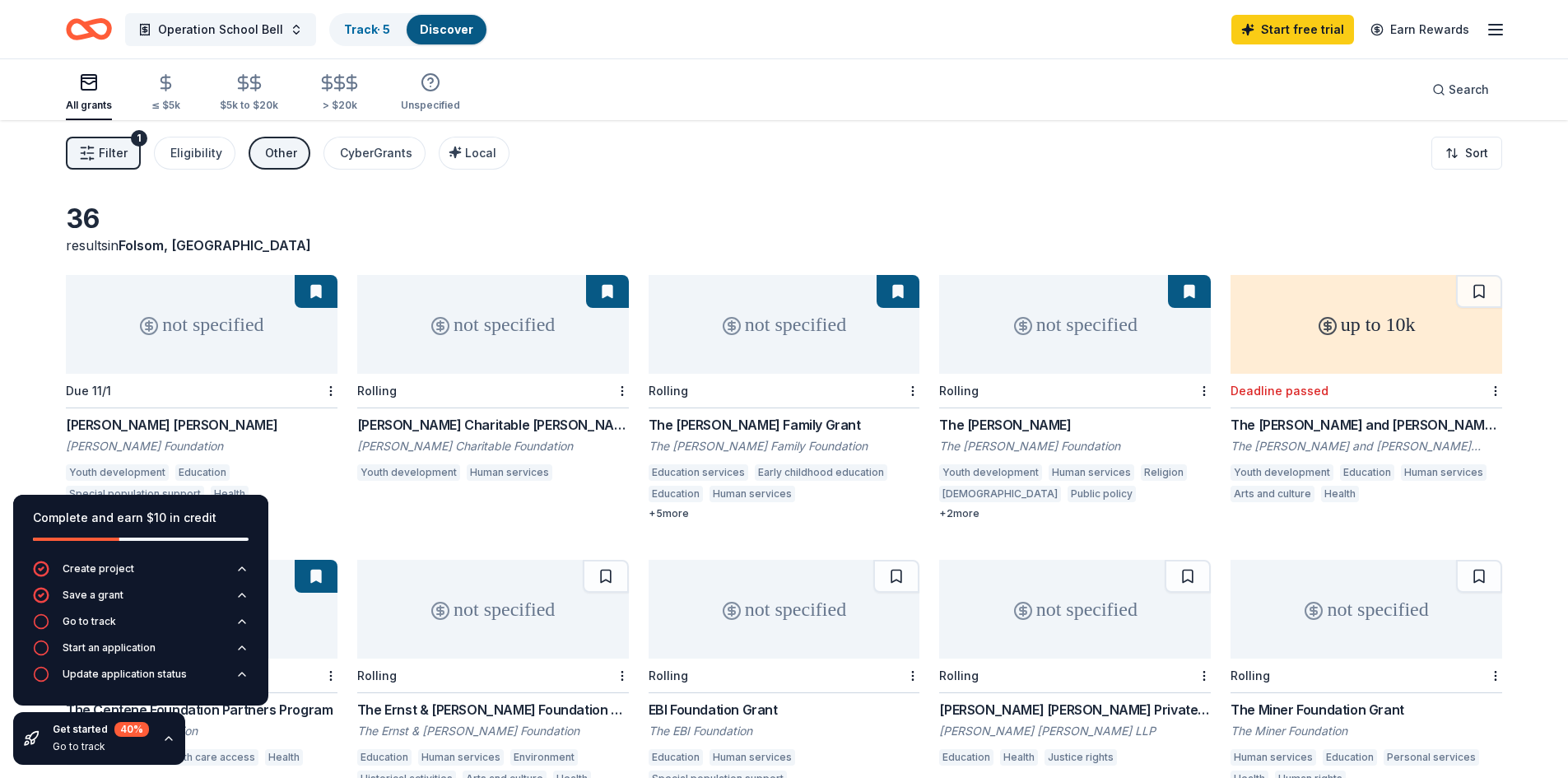
drag, startPoint x: 1081, startPoint y: 122, endPoint x: 1446, endPoint y: 114, distance: 365.1
click at [1446, 114] on div "Operation School Bell Track · 5 Discover Start free trial Earn Rewards All gran…" at bounding box center [784, 468] width 1568 height 938
drag, startPoint x: 1446, startPoint y: 114, endPoint x: 1069, endPoint y: 111, distance: 377.0
click at [1069, 111] on div "All grants ≤ $5k $5k to $20k > $20k Unspecified Search" at bounding box center [784, 90] width 1437 height 61
drag, startPoint x: 1069, startPoint y: 111, endPoint x: 1580, endPoint y: 73, distance: 512.4
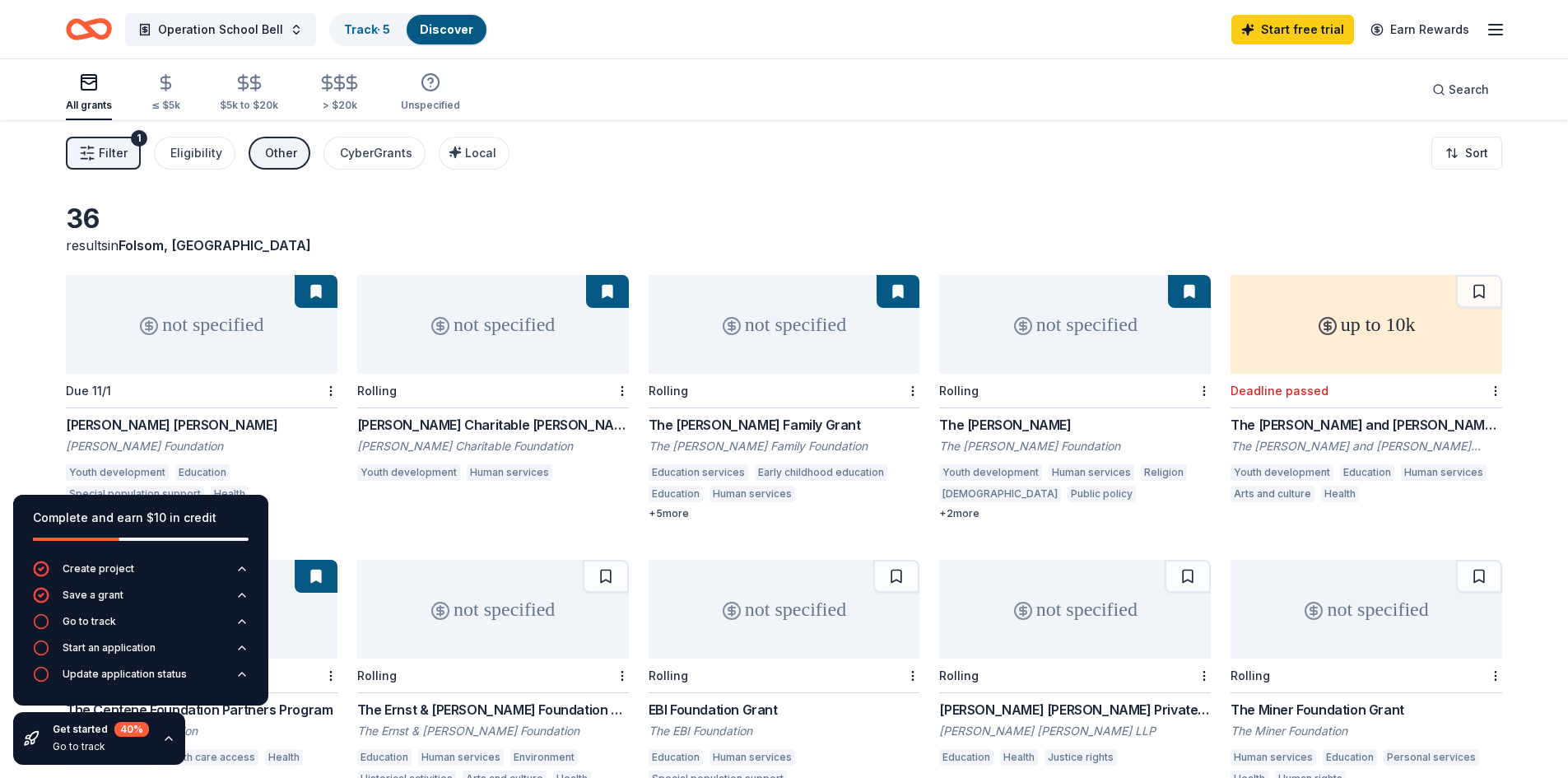
click at [1568, 73] on html "Operation School Bell Track · 5 Discover Start free trial Earn Rewards All gran…" at bounding box center [784, 389] width 1568 height 778
